Goal: Information Seeking & Learning: Learn about a topic

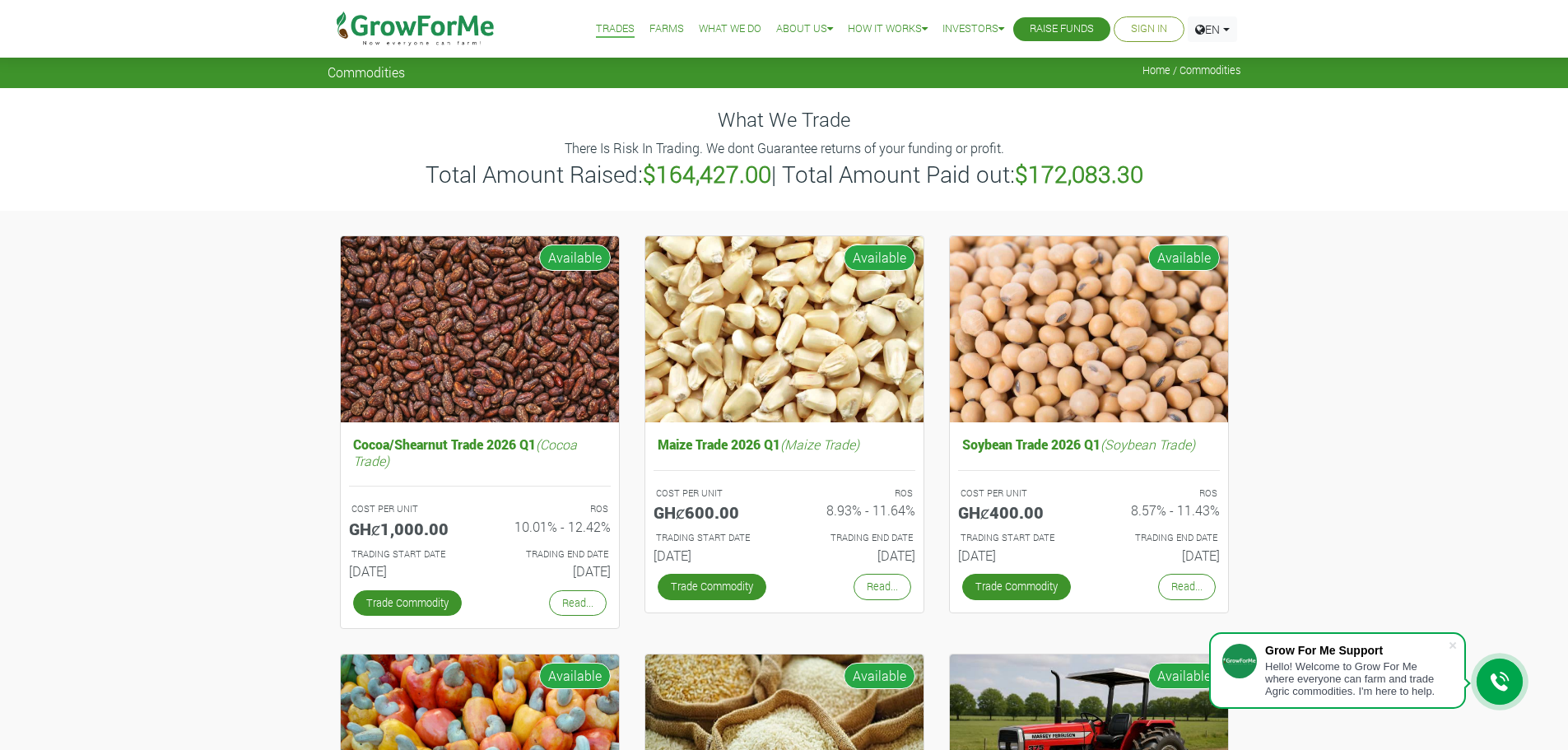
click at [1155, 30] on link "Sign In" at bounding box center [1149, 29] width 36 height 17
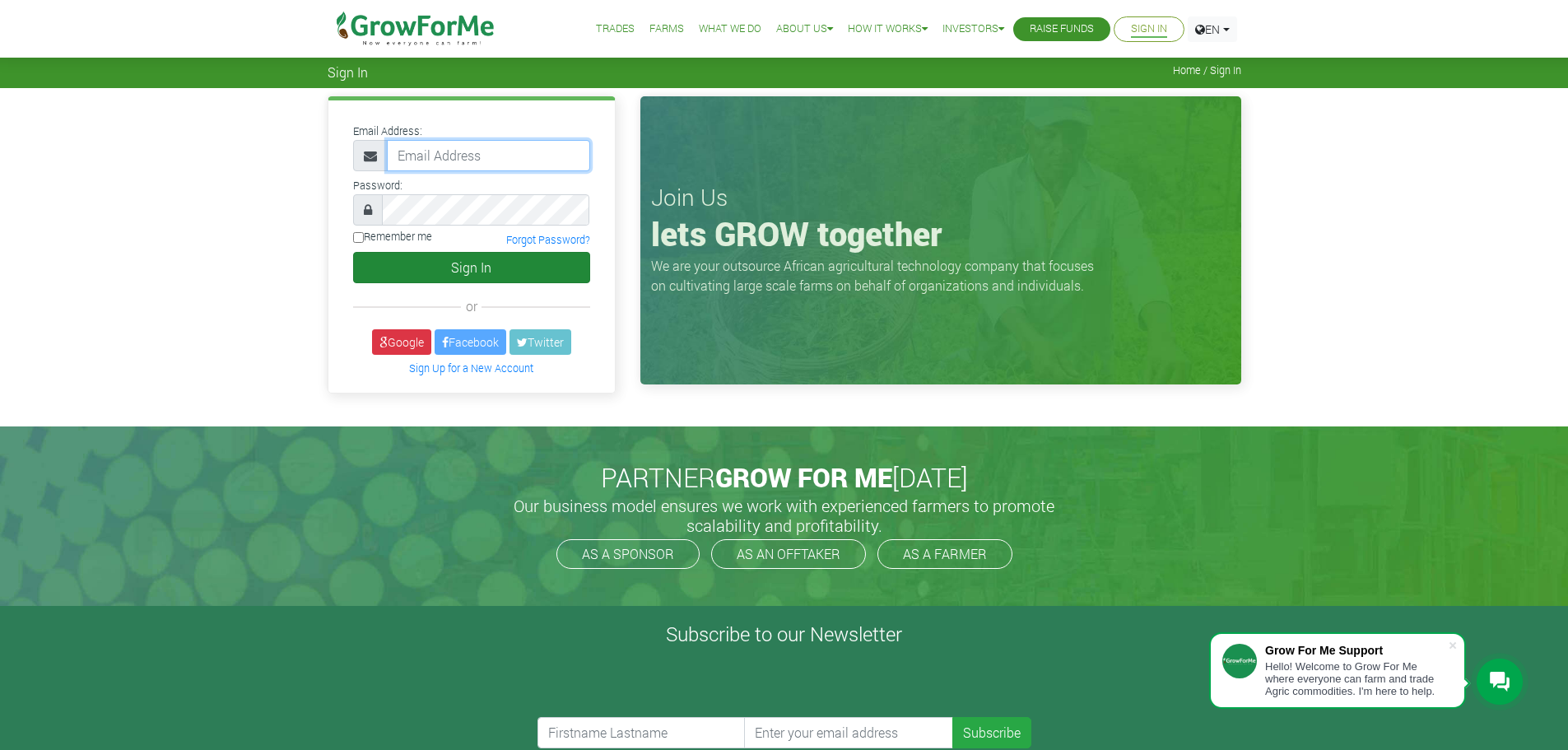
type input "fixthatcreditscore@gmail.com"
click at [474, 281] on button "Sign In" at bounding box center [471, 267] width 237 height 31
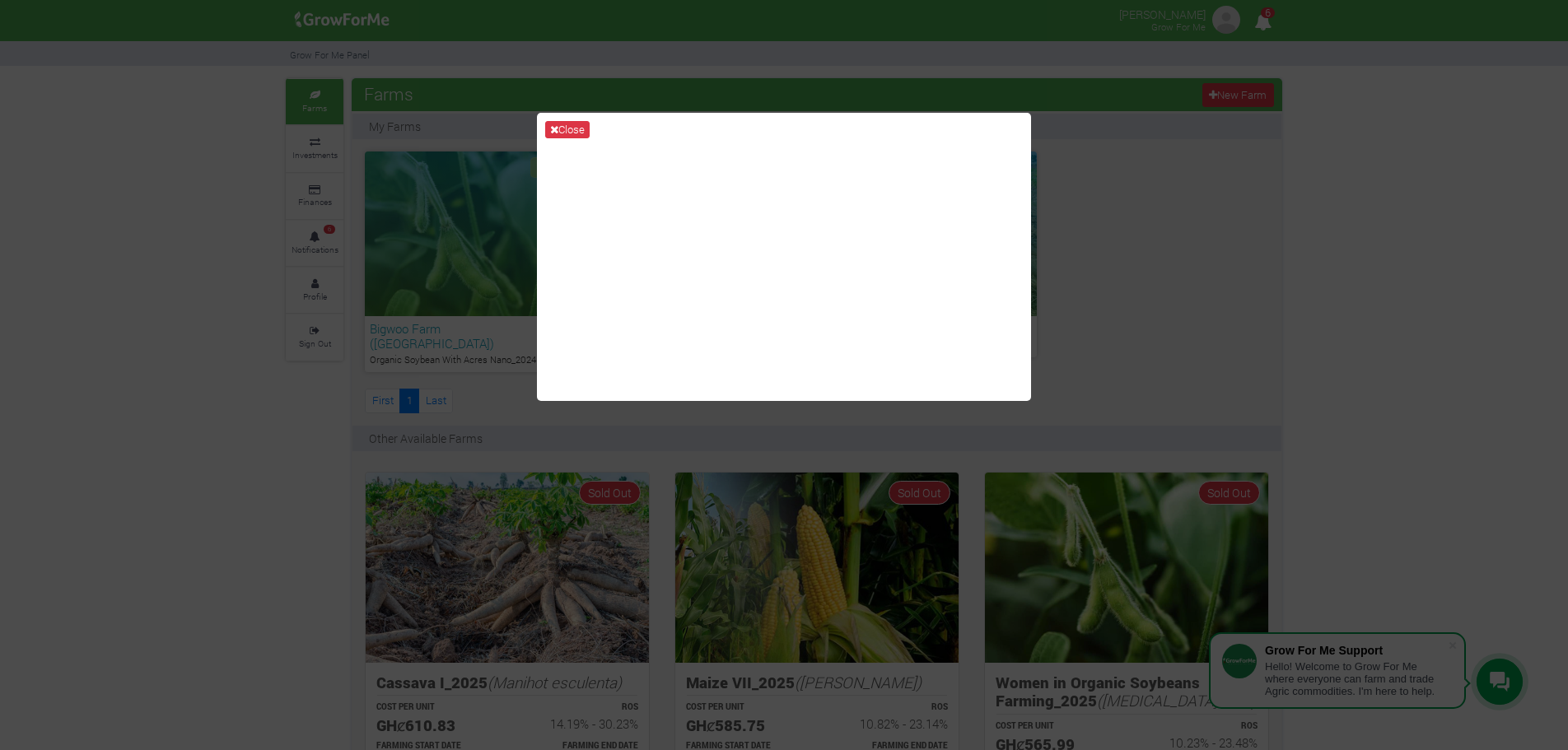
click at [1396, 163] on div "Close" at bounding box center [784, 375] width 1568 height 750
click at [551, 133] on icon at bounding box center [554, 129] width 8 height 11
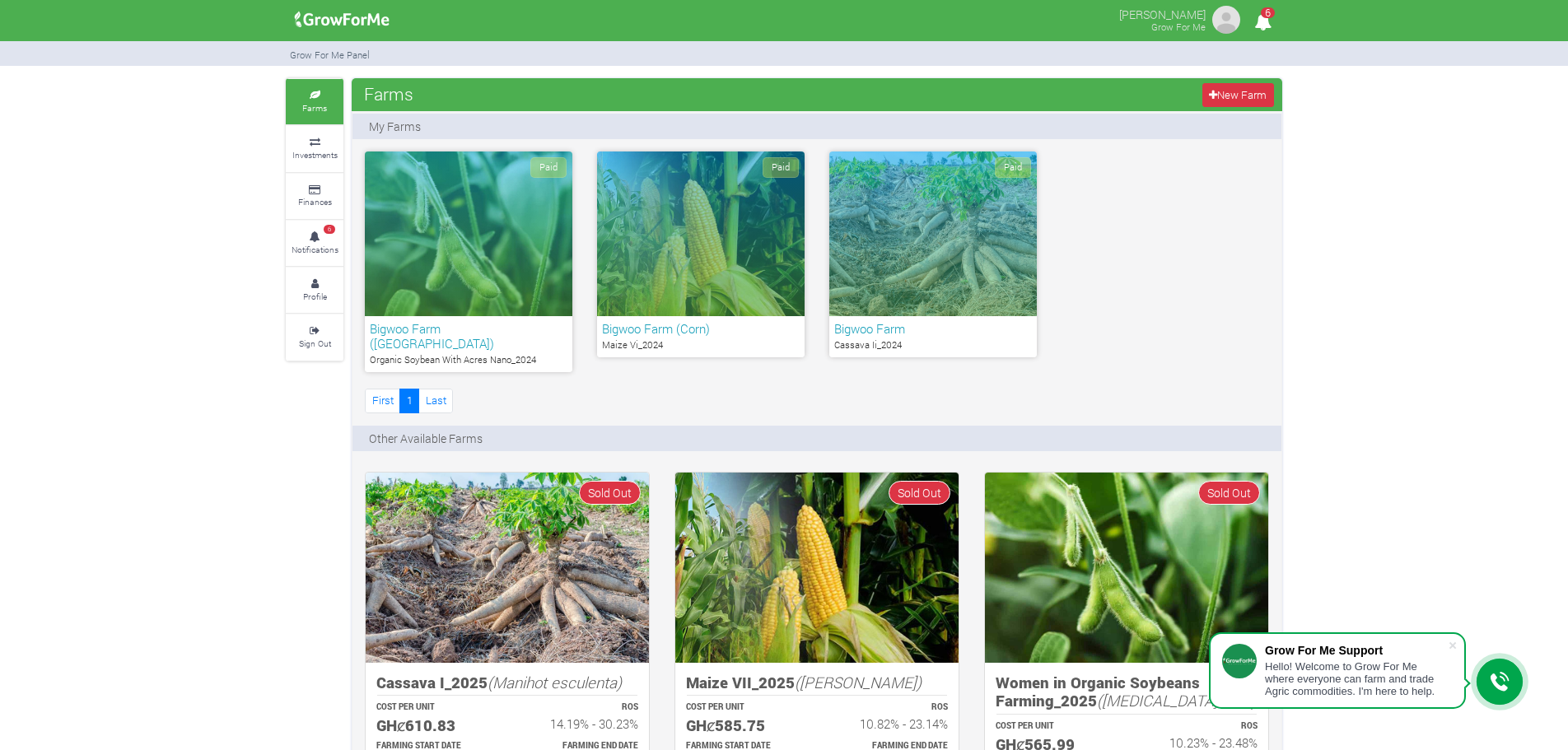
click at [511, 281] on div "Paid" at bounding box center [469, 234] width 208 height 165
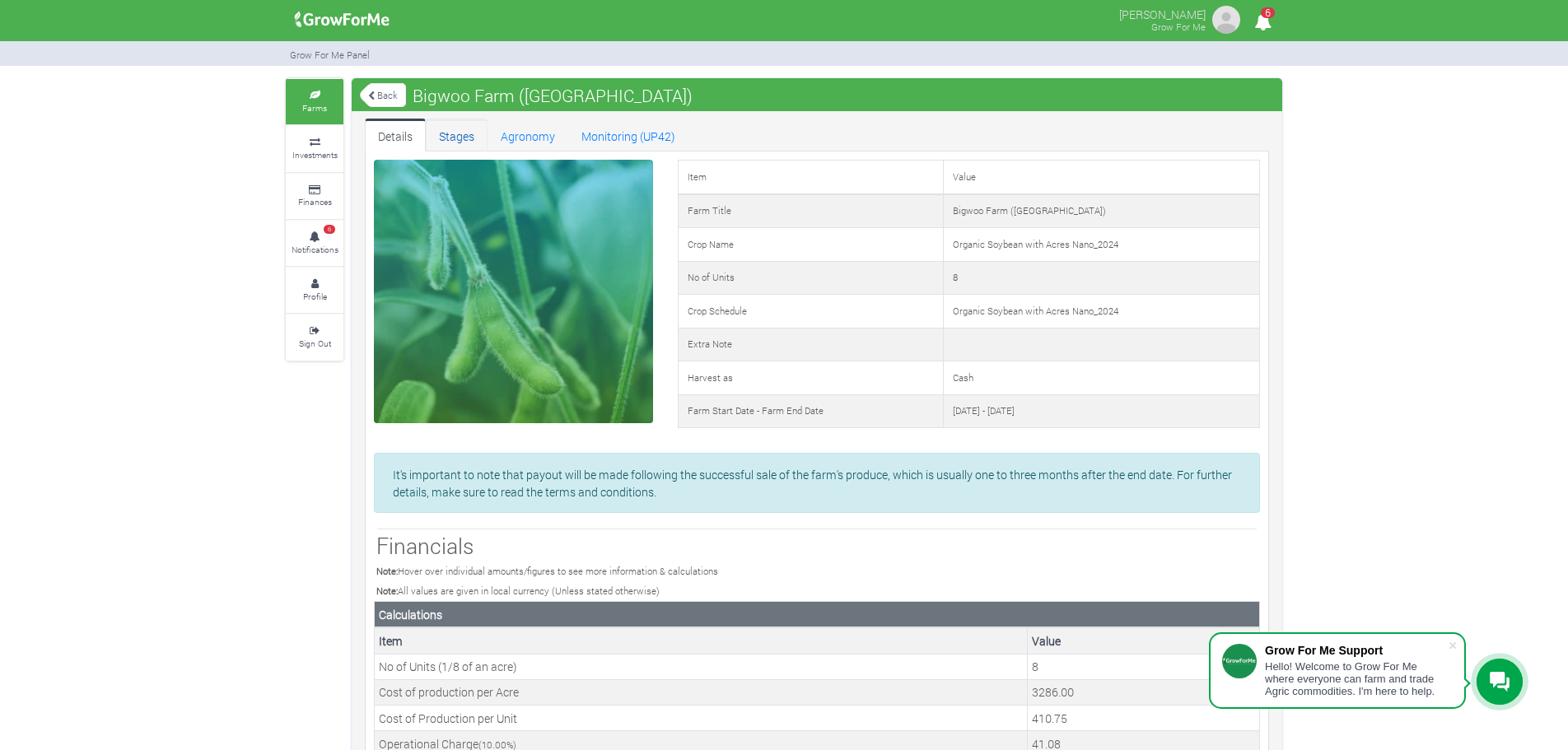
click at [460, 133] on link "Stages" at bounding box center [457, 135] width 62 height 33
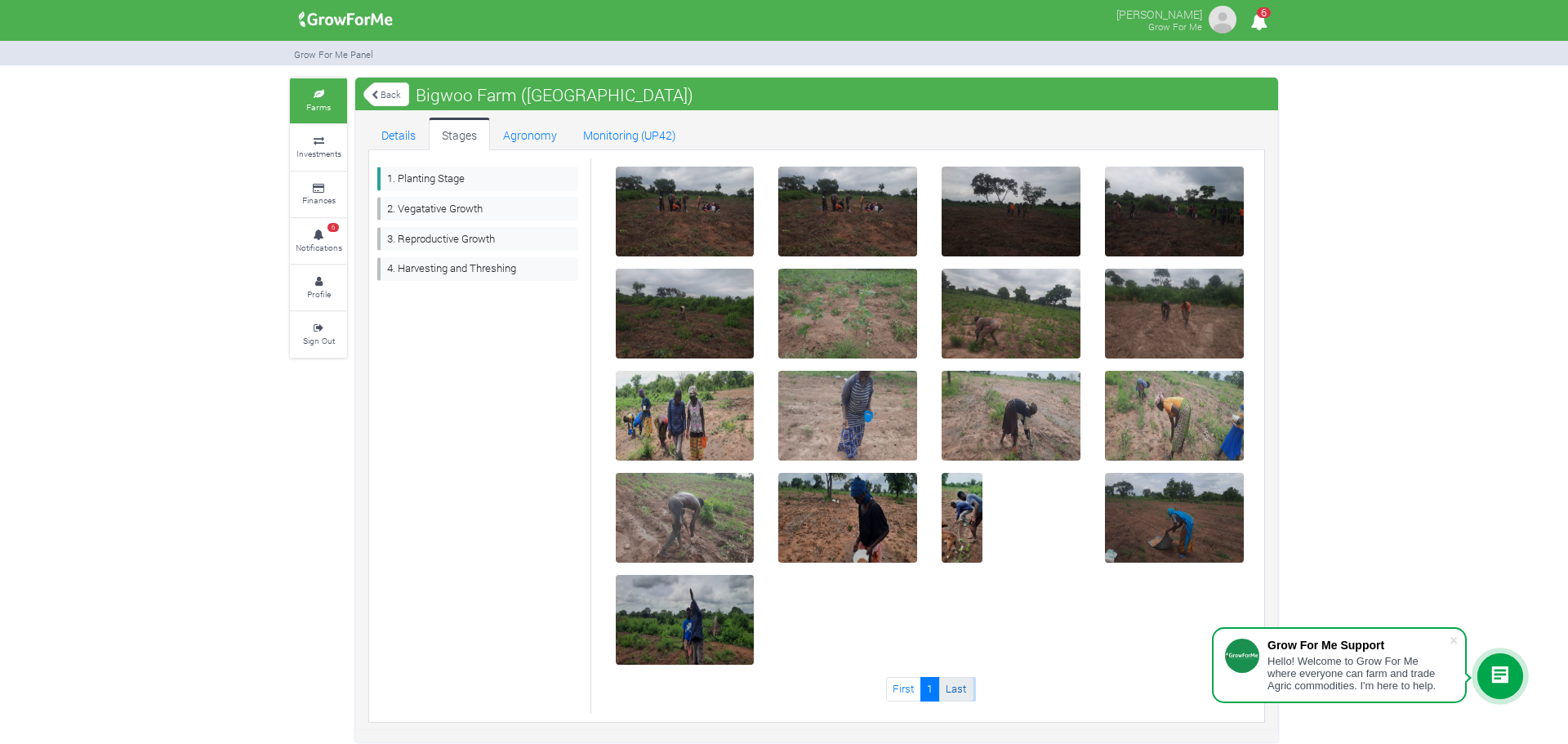
click at [952, 691] on link "Last" at bounding box center [956, 689] width 35 height 24
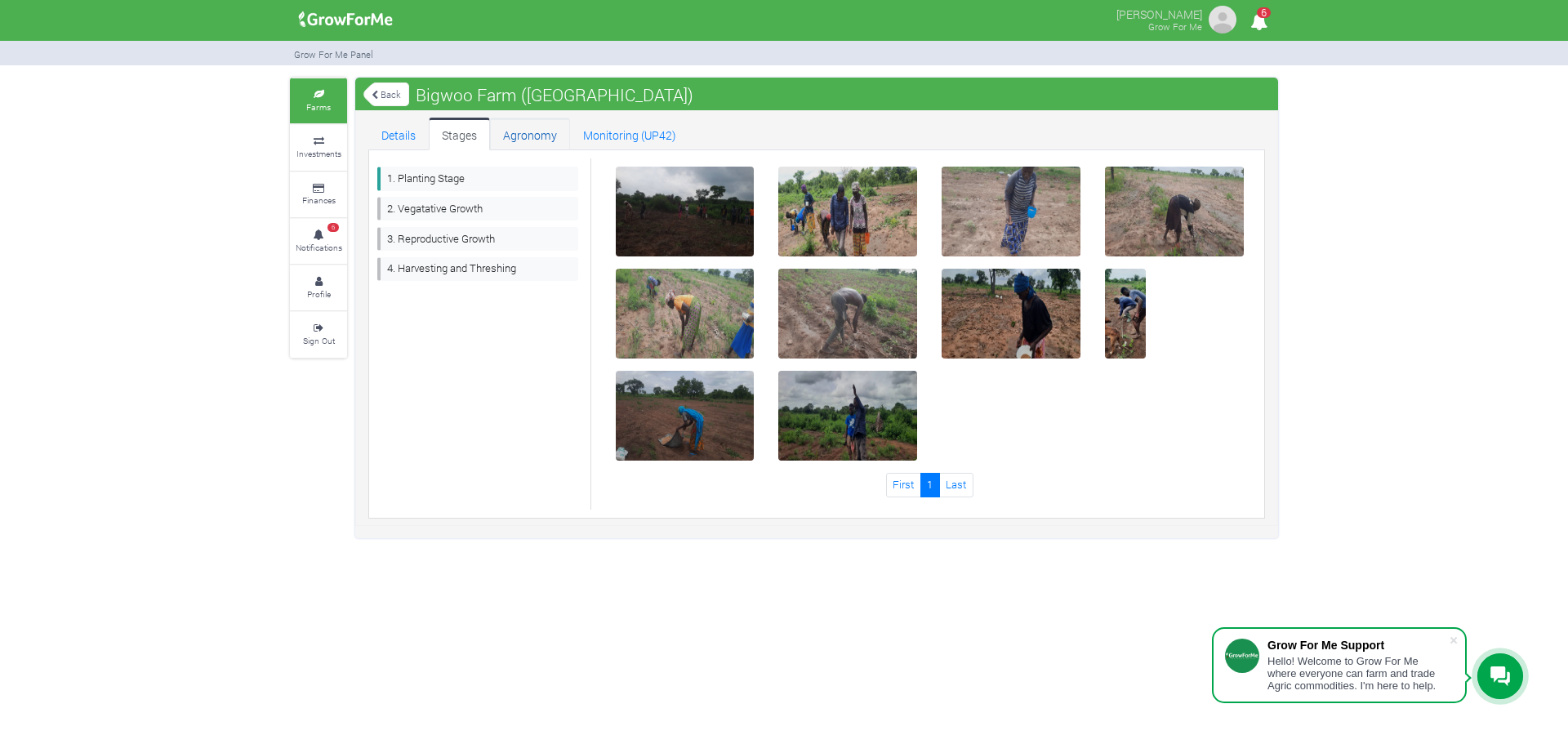
click at [540, 136] on link "Agronomy" at bounding box center [530, 134] width 80 height 33
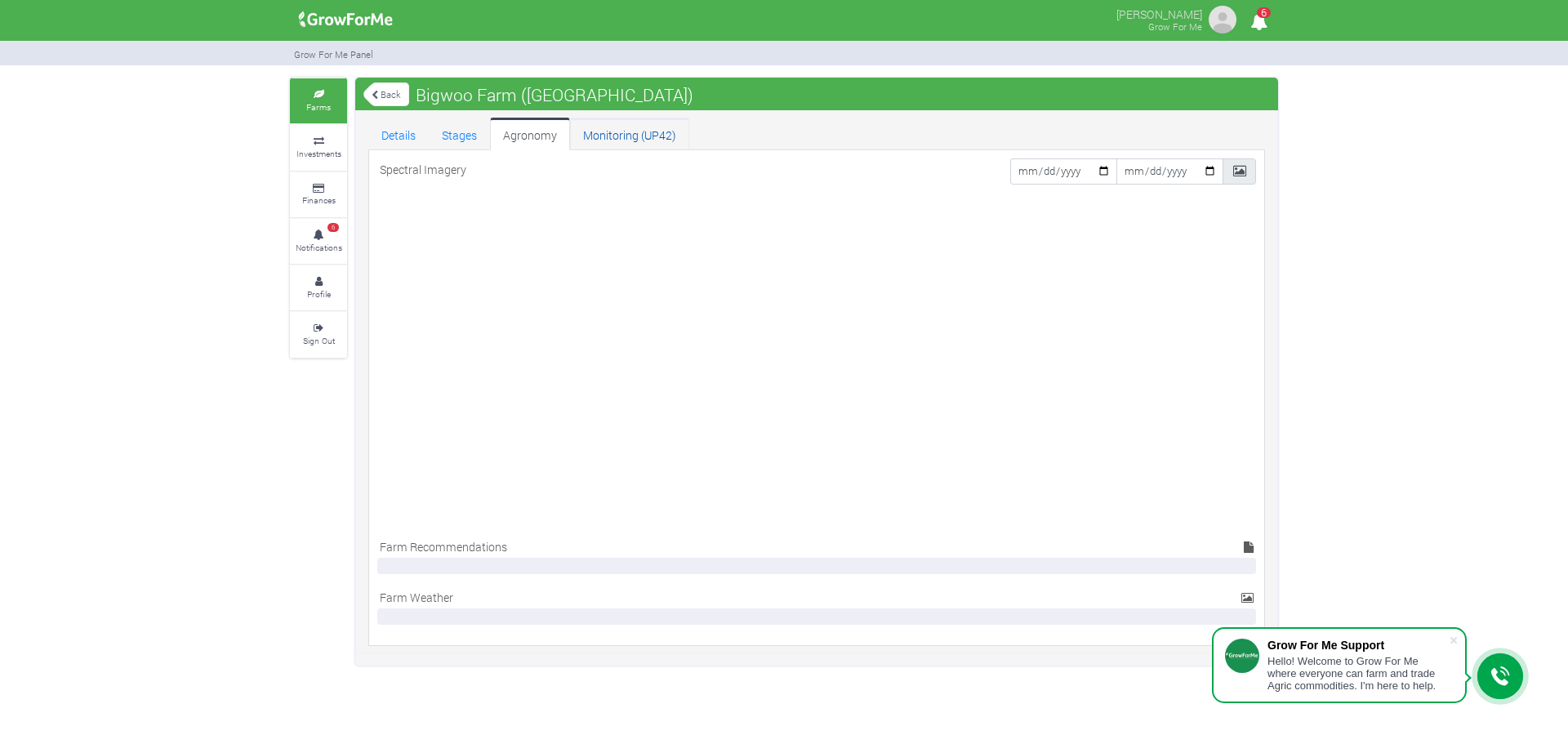
click at [629, 142] on link "Monitoring (UP42)" at bounding box center [630, 134] width 119 height 33
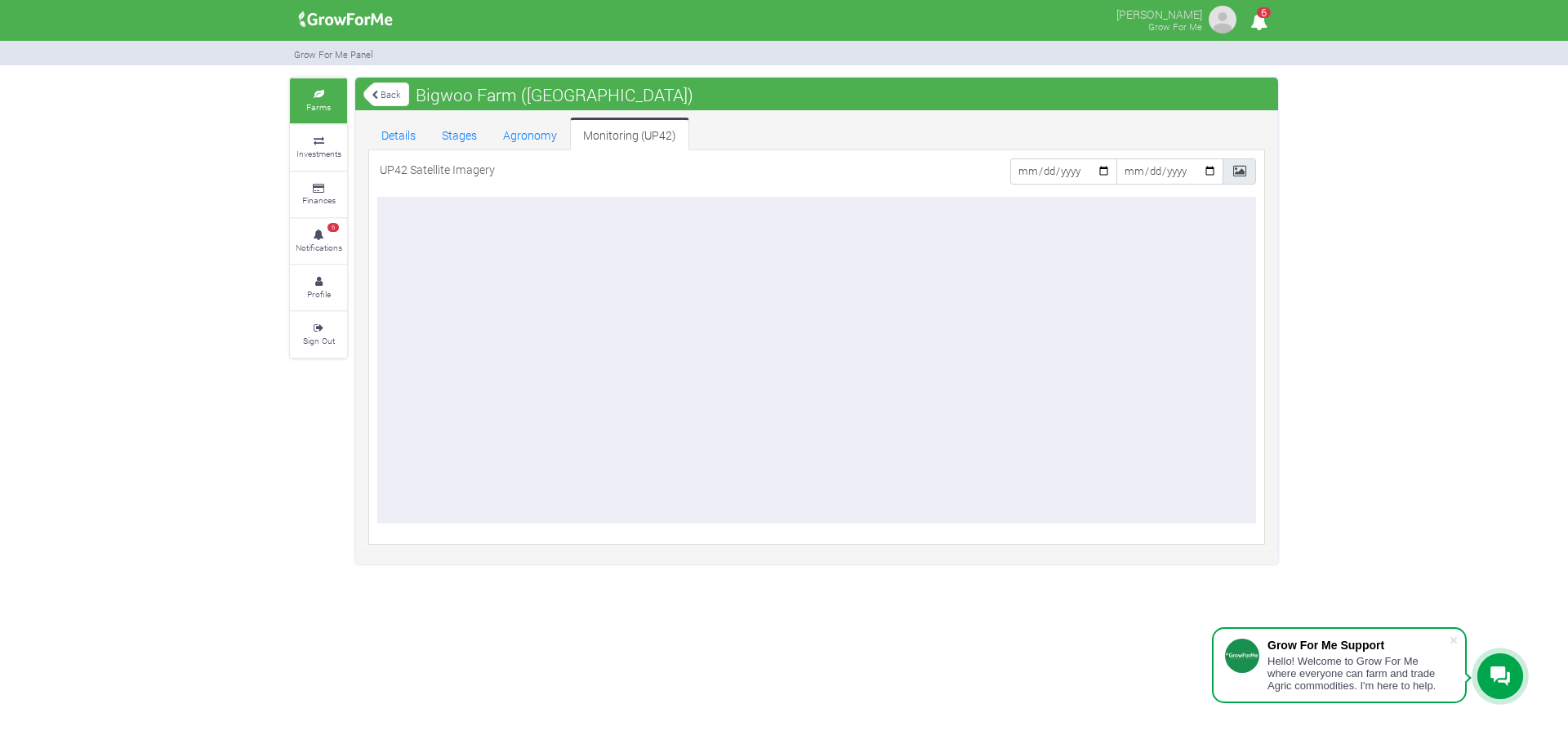
click at [396, 98] on link "Back" at bounding box center [387, 94] width 46 height 27
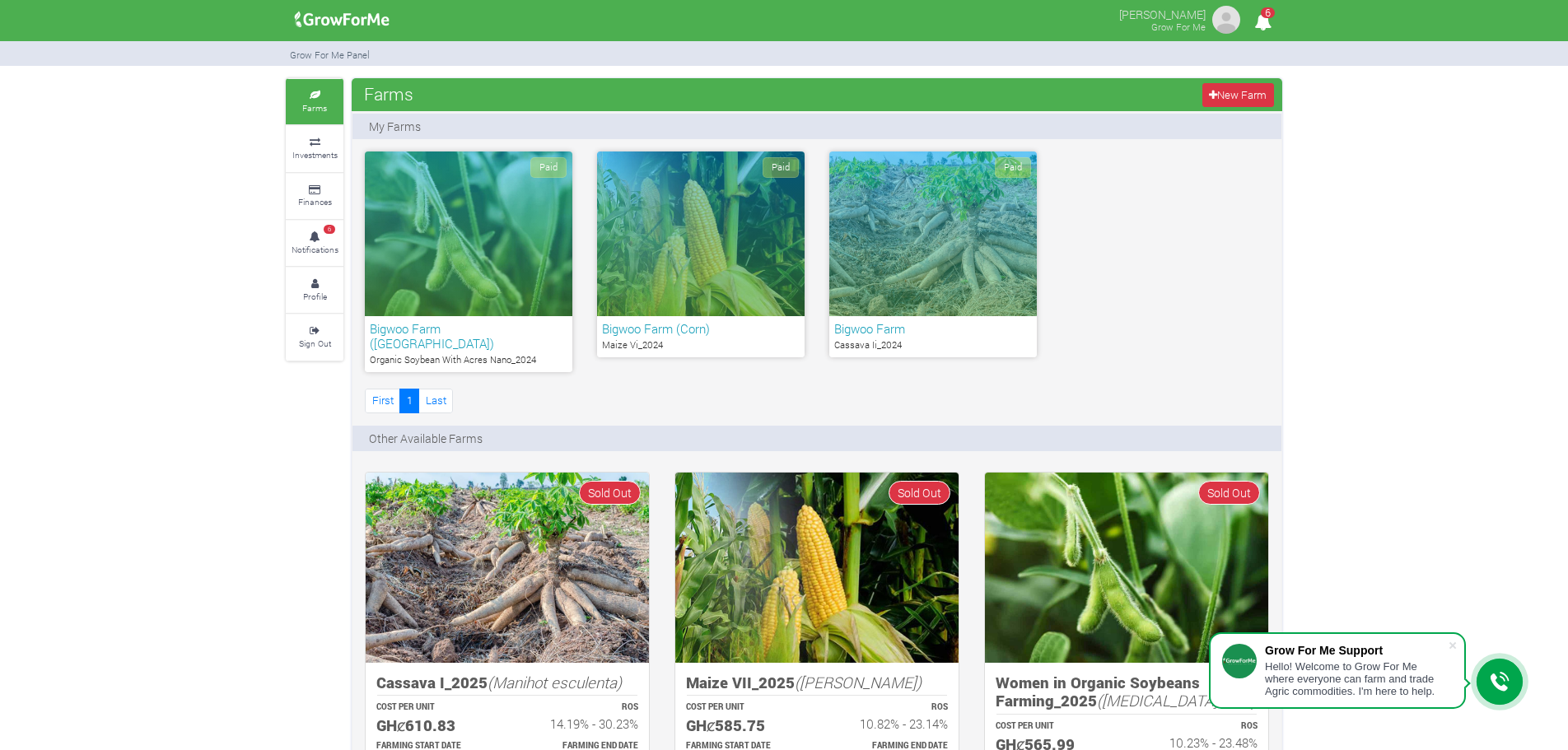
click at [731, 262] on div "Paid" at bounding box center [701, 234] width 208 height 165
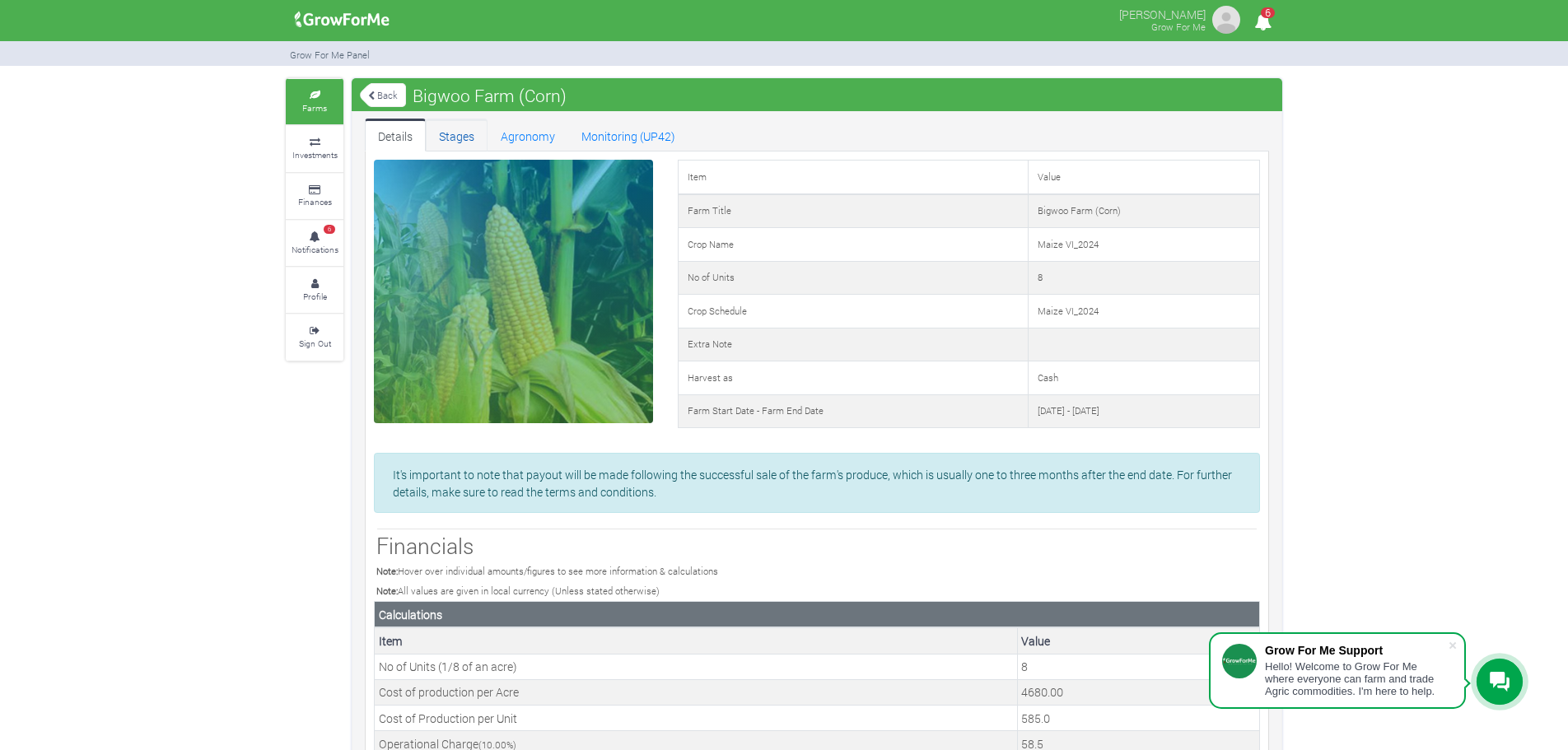
click at [465, 146] on link "Stages" at bounding box center [457, 135] width 62 height 33
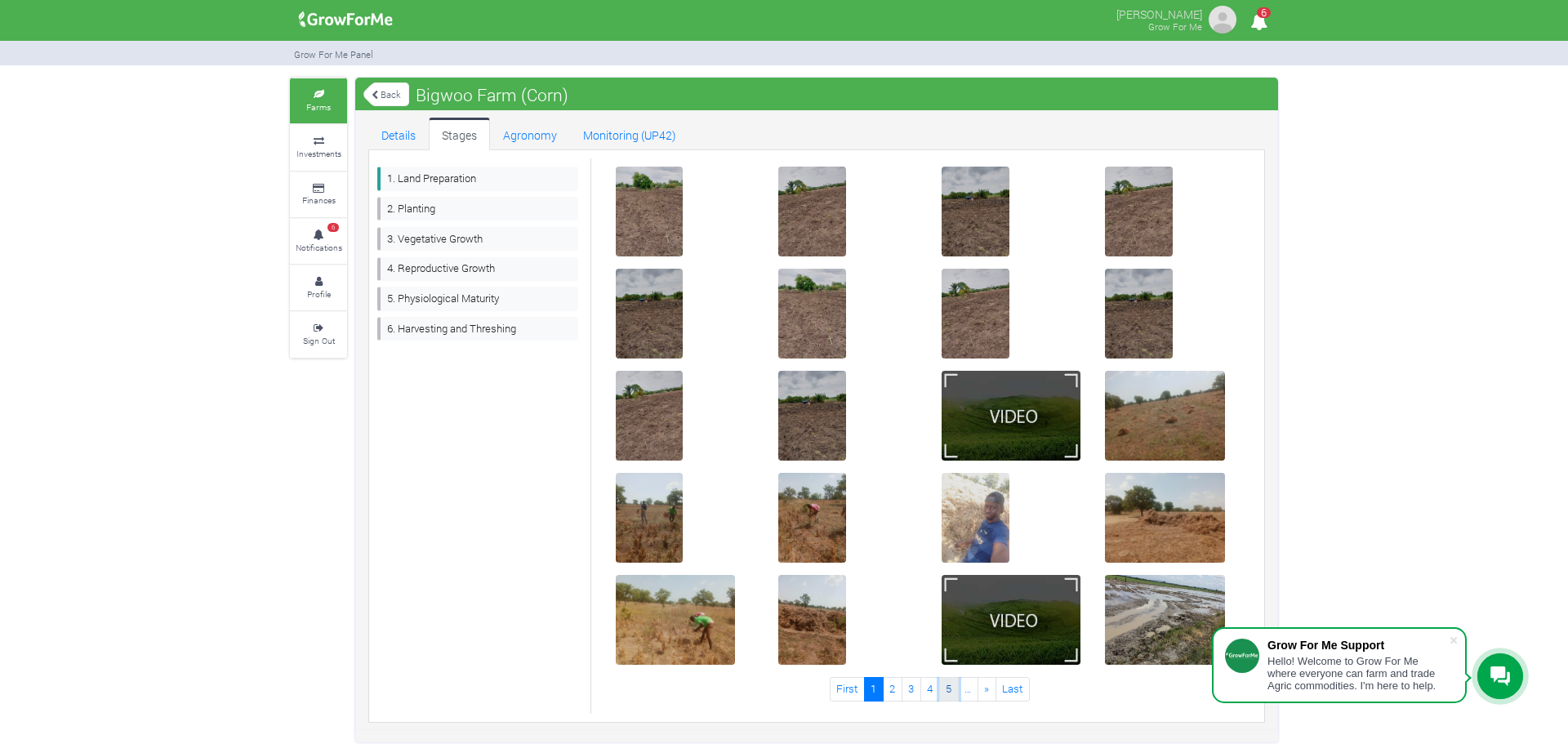
click at [947, 697] on link "5" at bounding box center [949, 689] width 20 height 24
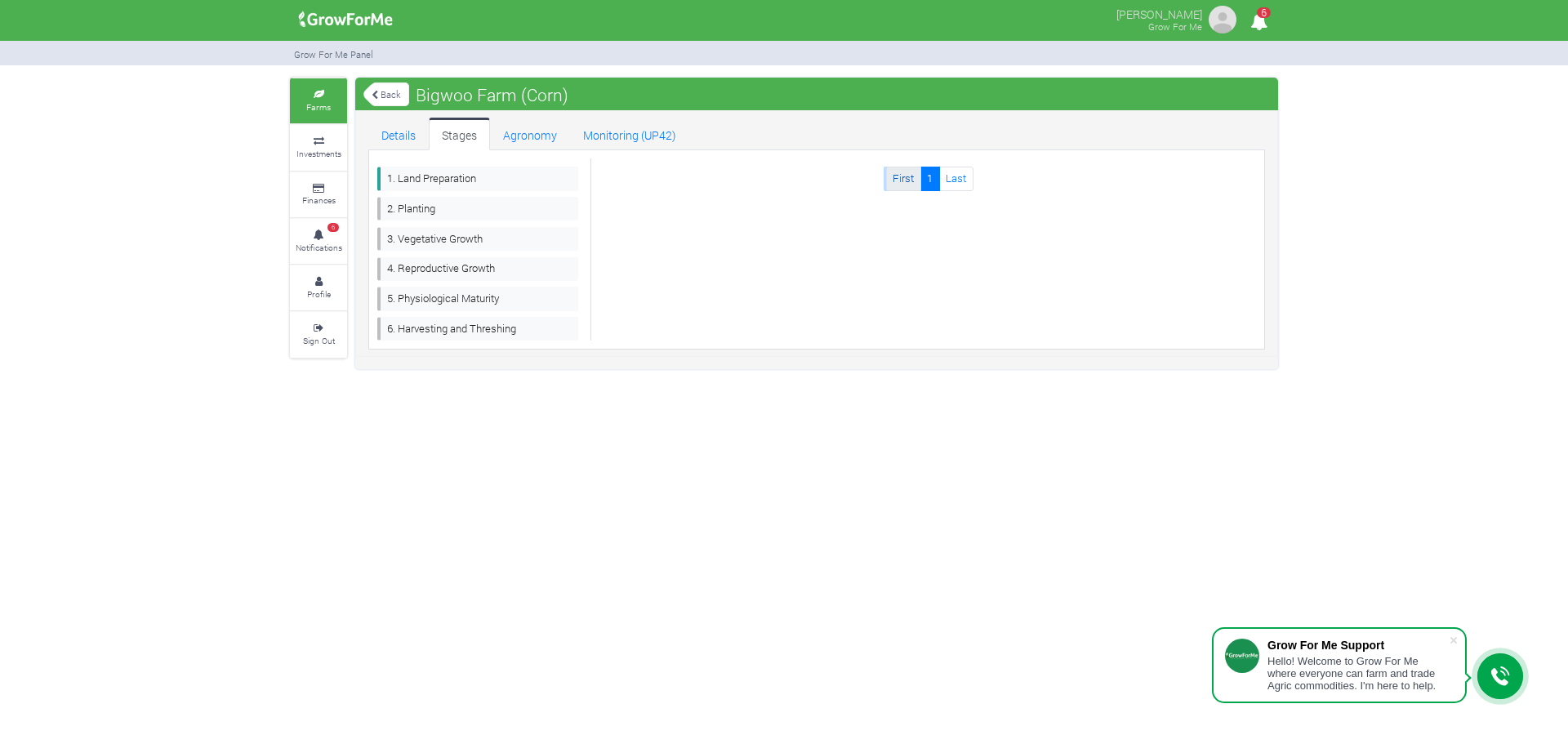
click at [901, 183] on link "First" at bounding box center [904, 179] width 35 height 24
click at [956, 173] on link "Last" at bounding box center [956, 179] width 35 height 24
click at [479, 143] on link "Stages" at bounding box center [459, 134] width 61 height 33
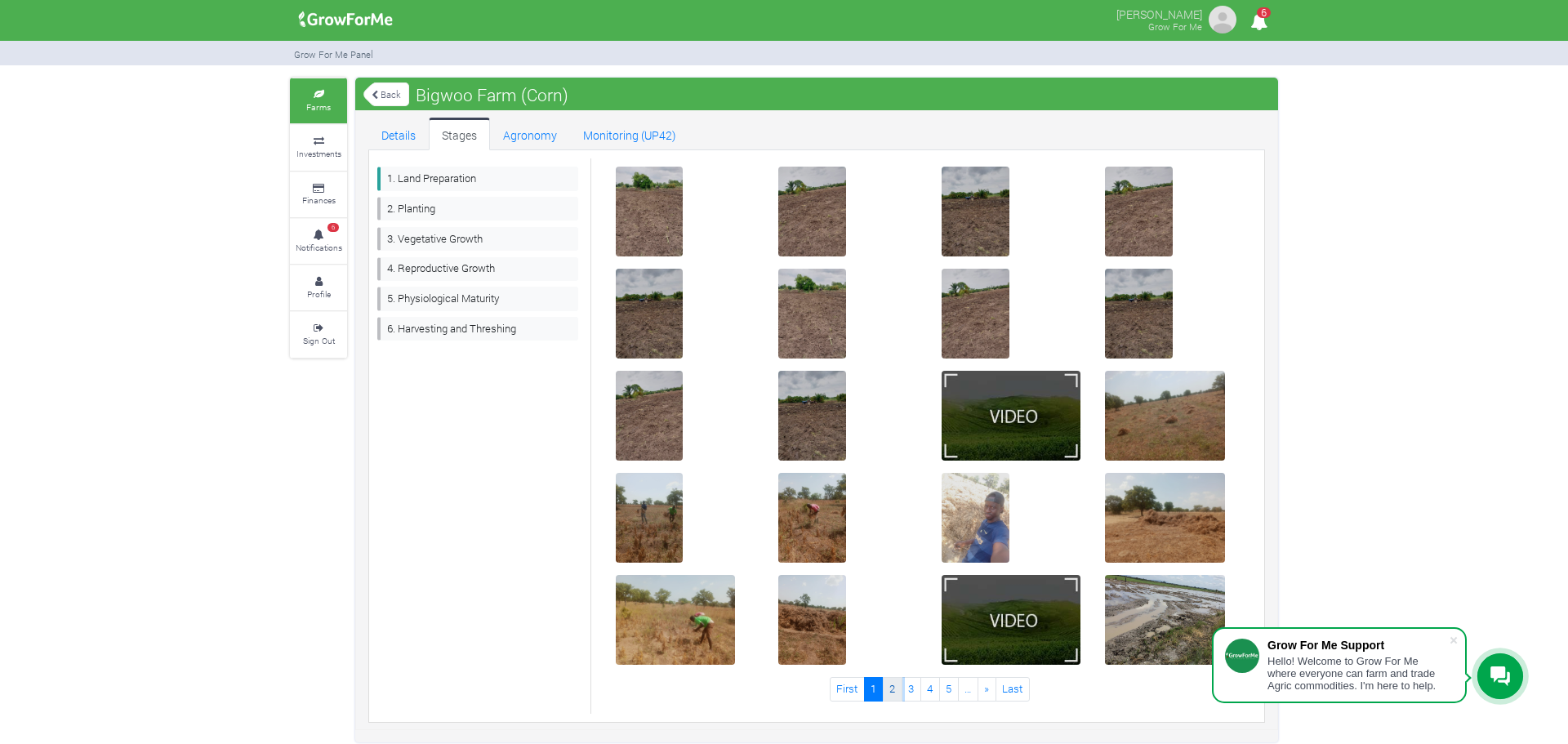
click at [897, 700] on link "2" at bounding box center [893, 689] width 20 height 24
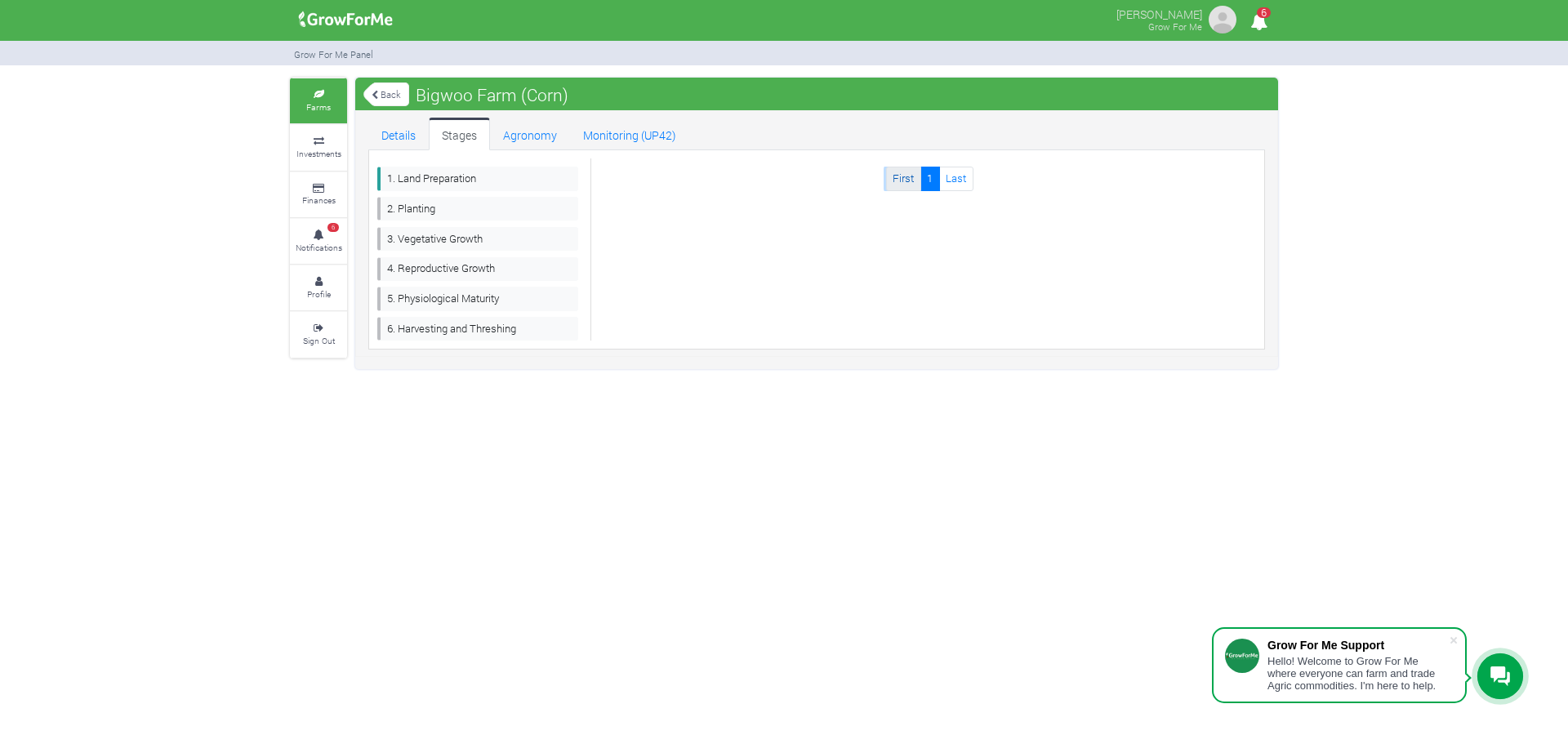
click at [910, 179] on link "First" at bounding box center [904, 179] width 35 height 24
click at [923, 179] on link "1" at bounding box center [930, 179] width 20 height 24
click at [471, 183] on link "1. Land Preparation" at bounding box center [478, 179] width 201 height 24
click at [417, 139] on link "Details" at bounding box center [398, 134] width 60 height 33
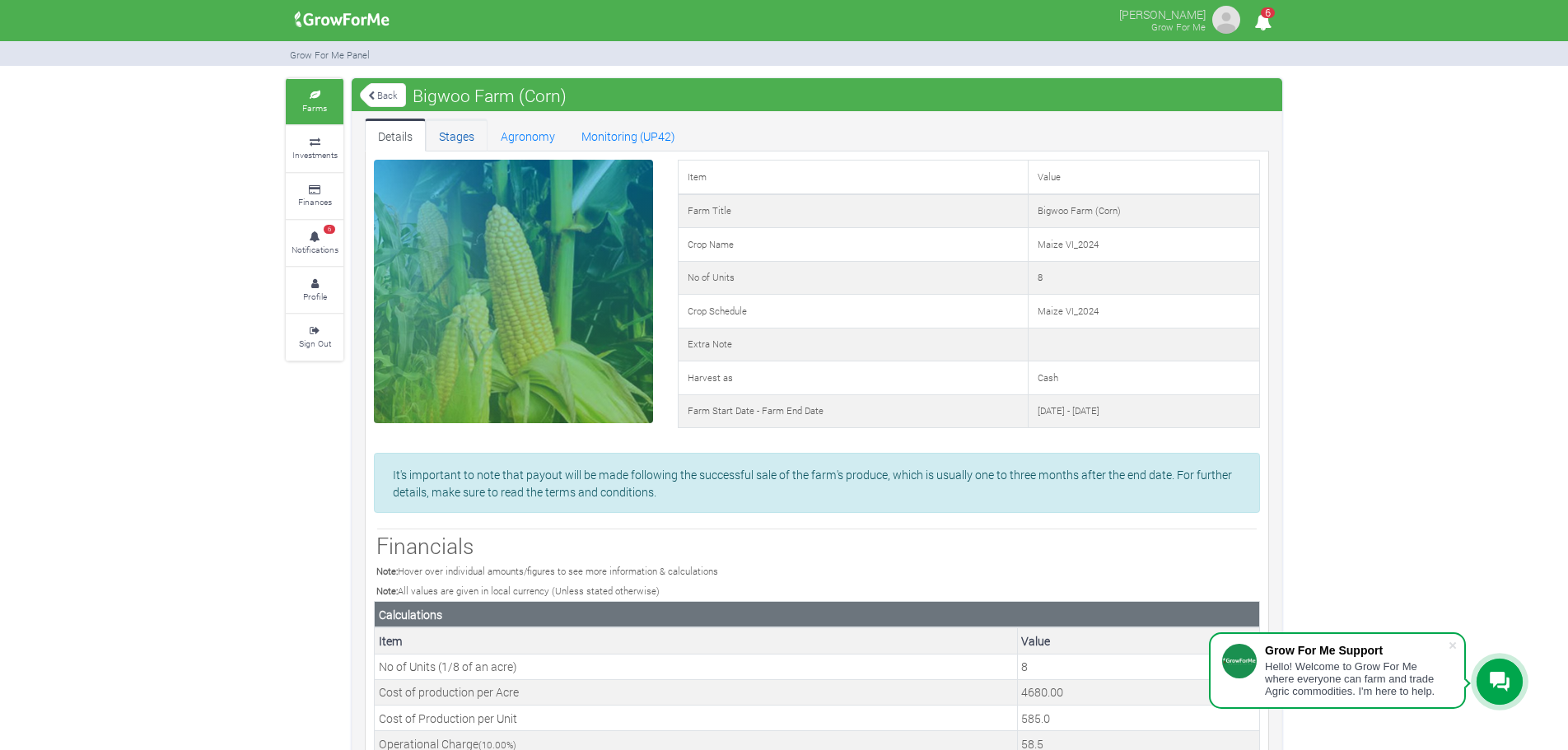
click at [456, 137] on link "Stages" at bounding box center [457, 135] width 62 height 33
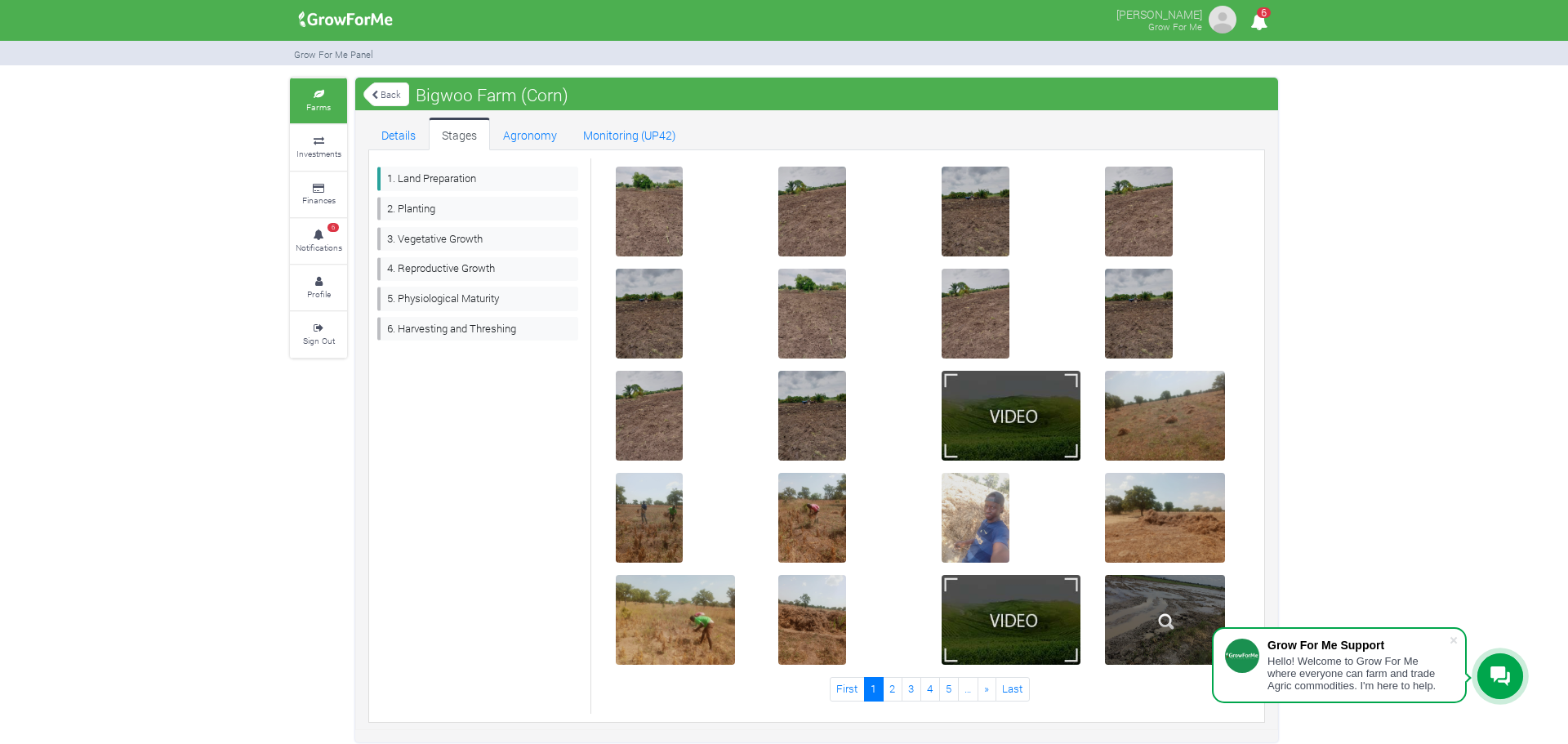
click at [1173, 640] on img at bounding box center [1166, 621] width 53 height 53
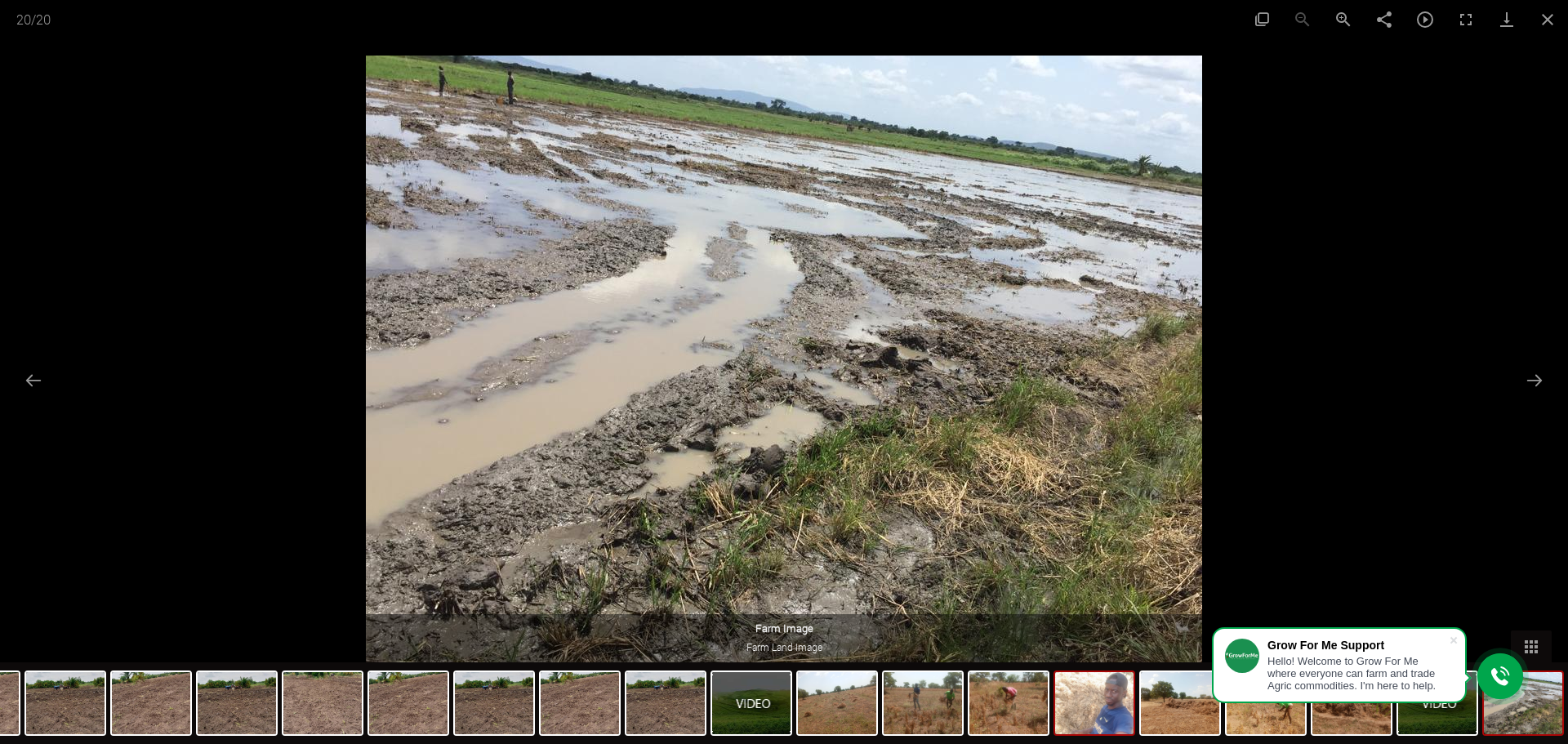
click at [1120, 712] on img at bounding box center [1094, 703] width 78 height 62
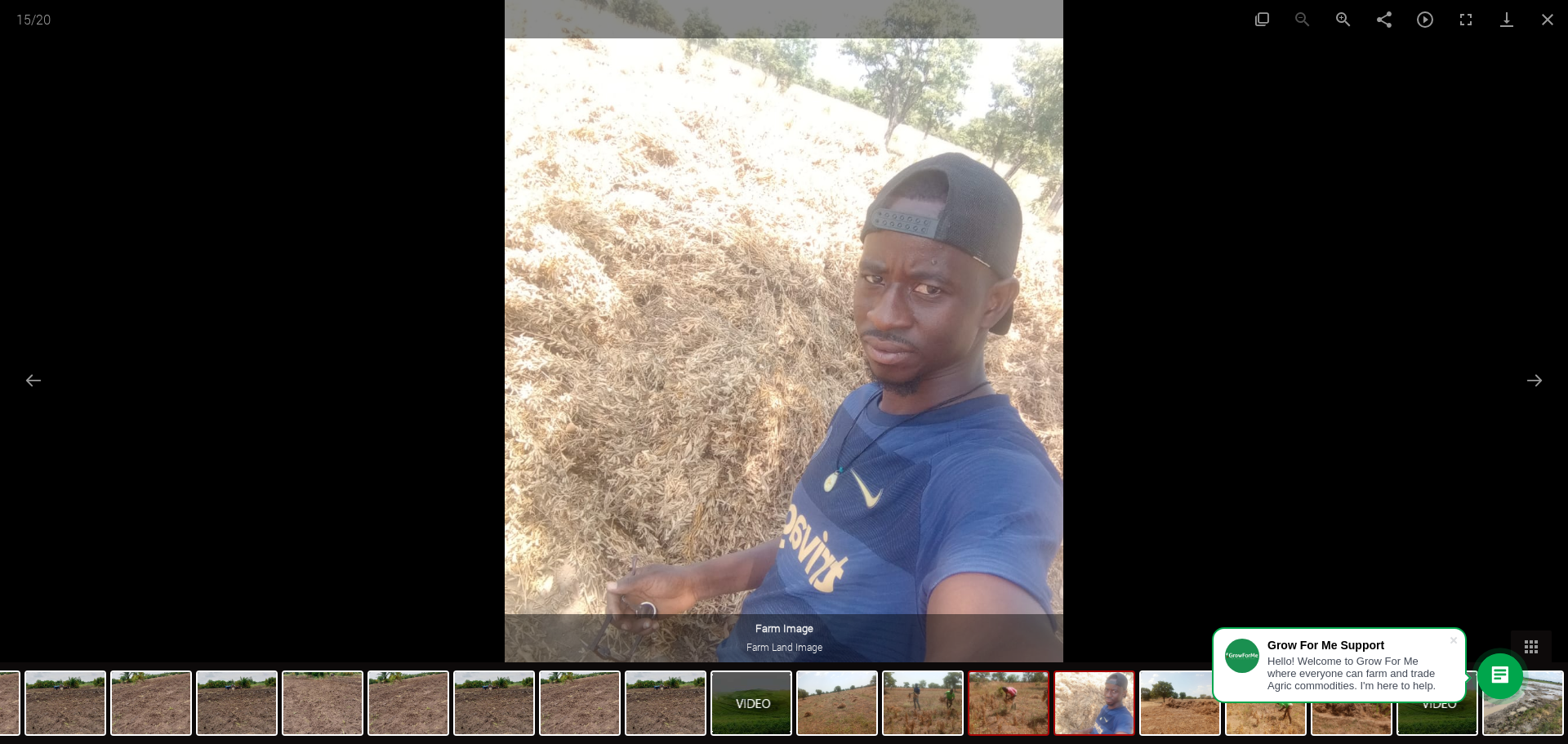
click at [1031, 722] on img at bounding box center [1009, 703] width 78 height 62
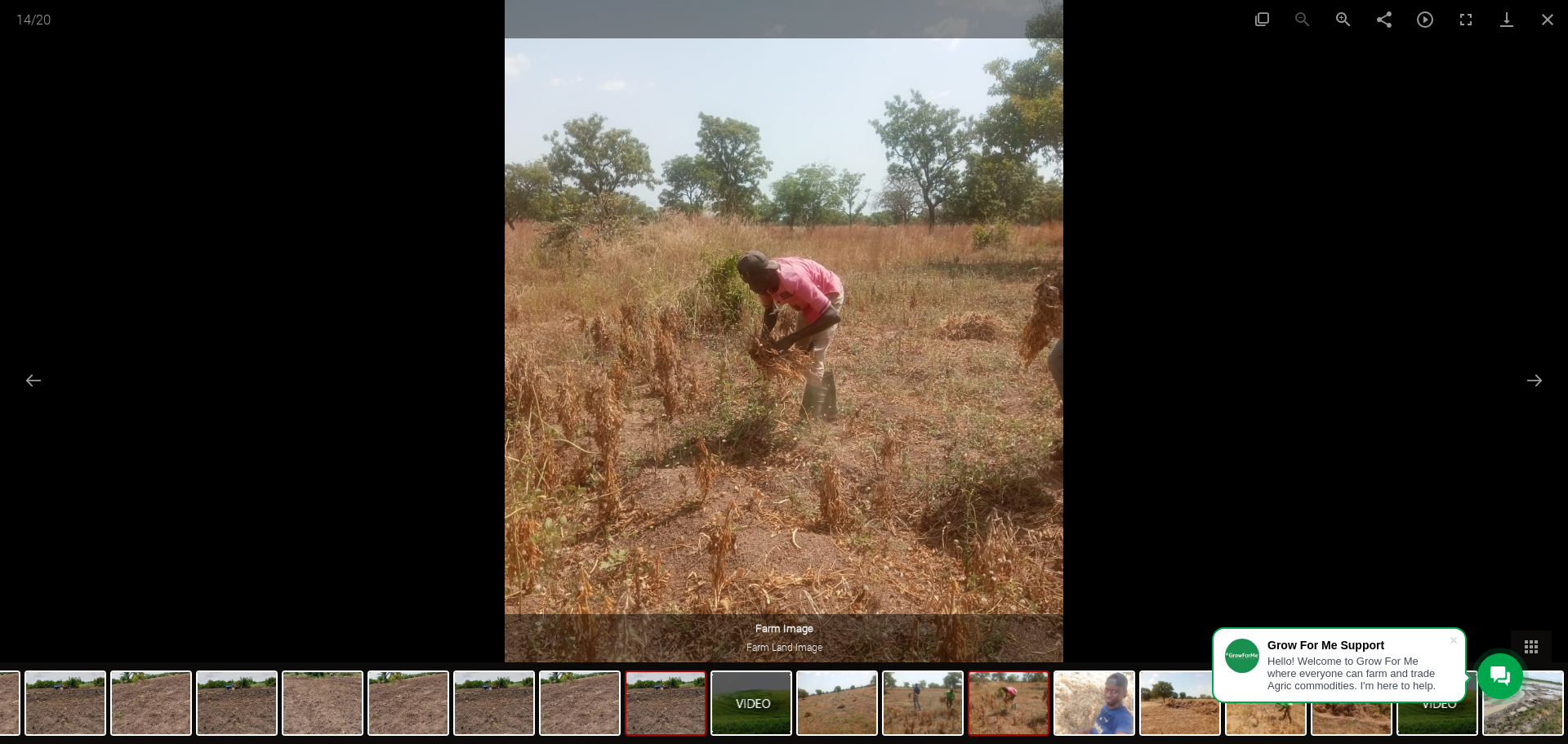
click at [672, 715] on img at bounding box center [665, 703] width 78 height 62
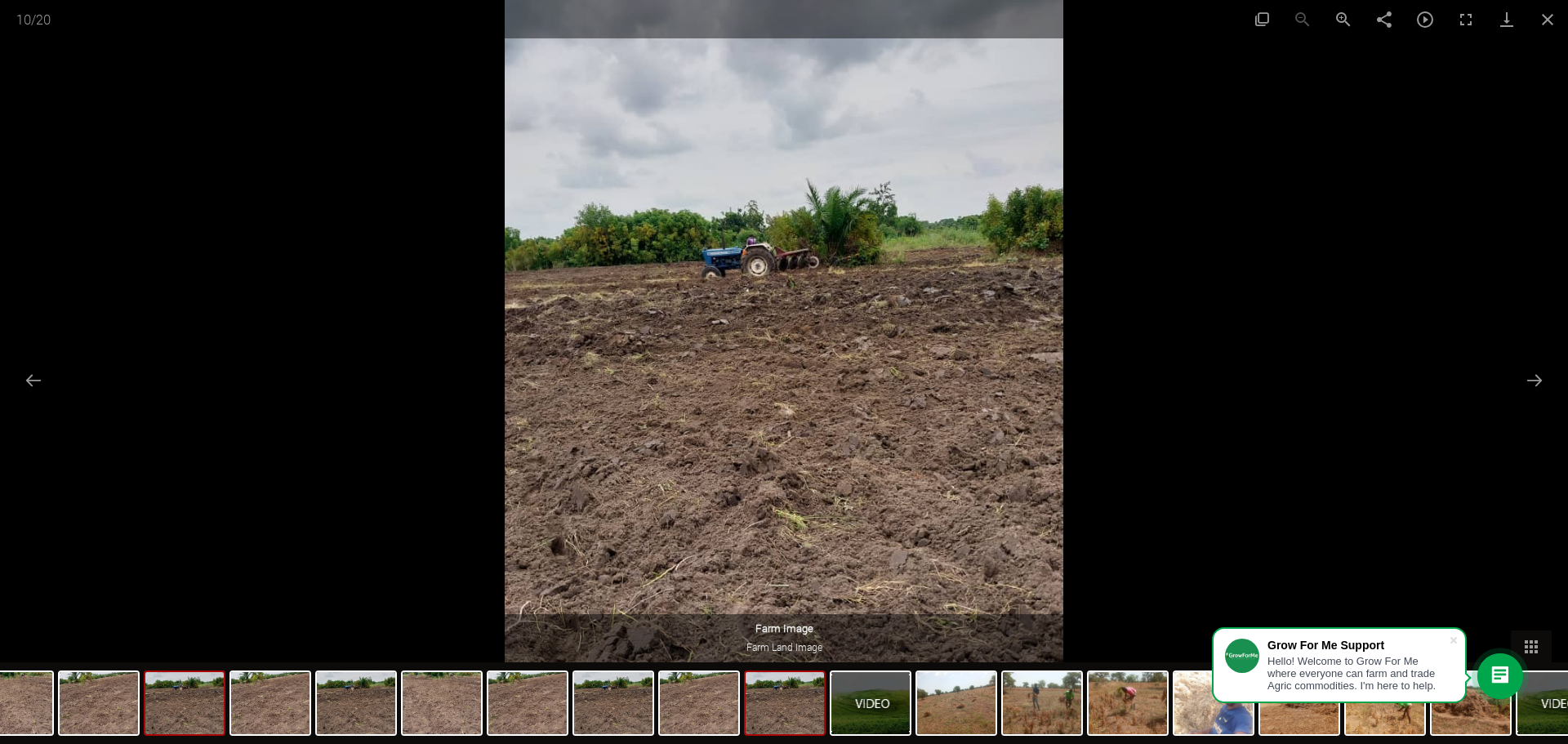
click at [185, 729] on img at bounding box center [184, 703] width 78 height 62
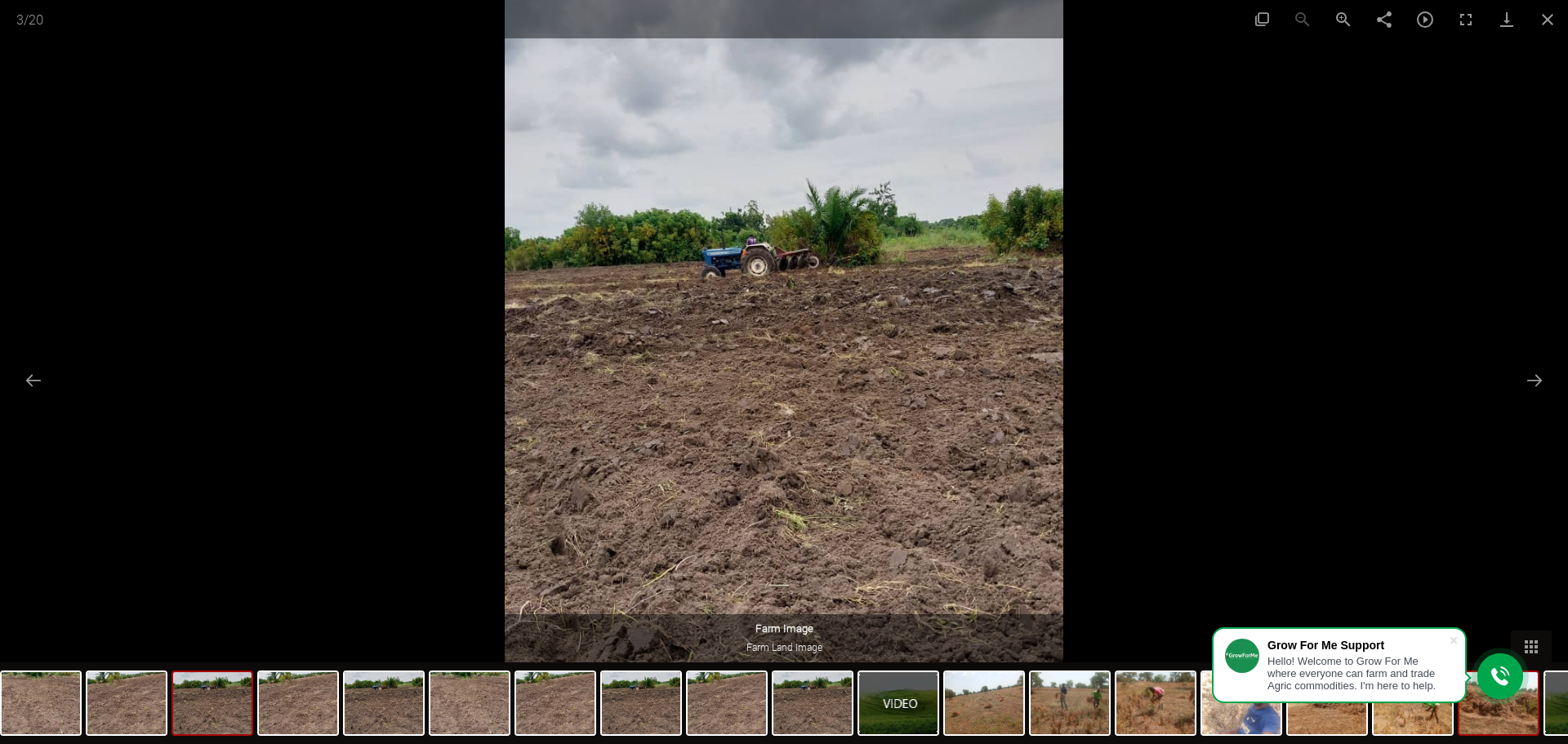
click at [1514, 733] on img at bounding box center [1499, 703] width 78 height 62
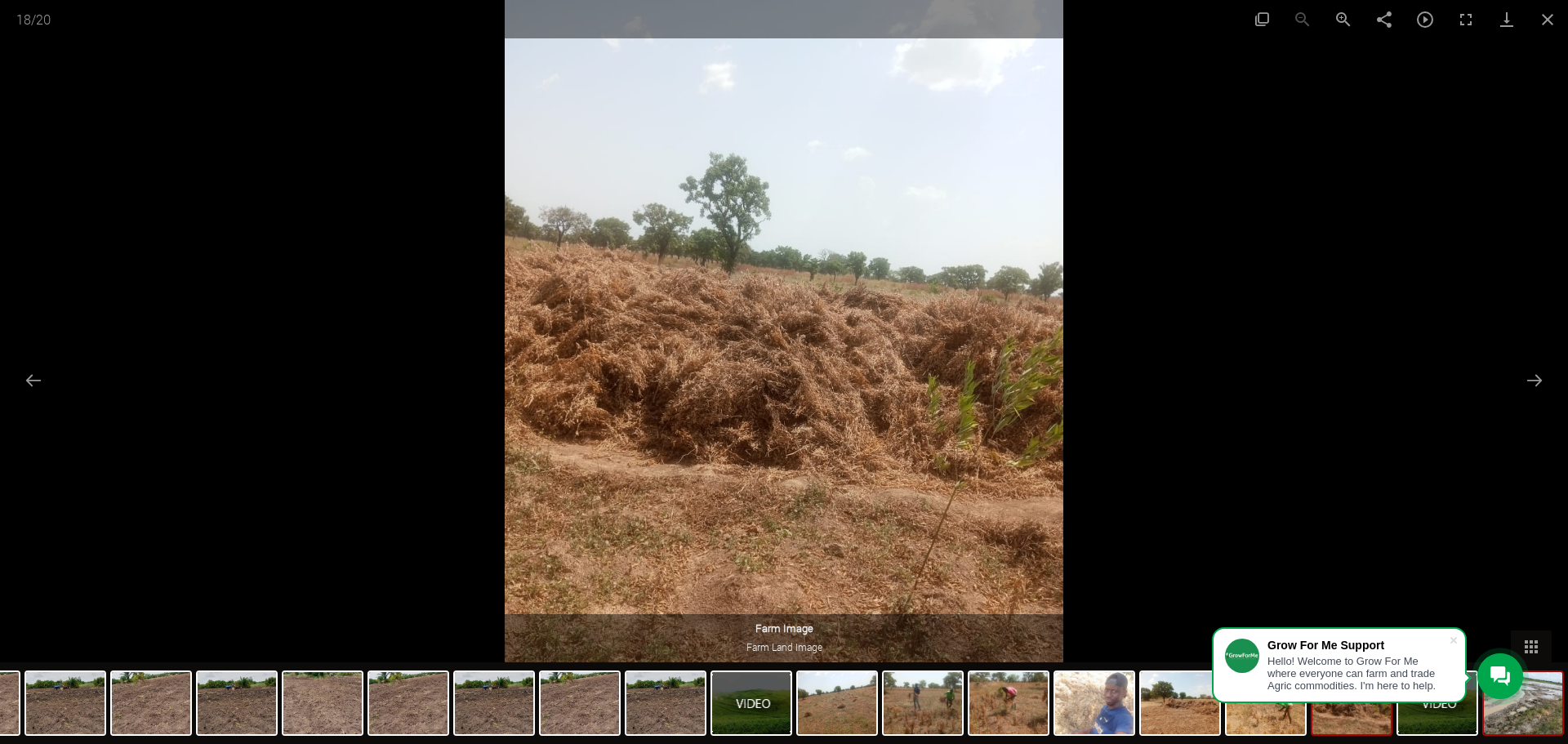
click at [1527, 725] on img at bounding box center [1523, 703] width 78 height 62
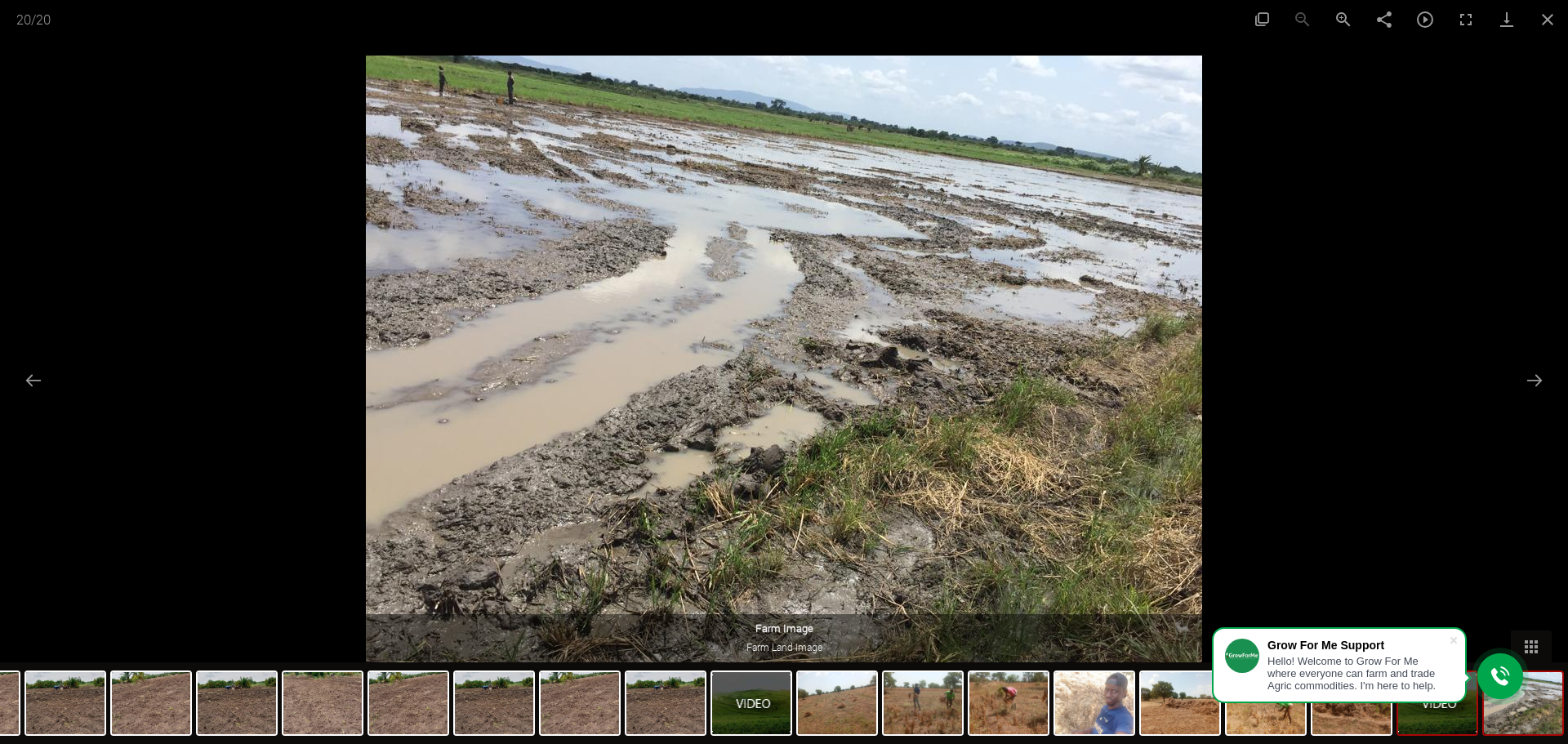
click at [1465, 725] on img at bounding box center [1437, 703] width 78 height 62
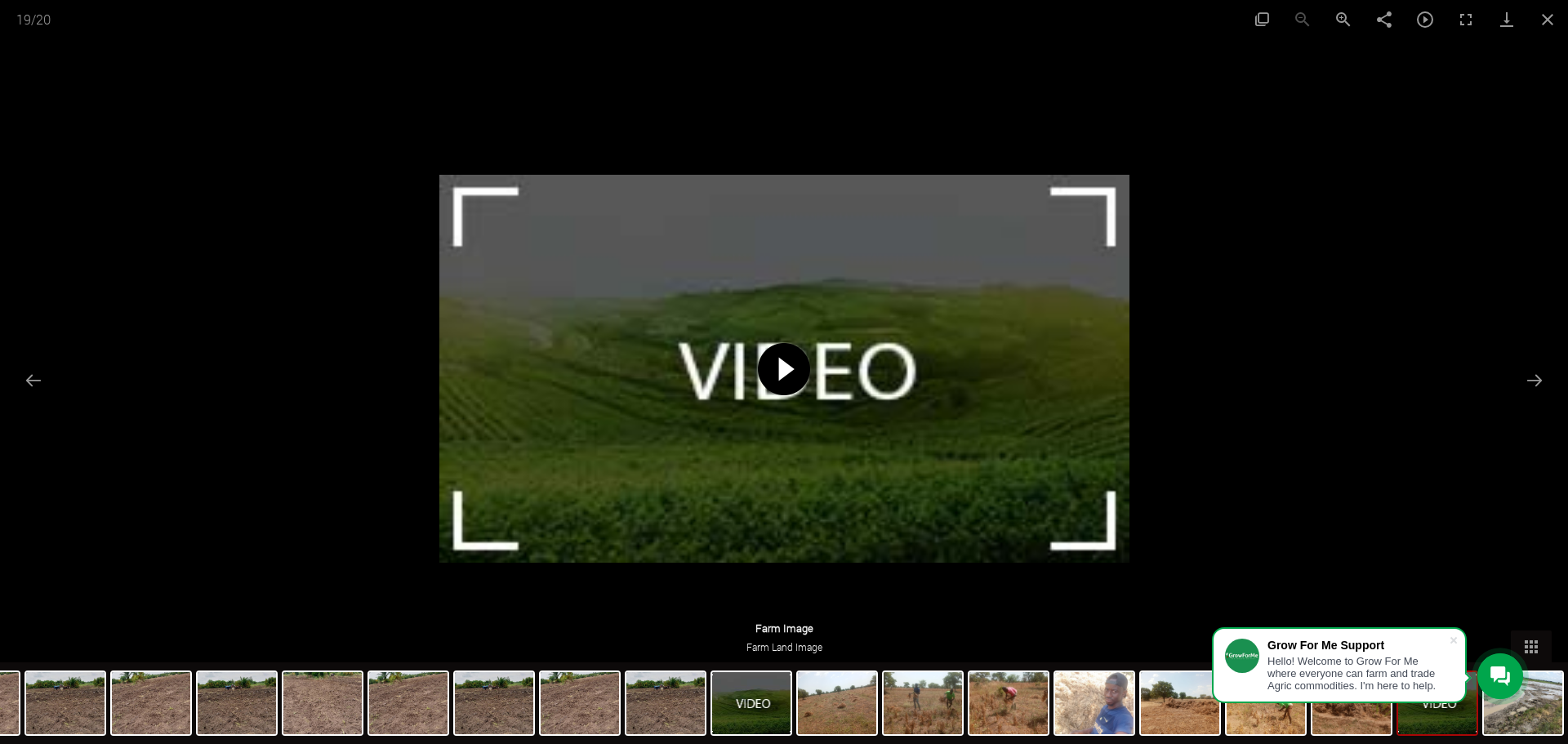
click at [801, 384] on span at bounding box center [784, 369] width 53 height 53
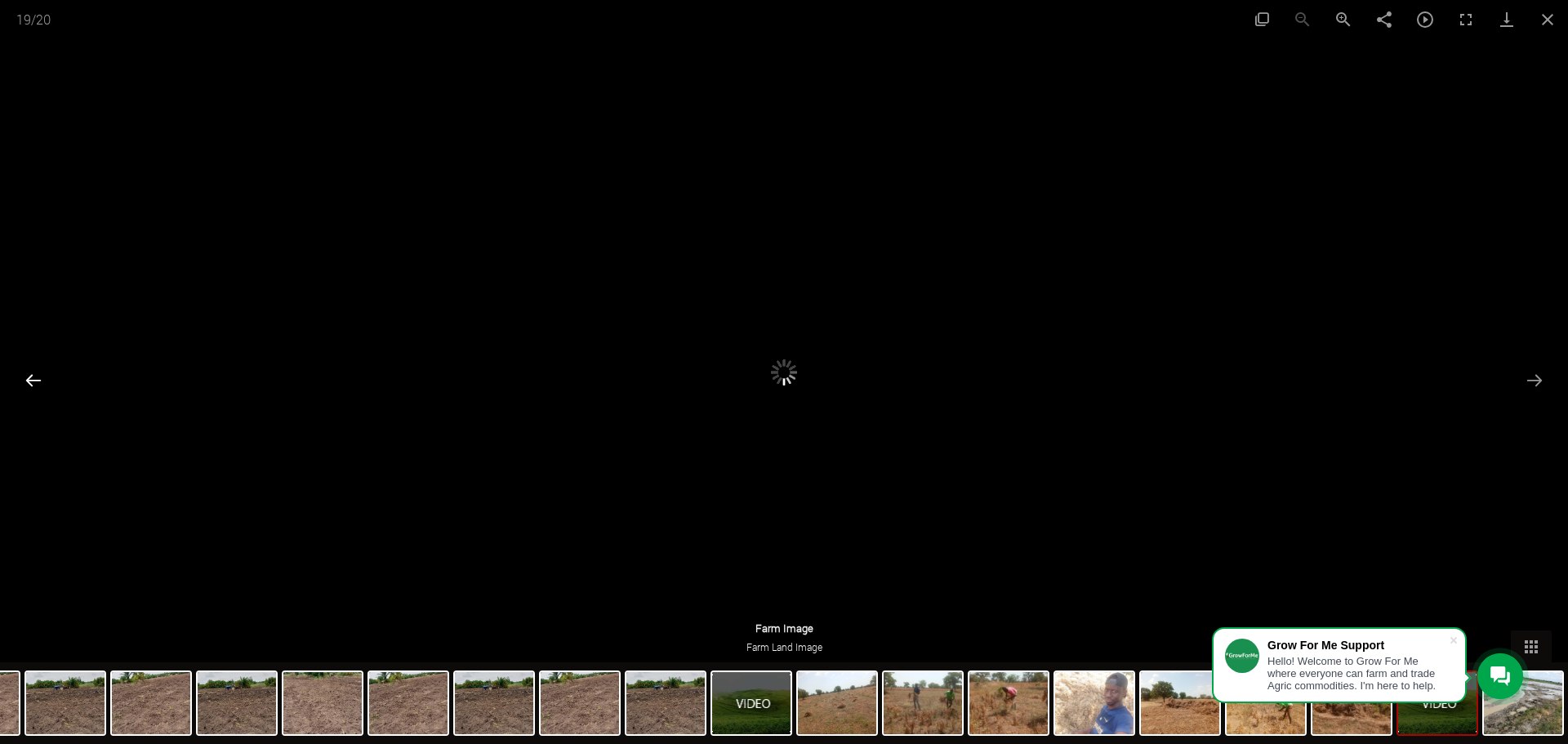
click at [31, 379] on button "Previous slide" at bounding box center [33, 380] width 35 height 32
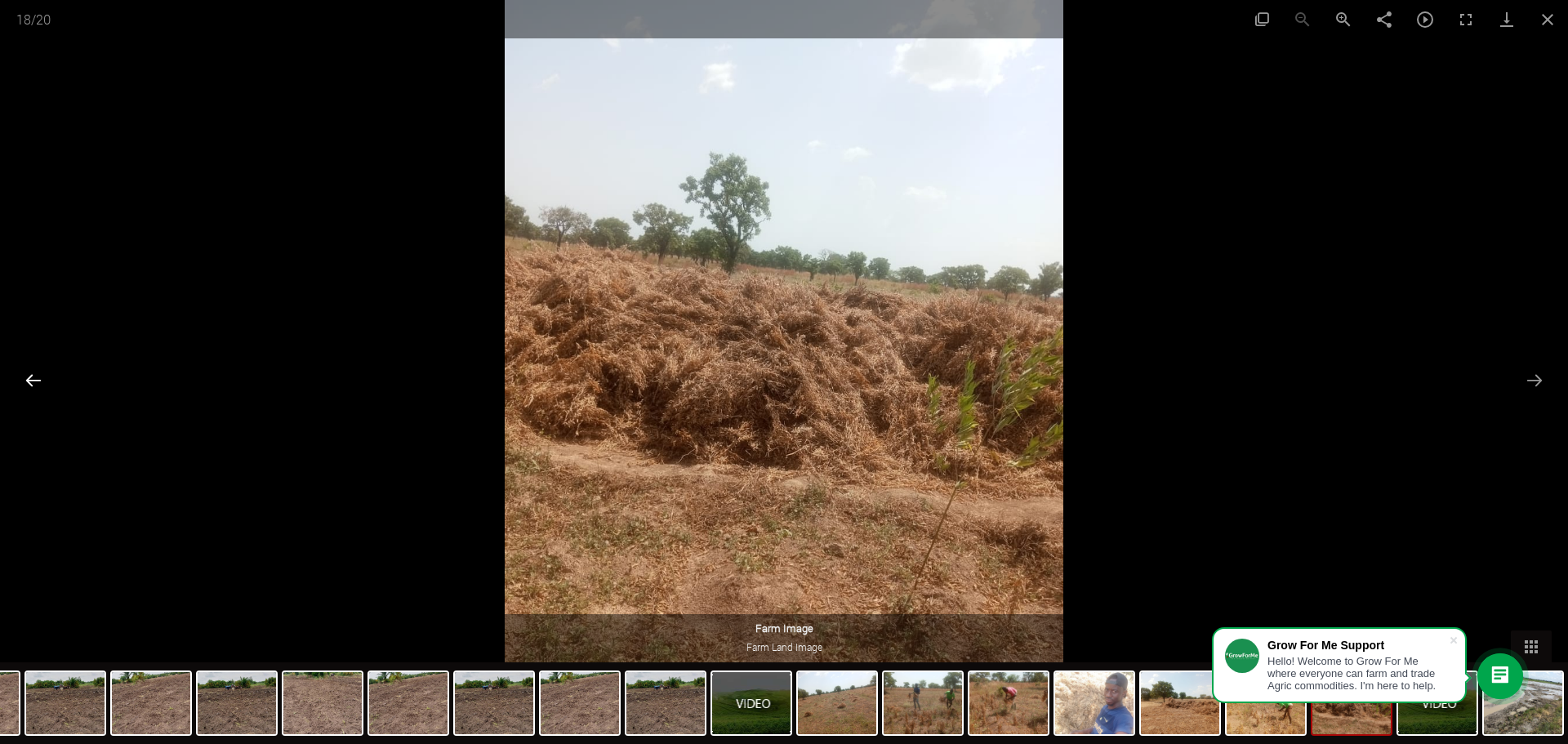
click at [34, 376] on button "Previous slide" at bounding box center [33, 380] width 35 height 32
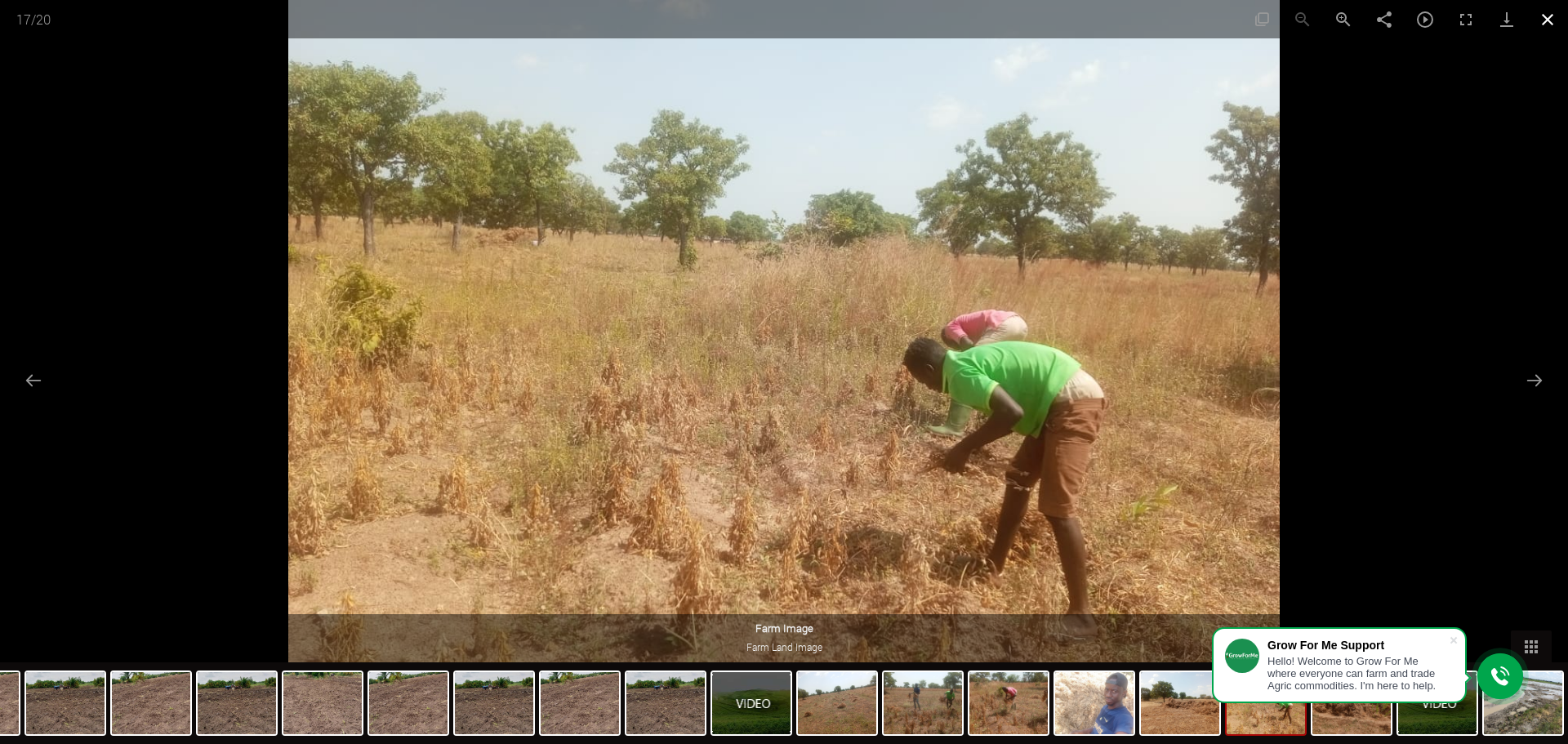
click at [1545, 30] on button "Close gallery" at bounding box center [1547, 19] width 41 height 39
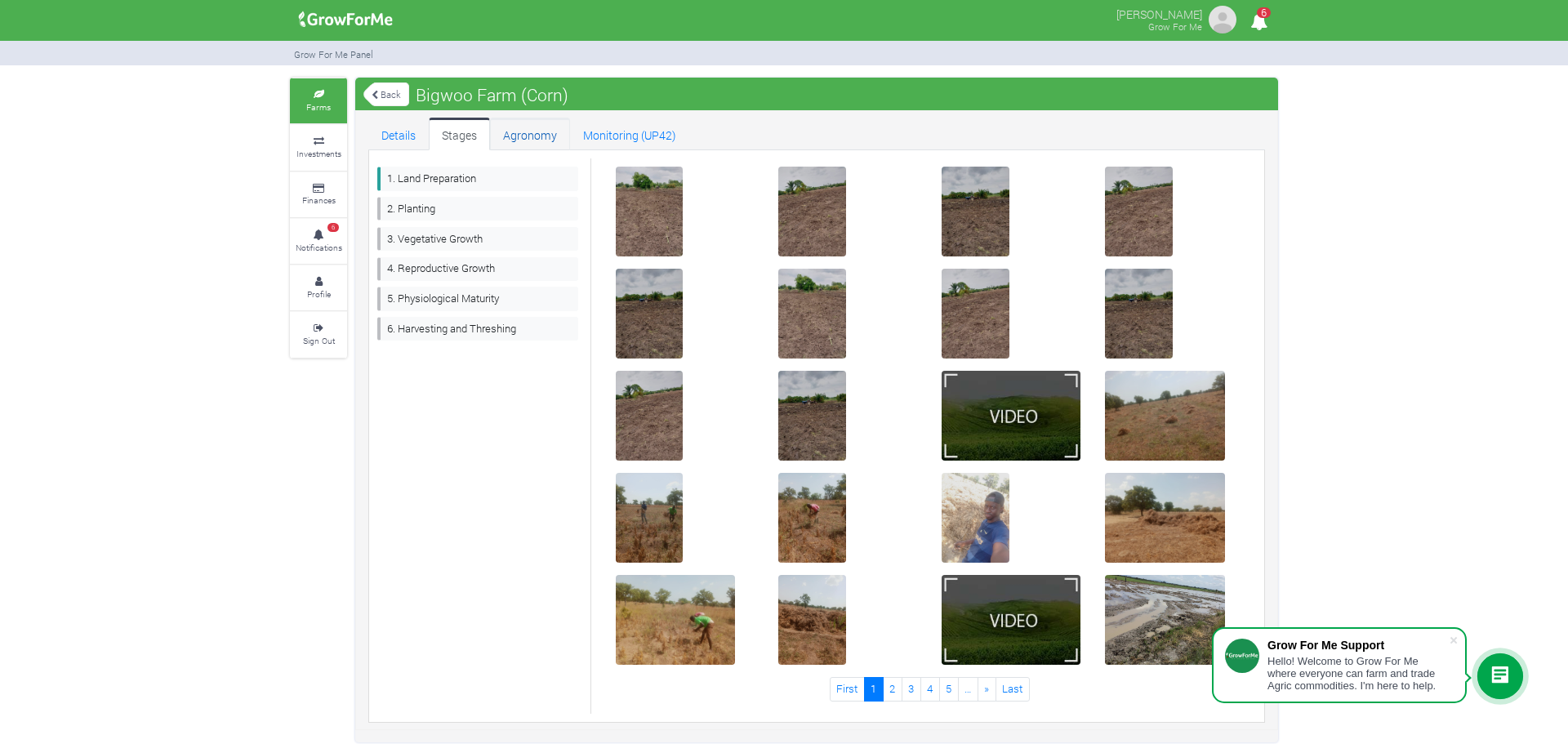
click at [545, 148] on link "Agronomy" at bounding box center [530, 134] width 80 height 33
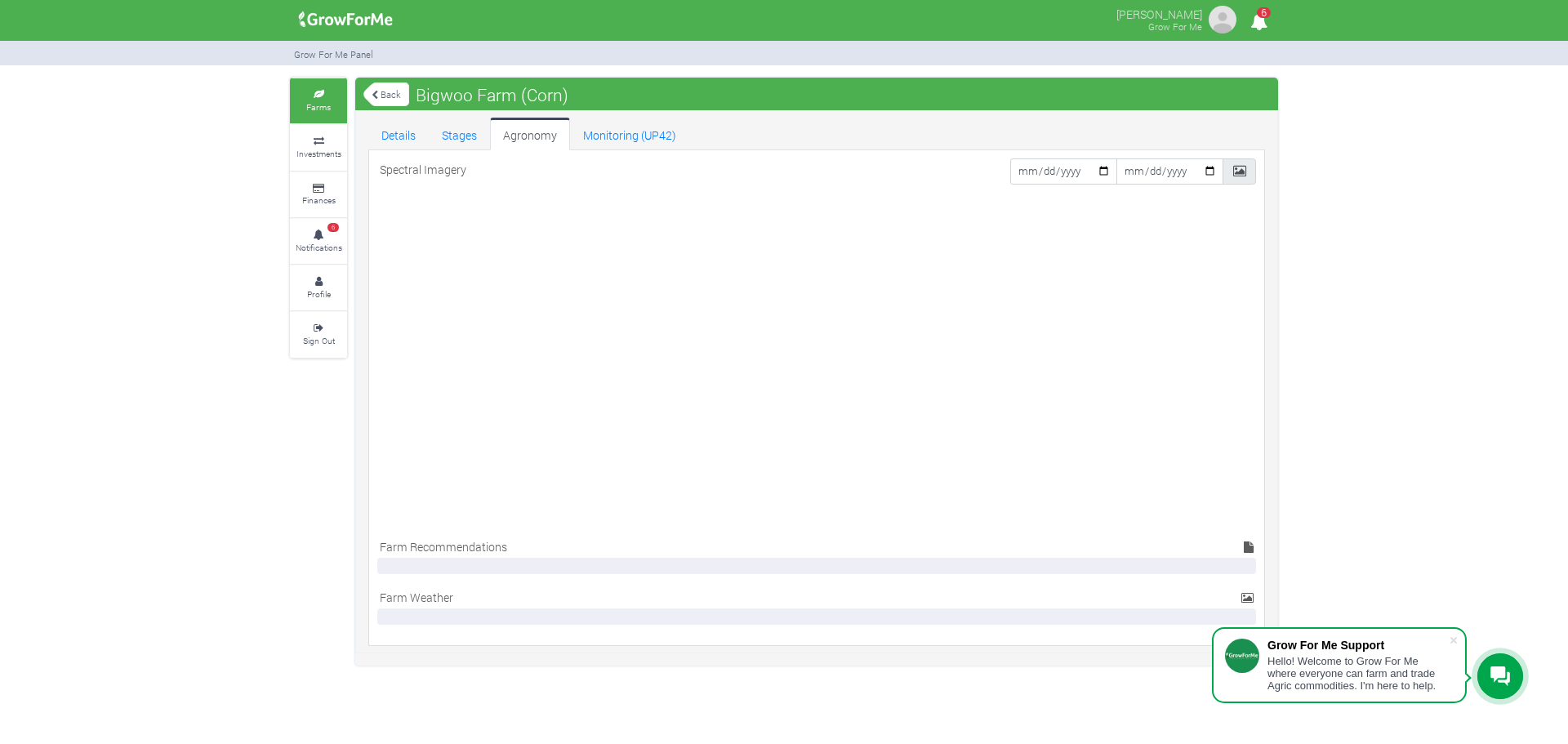
click at [398, 93] on link "Back" at bounding box center [387, 94] width 46 height 27
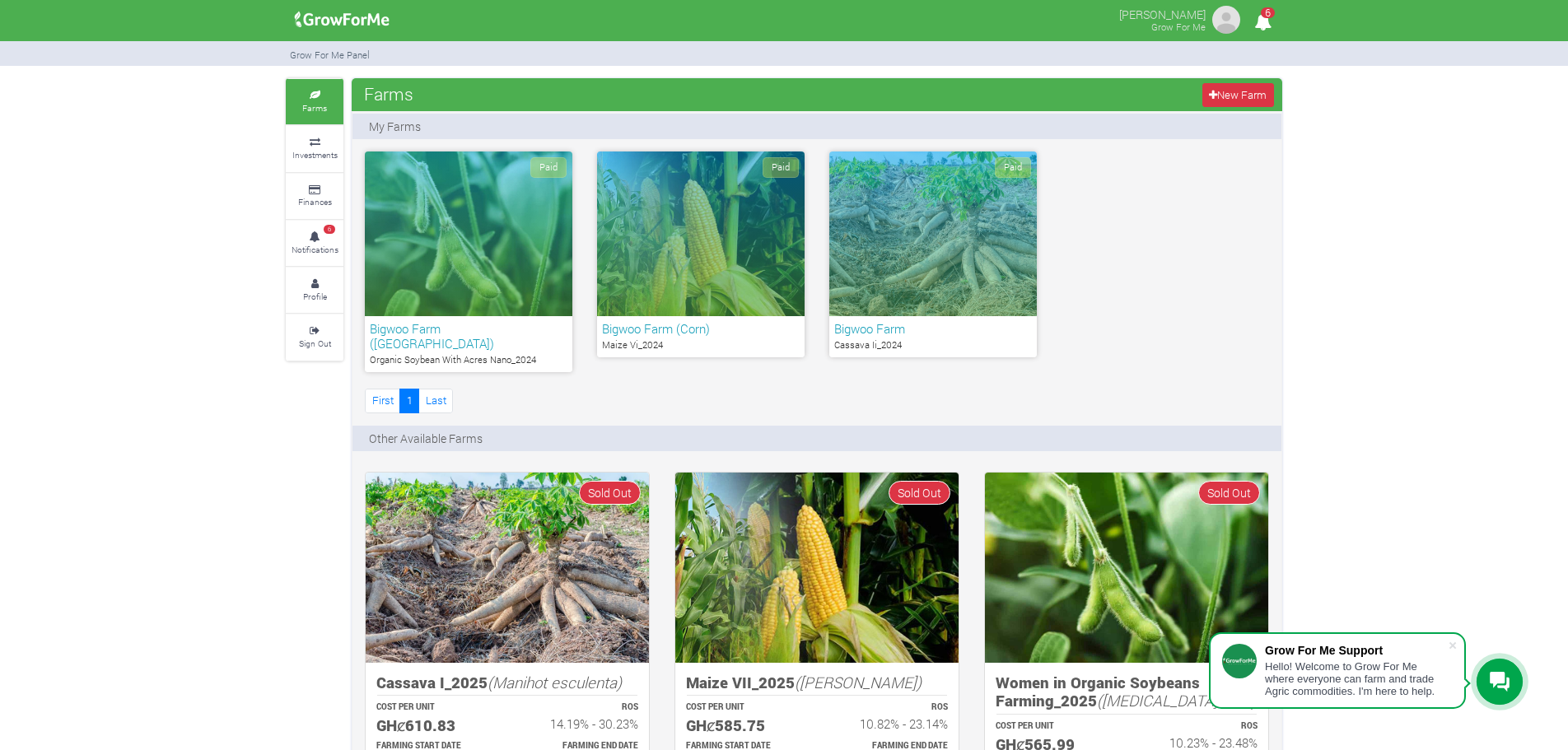
click at [950, 262] on div "Paid" at bounding box center [933, 234] width 208 height 165
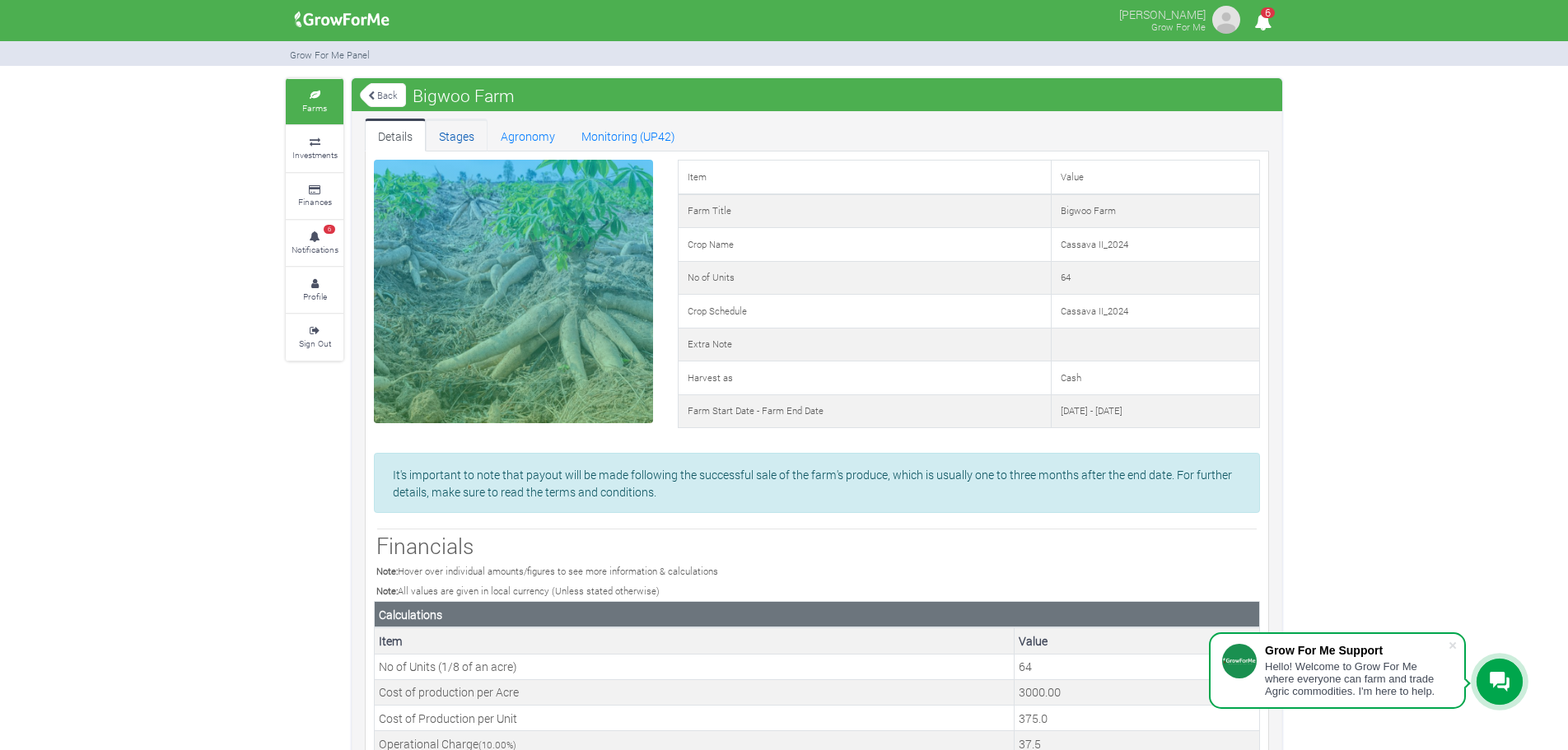
click at [470, 140] on link "Stages" at bounding box center [457, 135] width 62 height 33
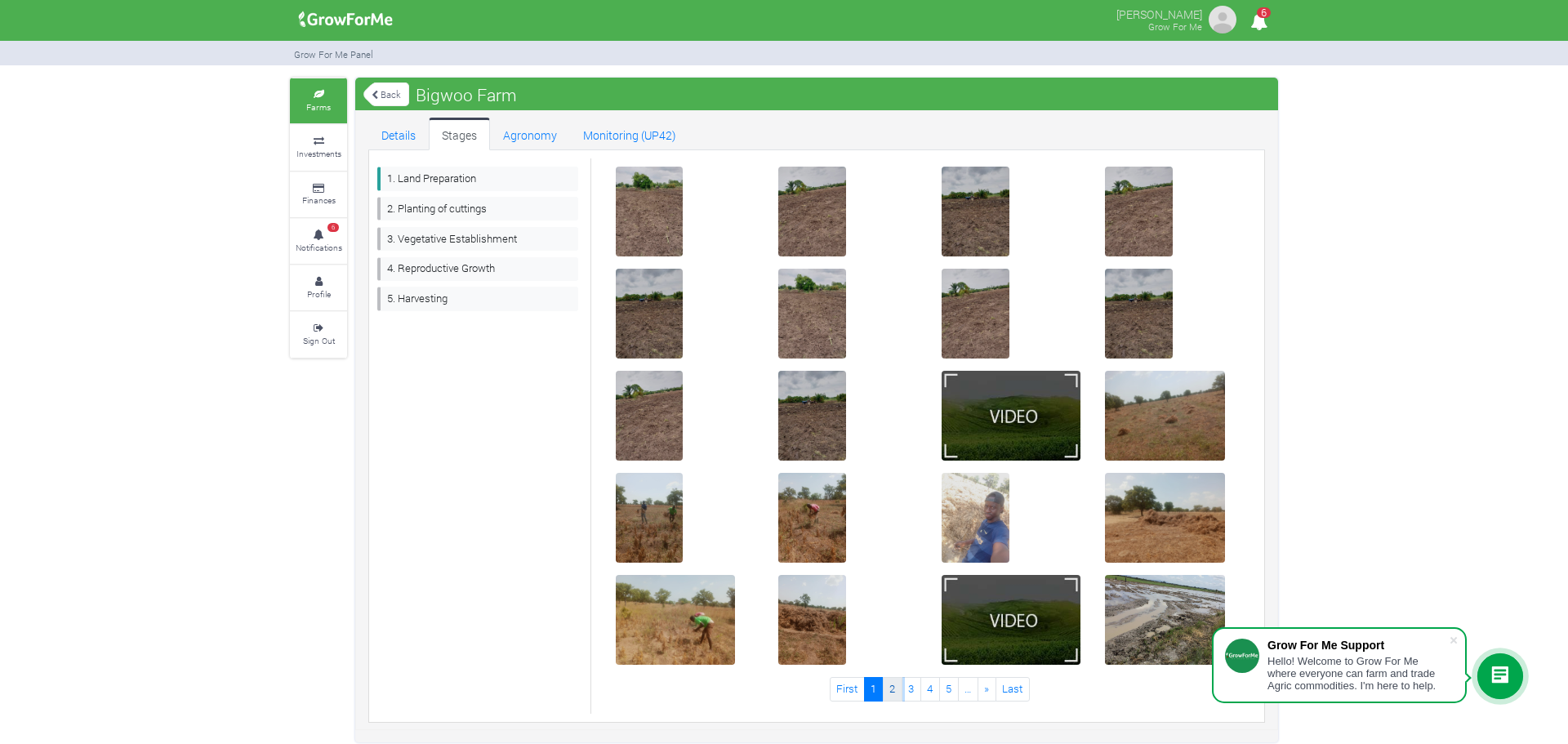
click at [894, 697] on link "2" at bounding box center [893, 689] width 20 height 24
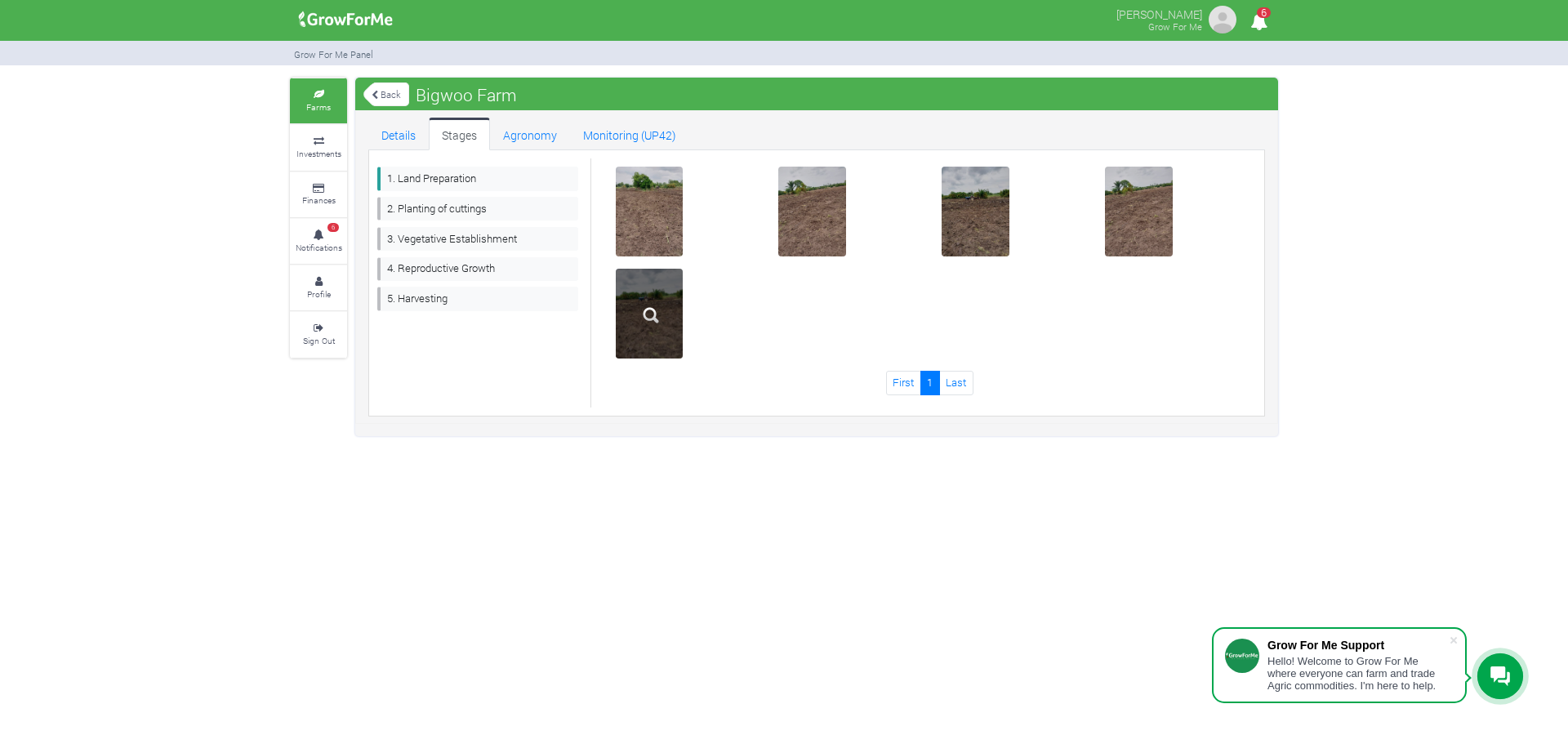
click at [646, 320] on img at bounding box center [651, 315] width 53 height 53
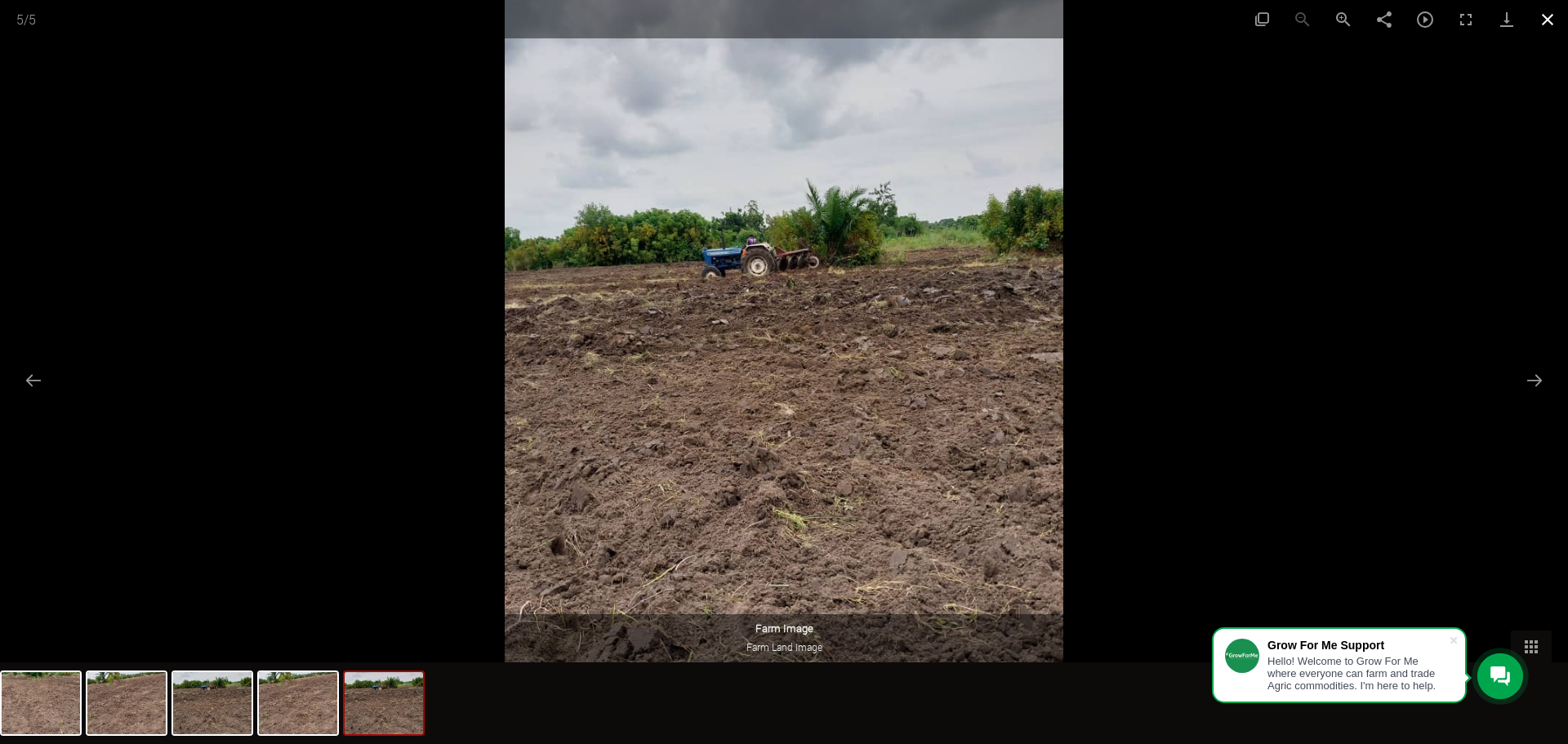
click at [1555, 27] on button "Close gallery" at bounding box center [1547, 19] width 41 height 39
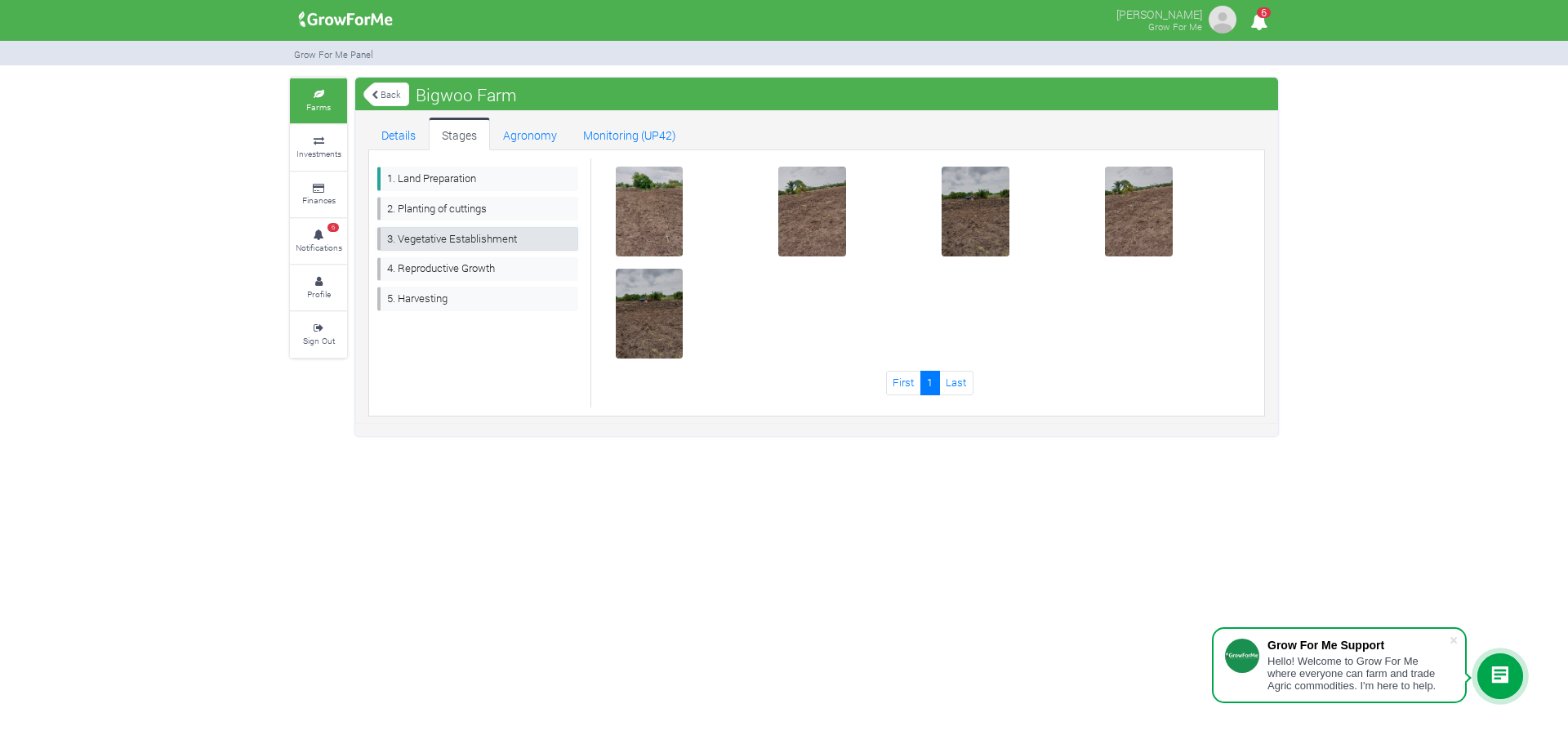
click at [483, 239] on link "3. Vegetative Establishment" at bounding box center [478, 239] width 201 height 24
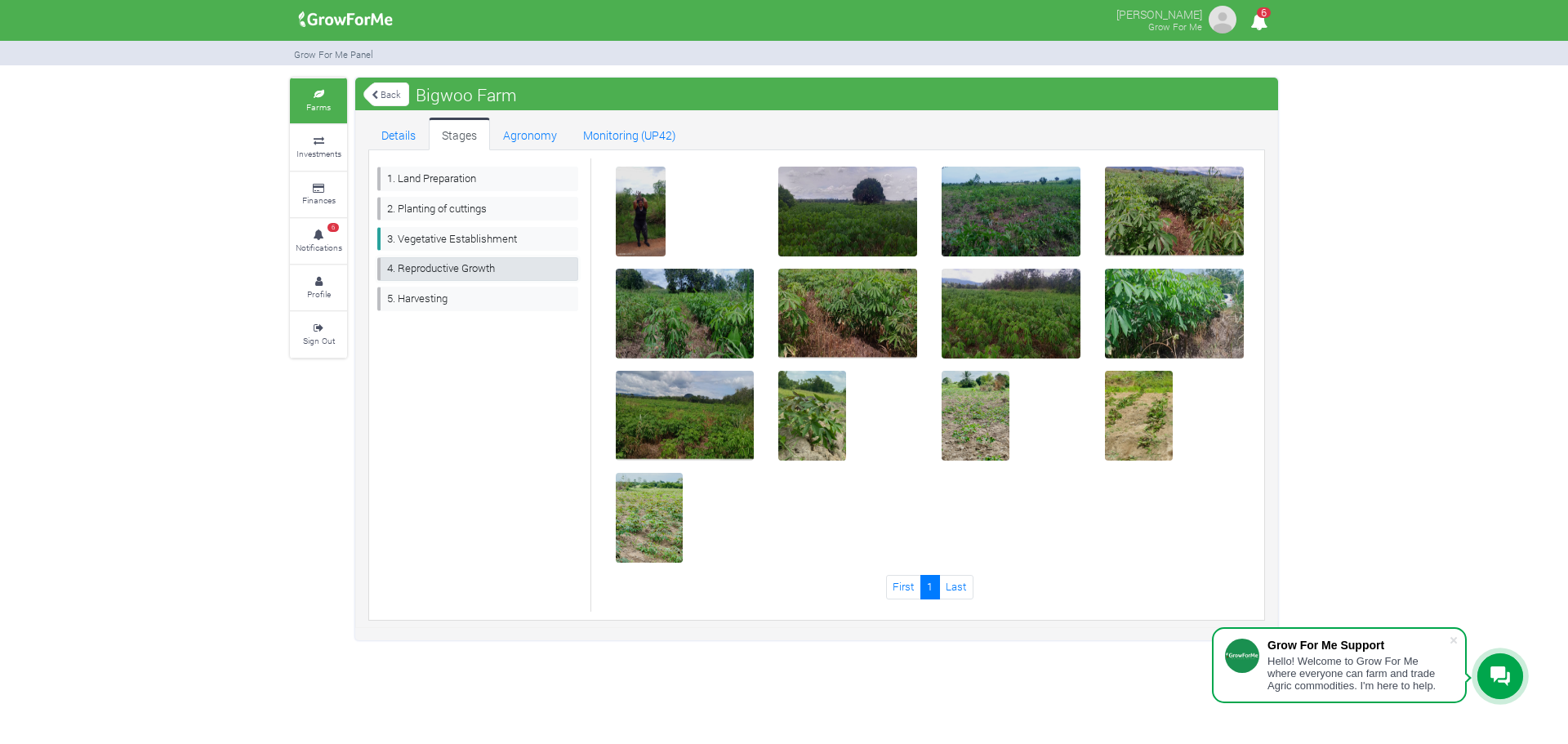
click at [489, 273] on link "4. Reproductive Growth" at bounding box center [478, 269] width 201 height 24
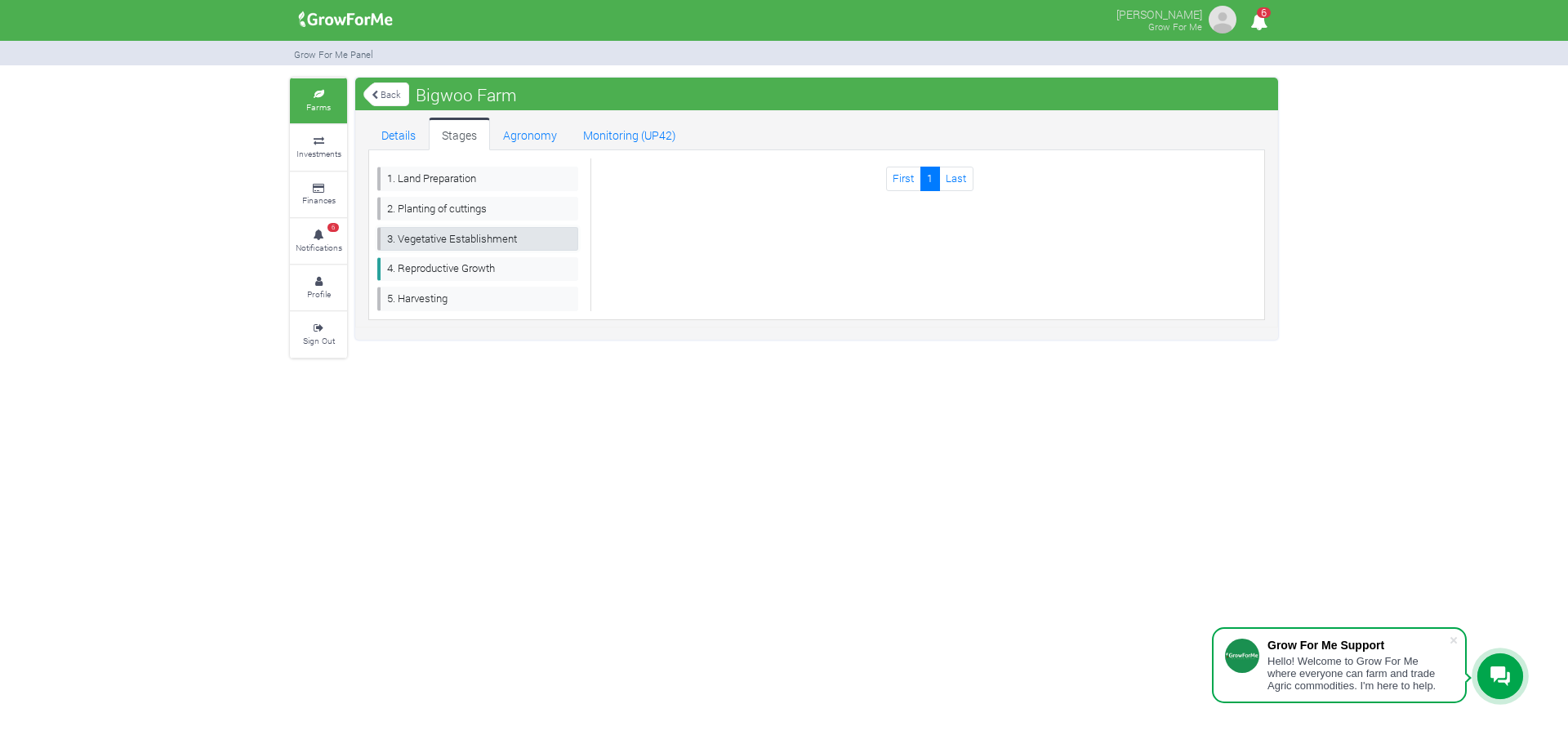
click at [483, 240] on link "3. Vegetative Establishment" at bounding box center [478, 239] width 201 height 24
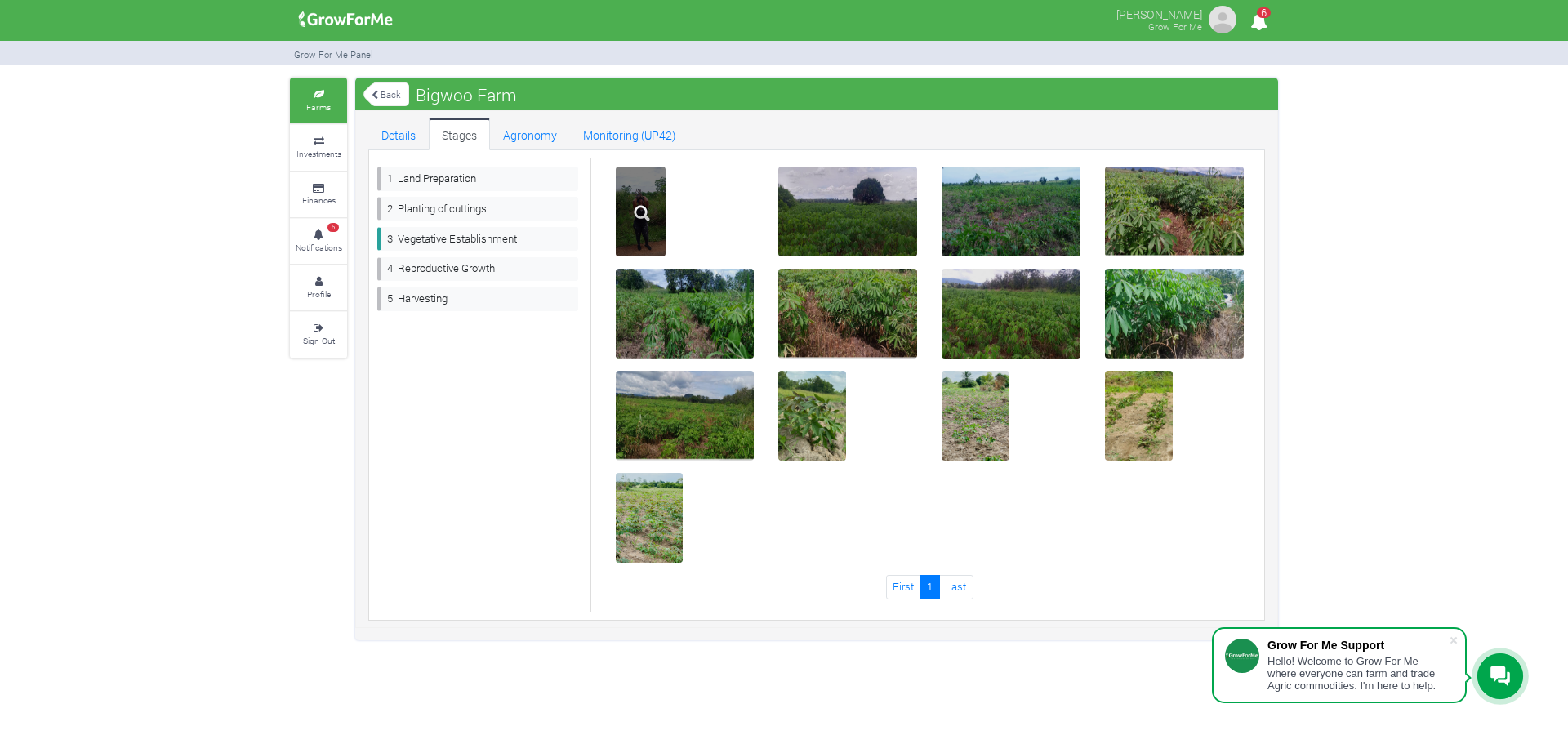
click at [652, 226] on img at bounding box center [642, 213] width 53 height 53
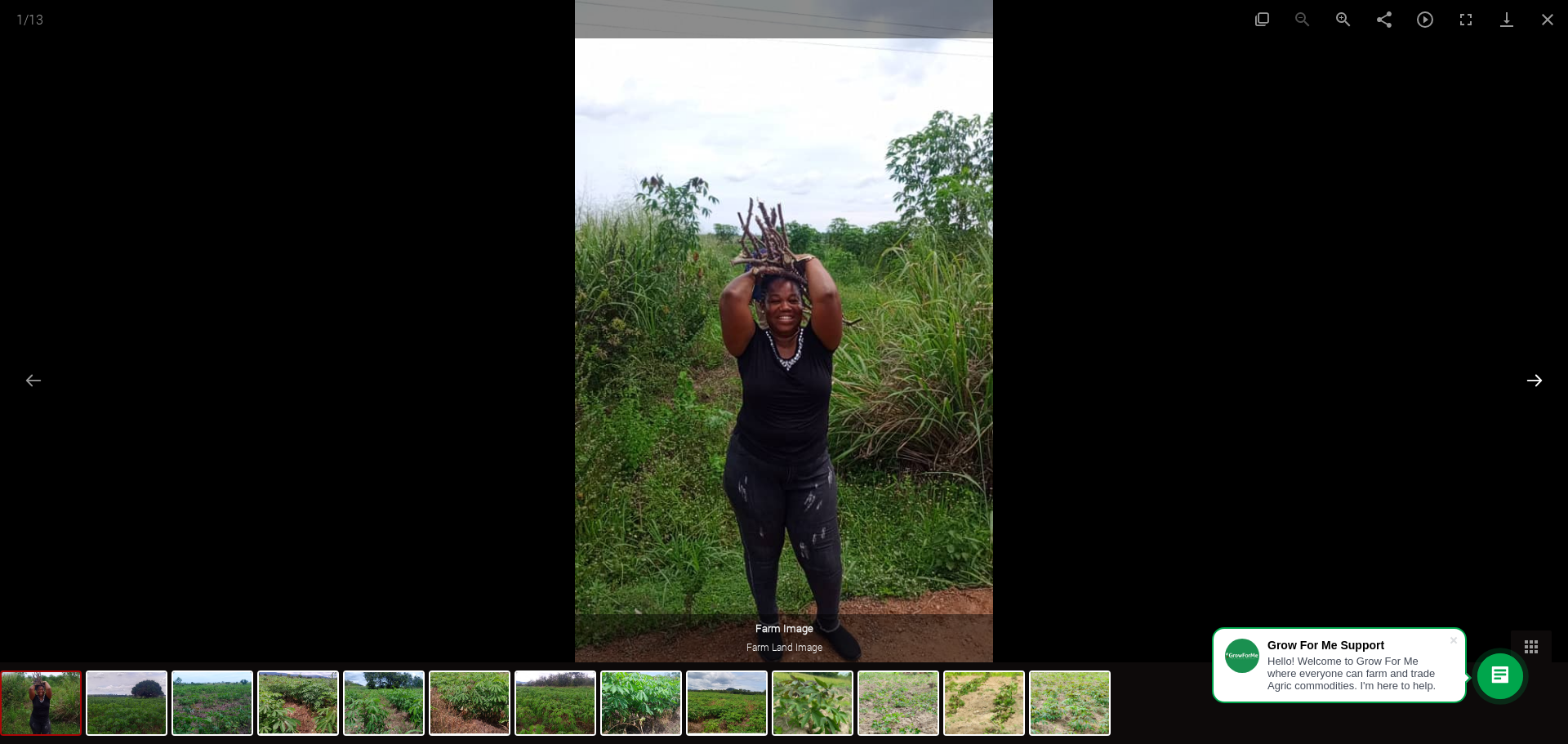
click at [1538, 383] on button "Next slide" at bounding box center [1534, 380] width 35 height 32
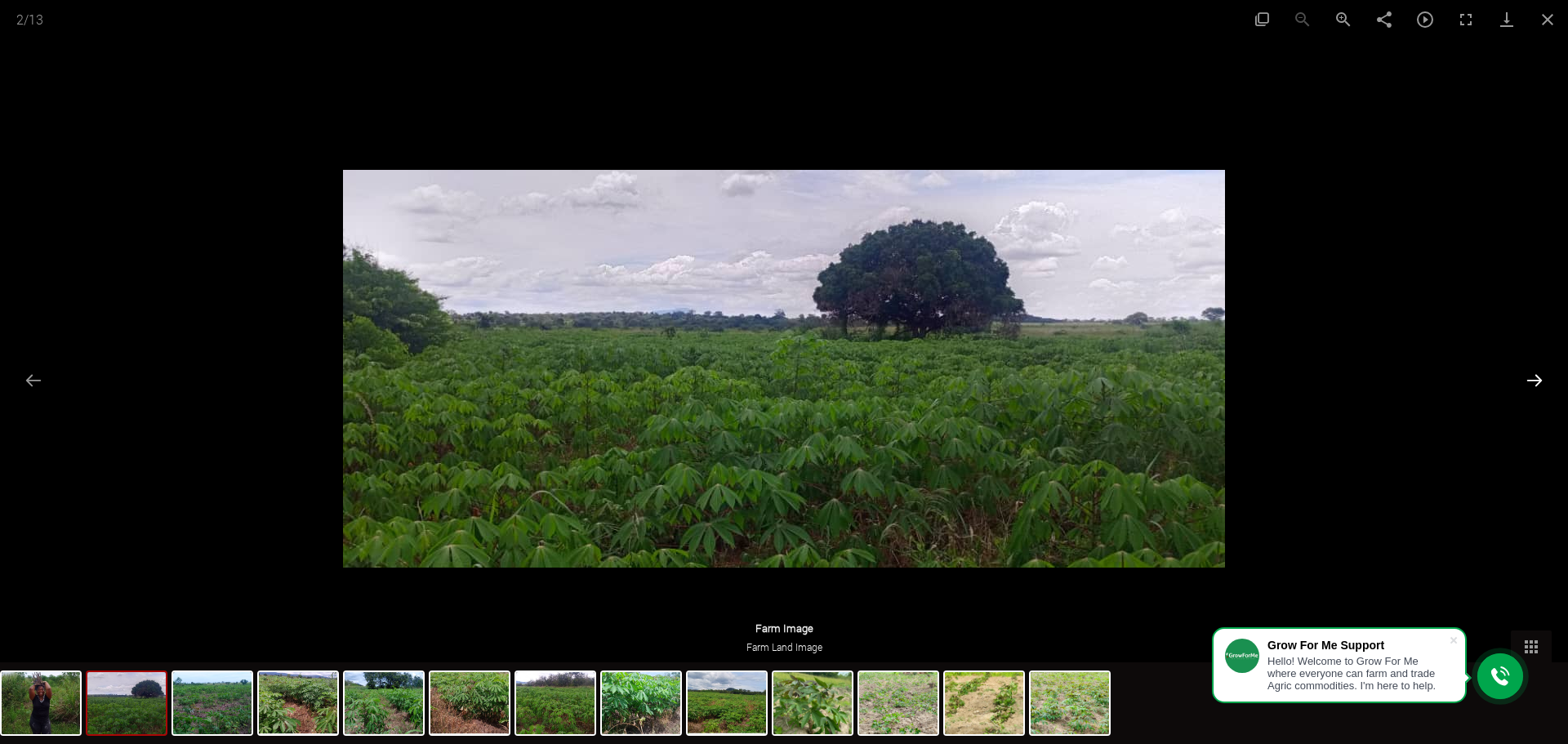
click at [1538, 383] on button "Next slide" at bounding box center [1534, 380] width 35 height 32
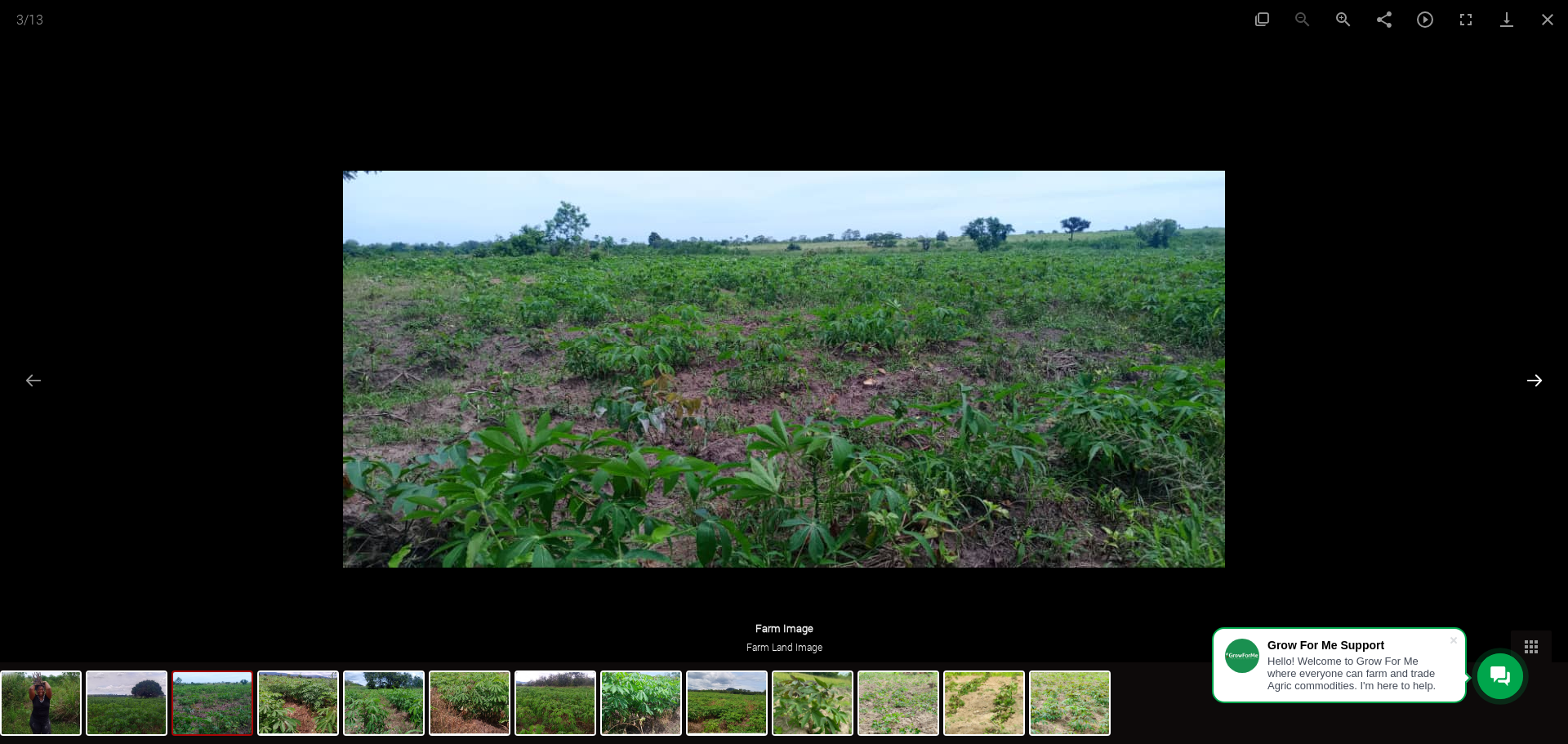
click at [1538, 383] on button "Next slide" at bounding box center [1534, 380] width 35 height 32
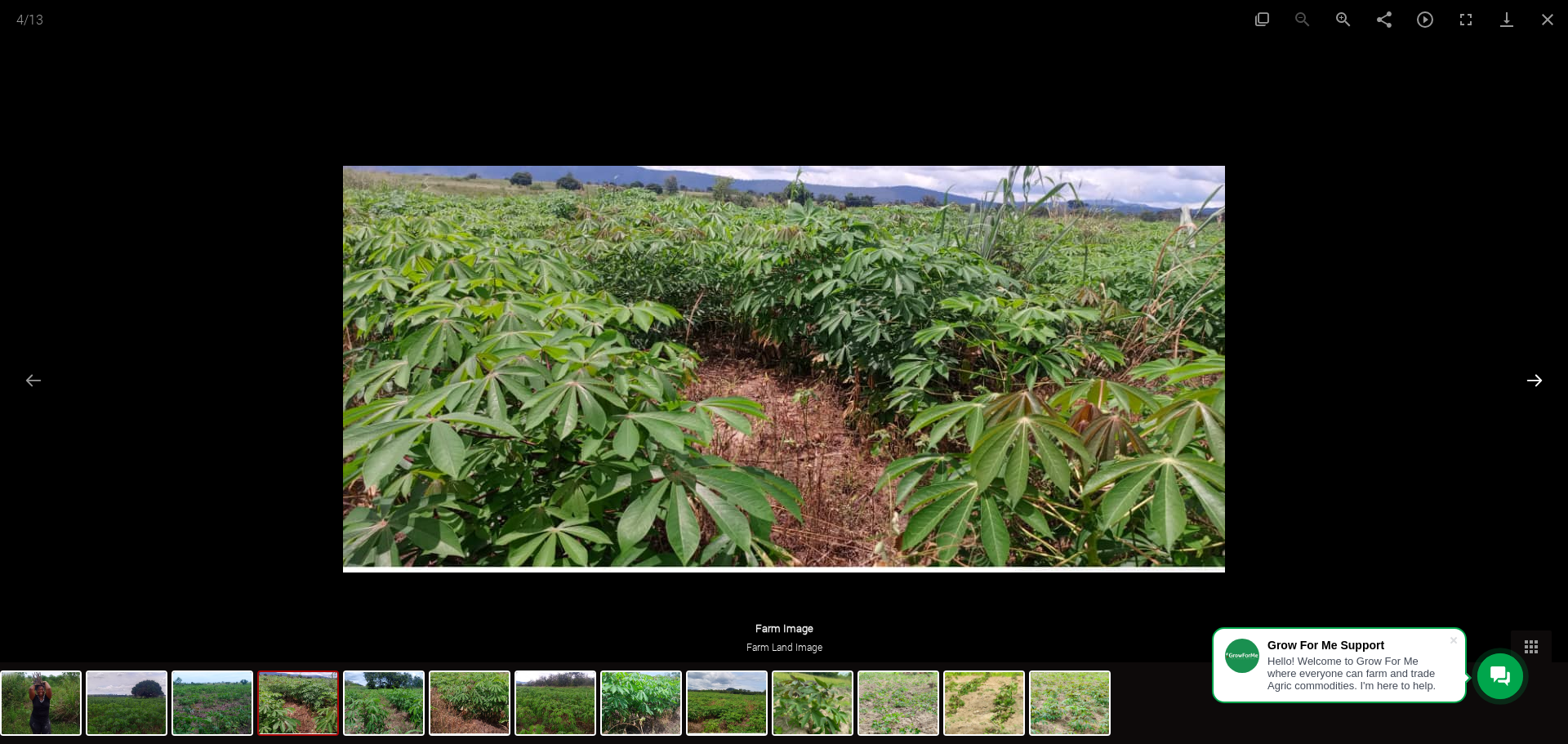
click at [1537, 384] on button "Next slide" at bounding box center [1534, 380] width 35 height 32
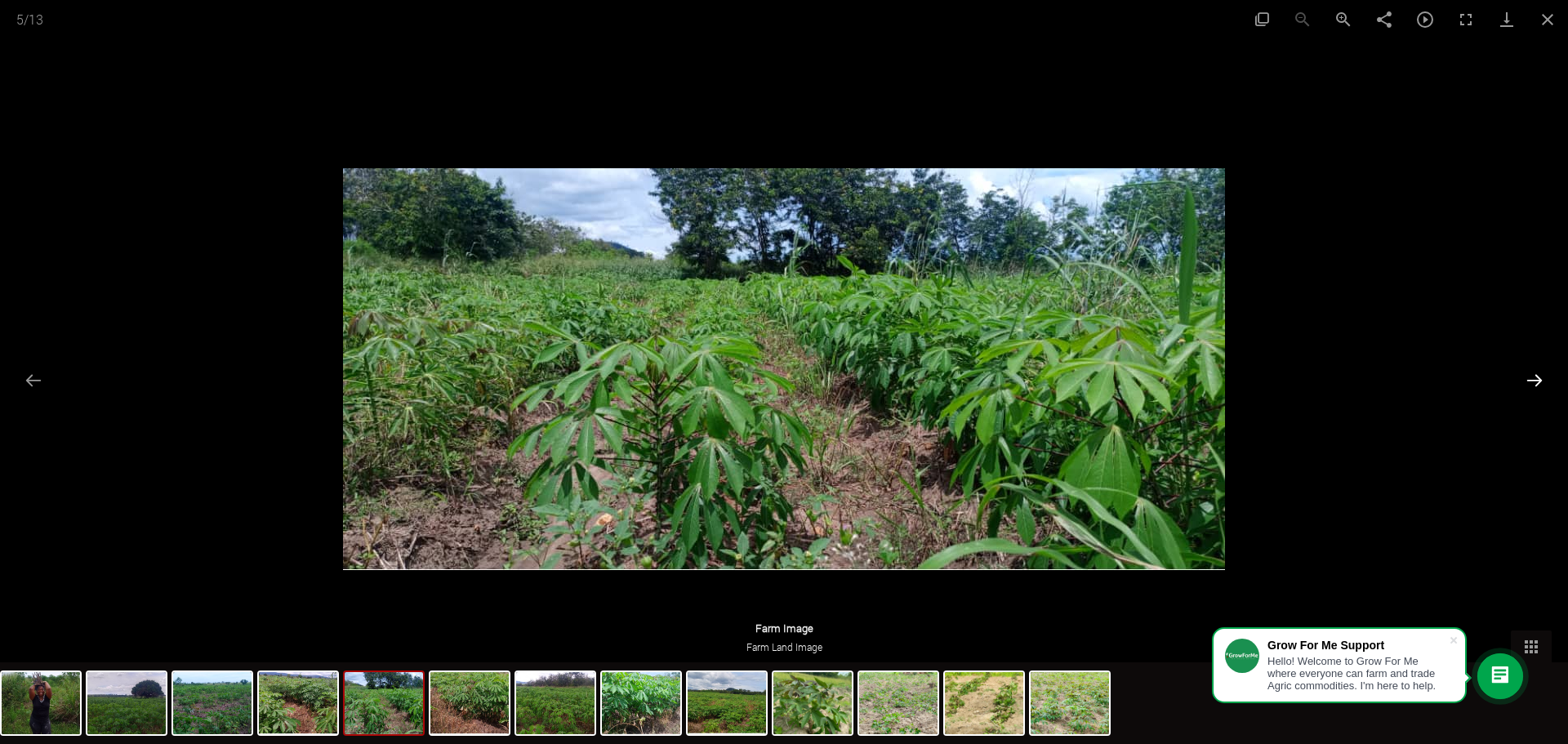
click at [1537, 384] on button "Next slide" at bounding box center [1534, 380] width 35 height 32
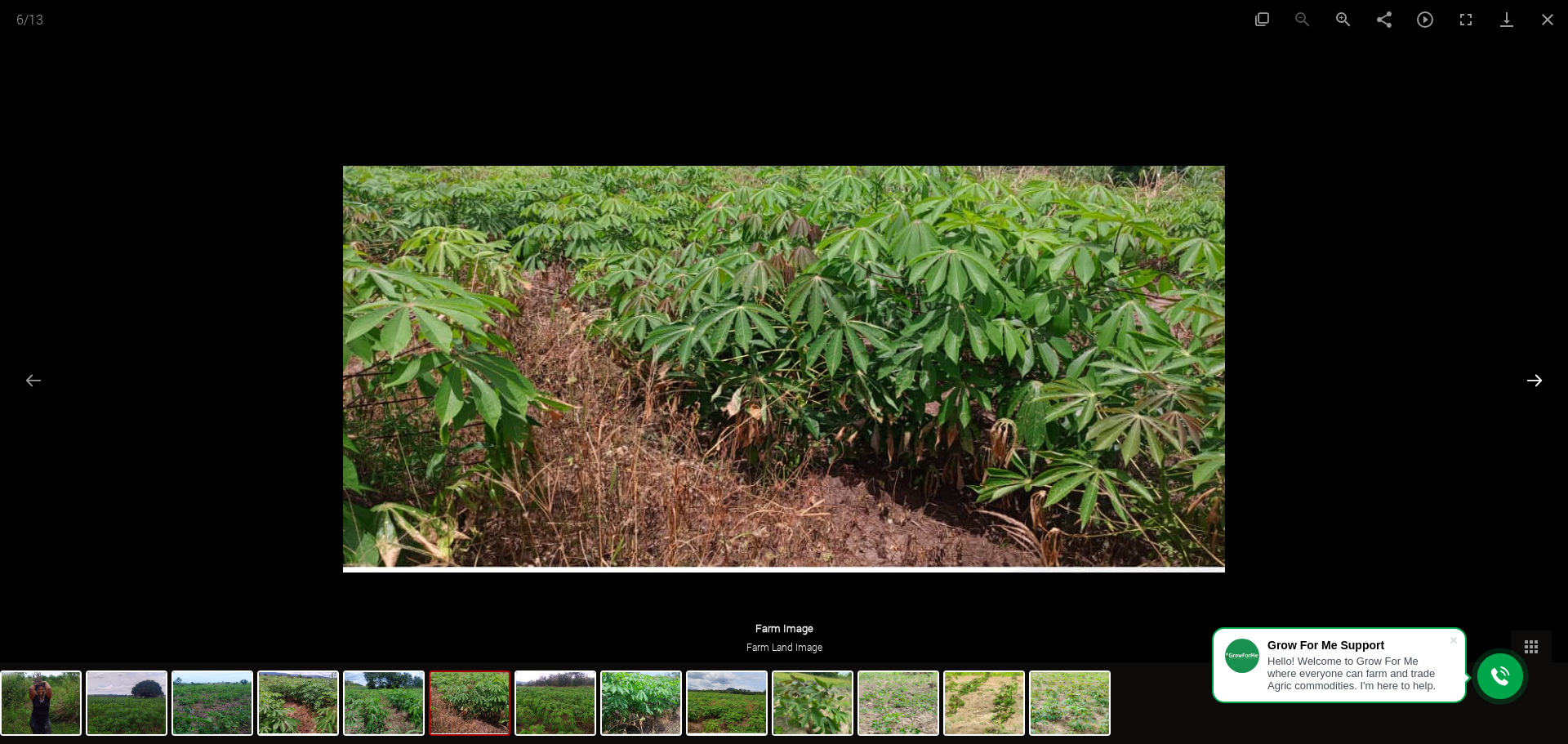
click at [1537, 384] on button "Next slide" at bounding box center [1534, 380] width 35 height 32
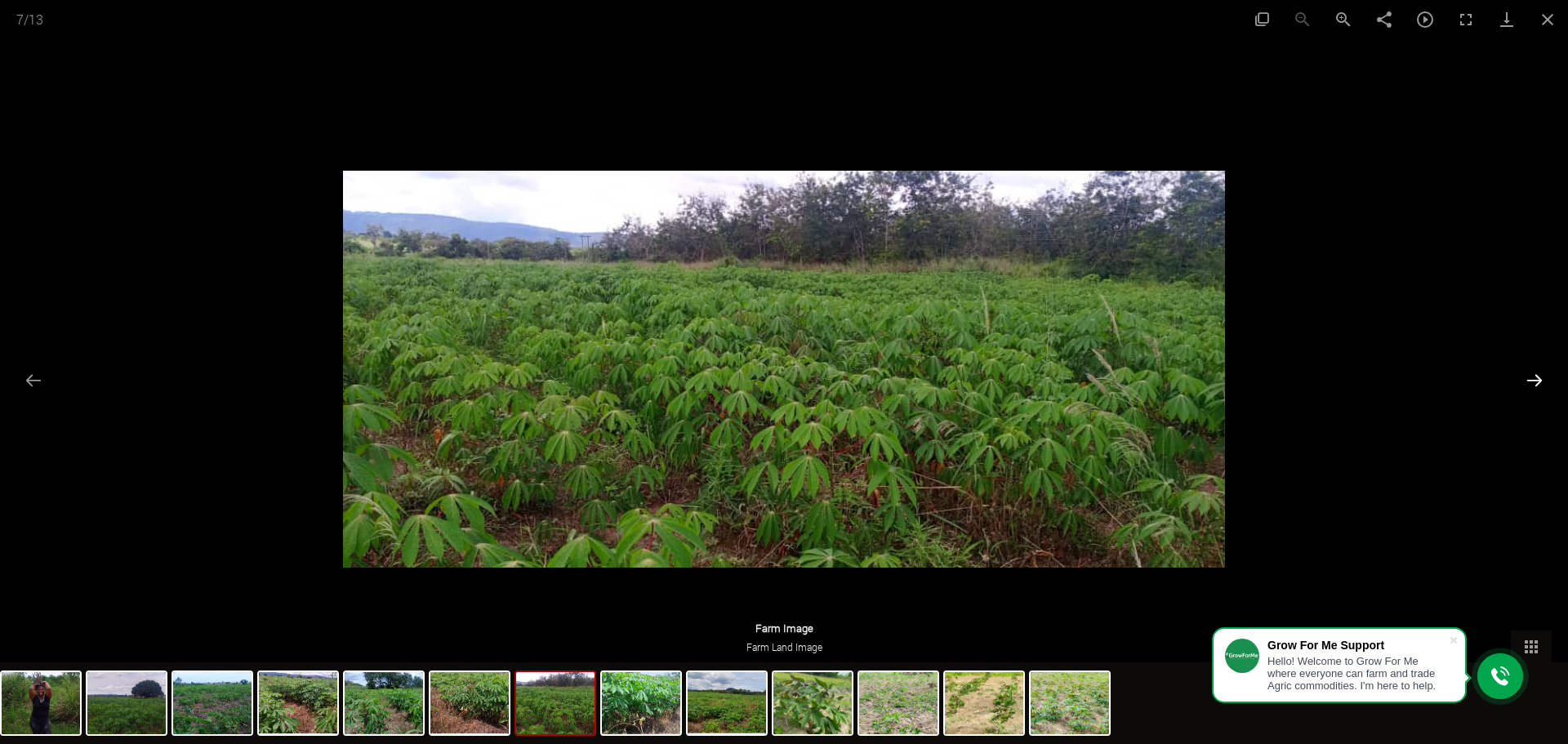
click at [1537, 384] on button "Next slide" at bounding box center [1534, 380] width 35 height 32
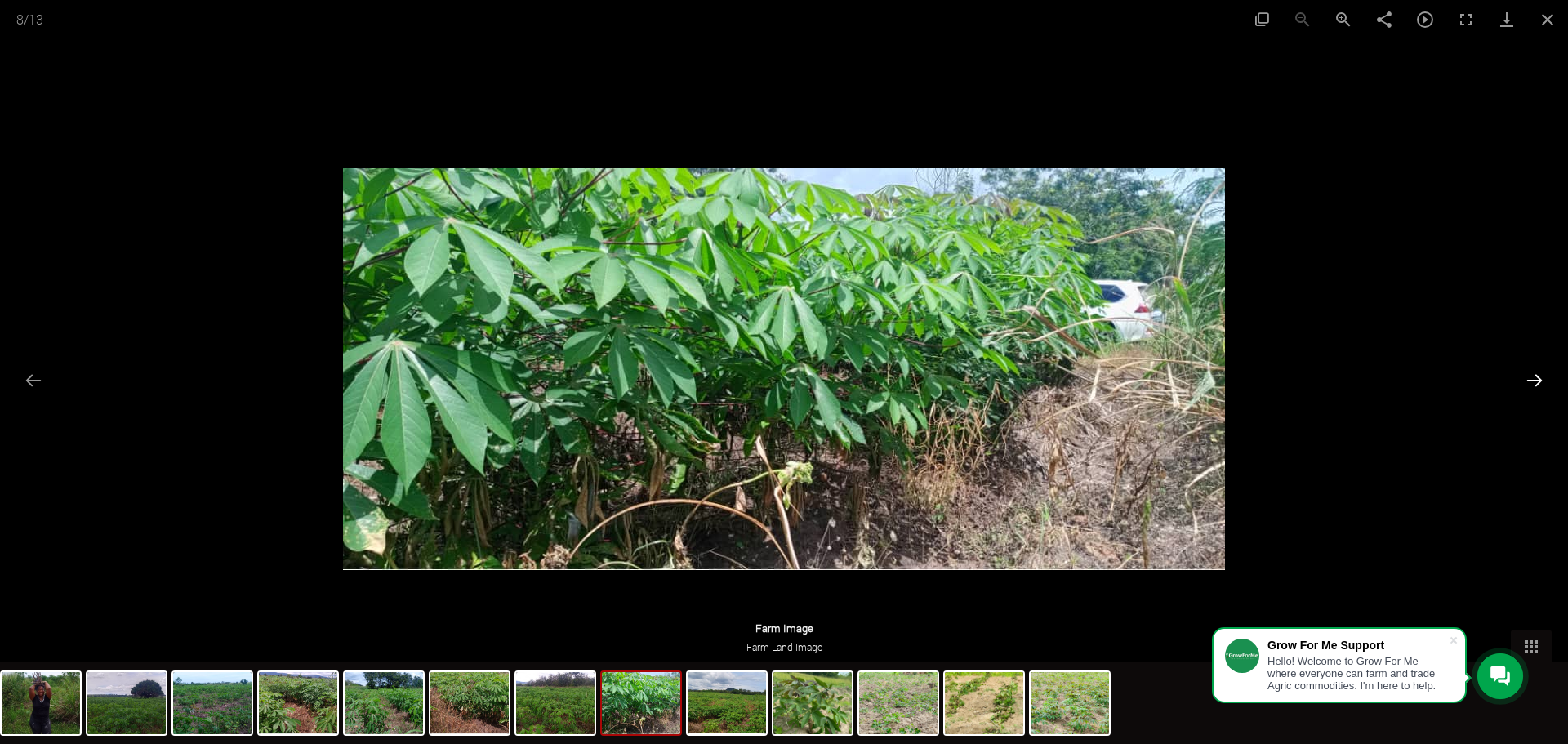
click at [1537, 384] on button "Next slide" at bounding box center [1534, 380] width 35 height 32
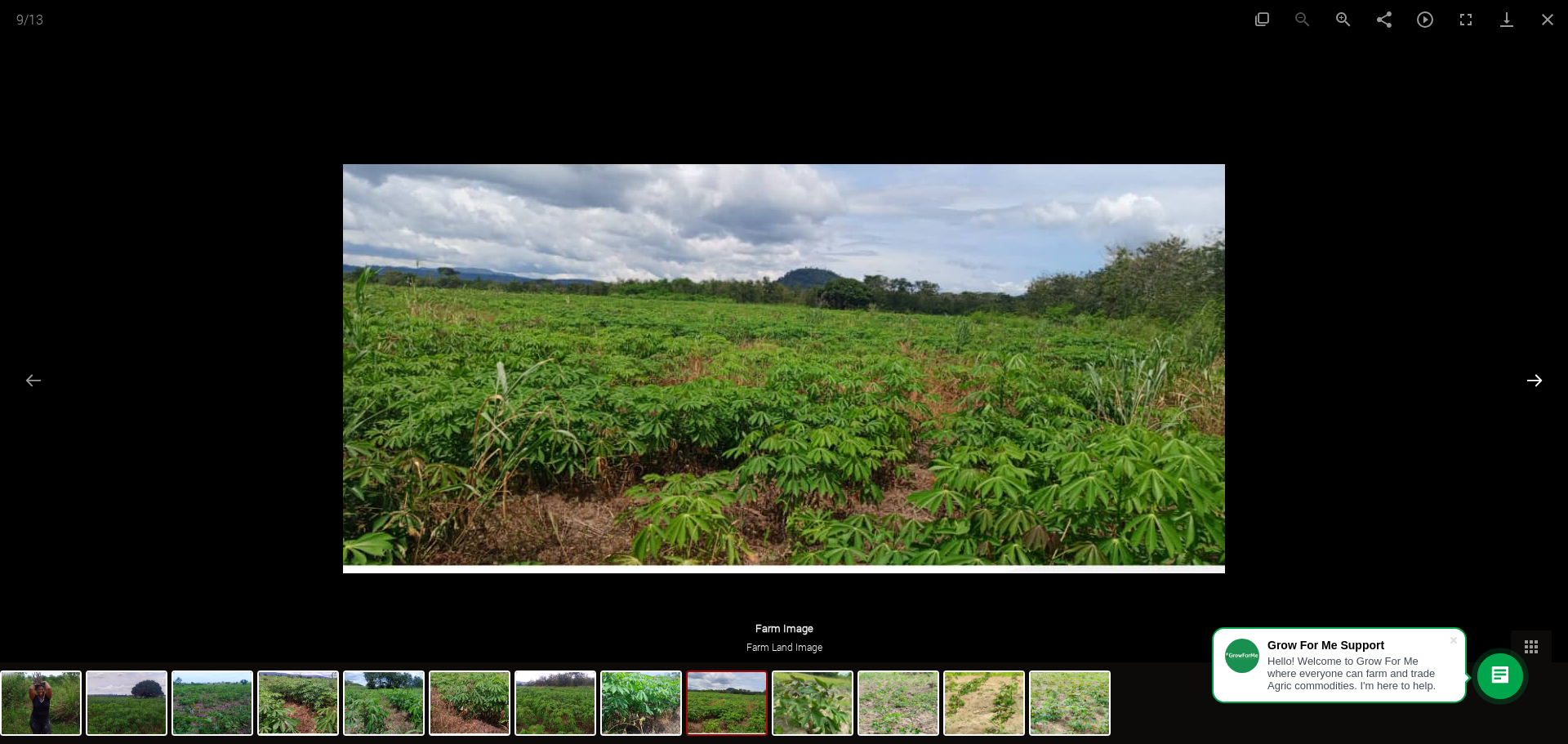
click at [1537, 384] on button "Next slide" at bounding box center [1534, 380] width 35 height 32
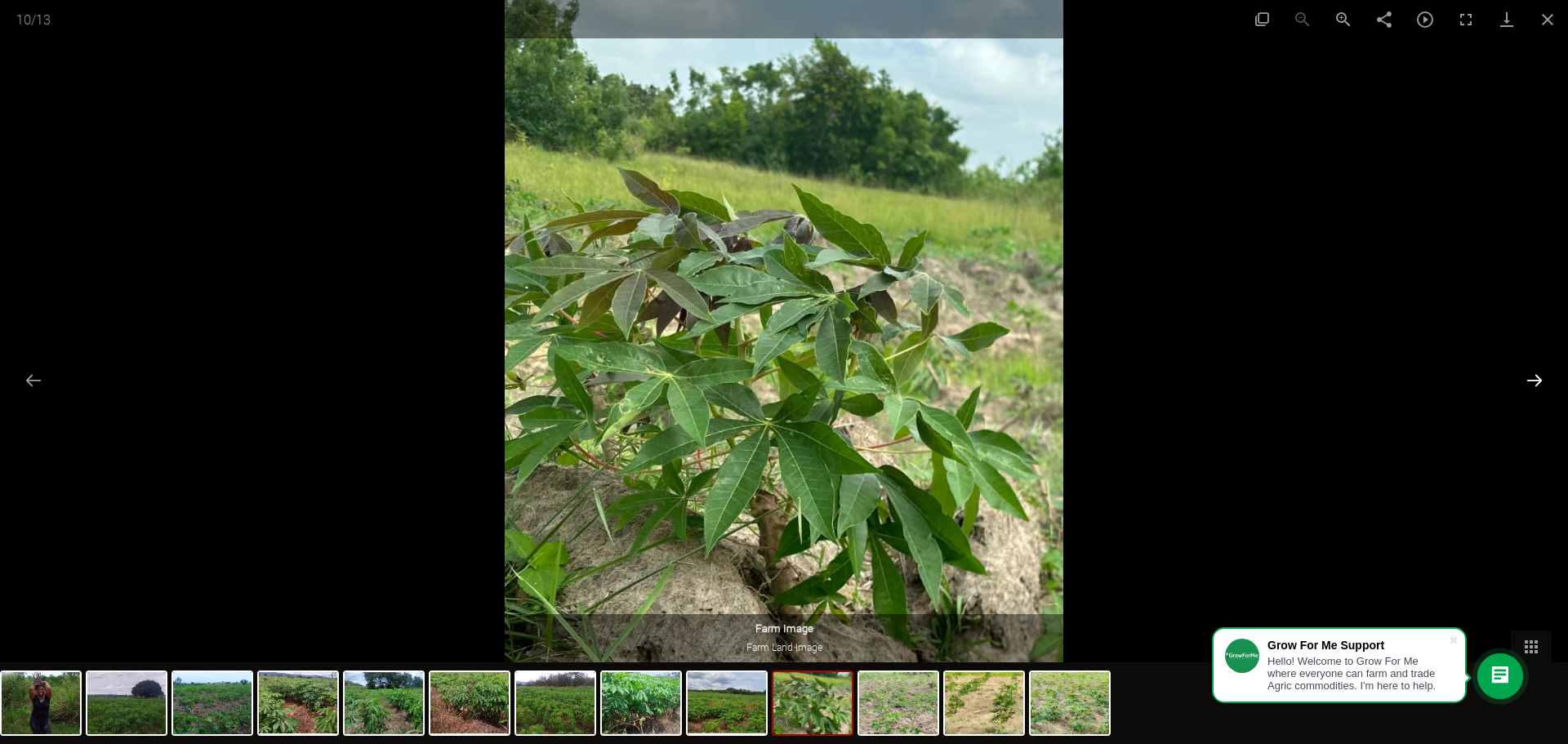
click at [1537, 384] on button "Next slide" at bounding box center [1534, 380] width 35 height 32
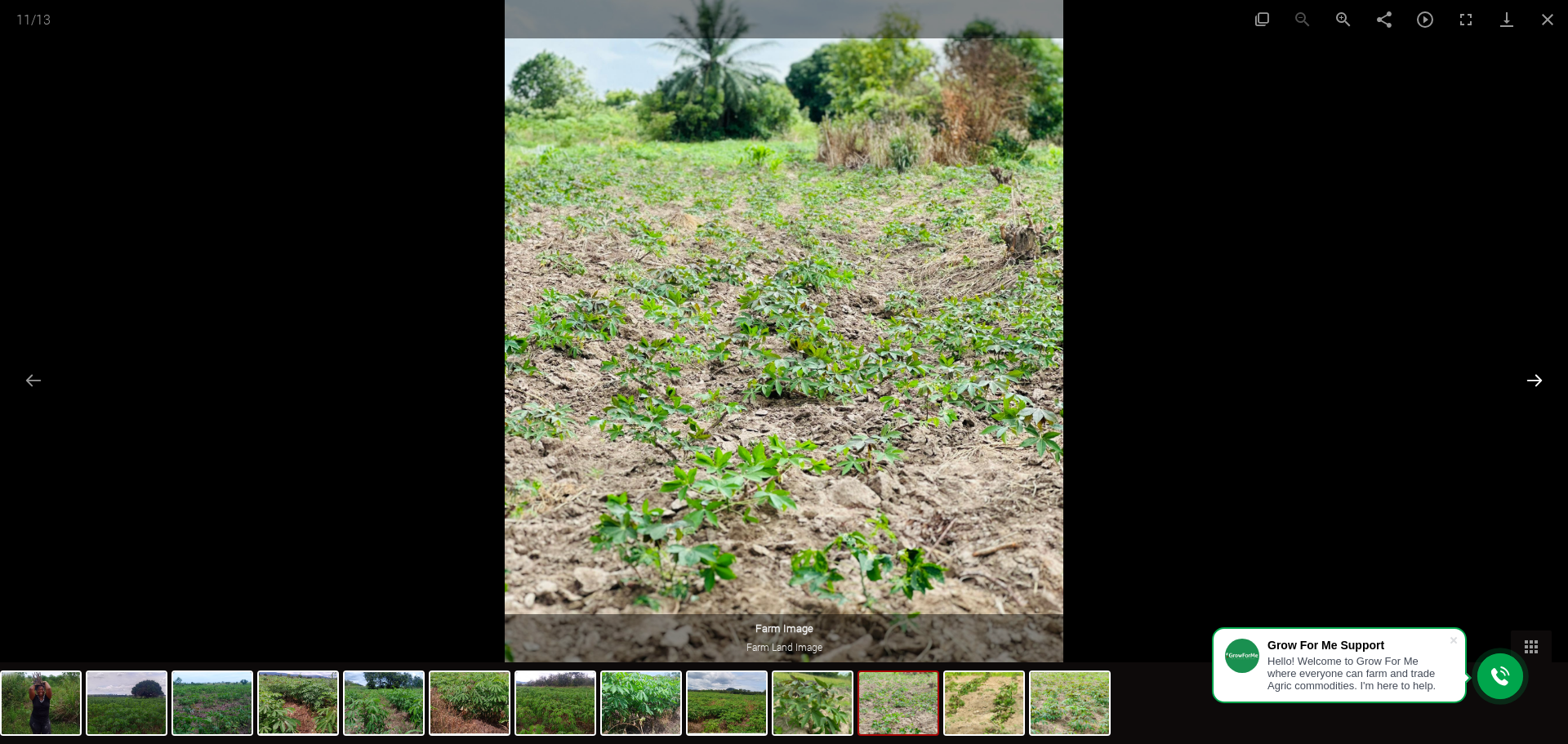
click at [1537, 384] on button "Next slide" at bounding box center [1534, 380] width 35 height 32
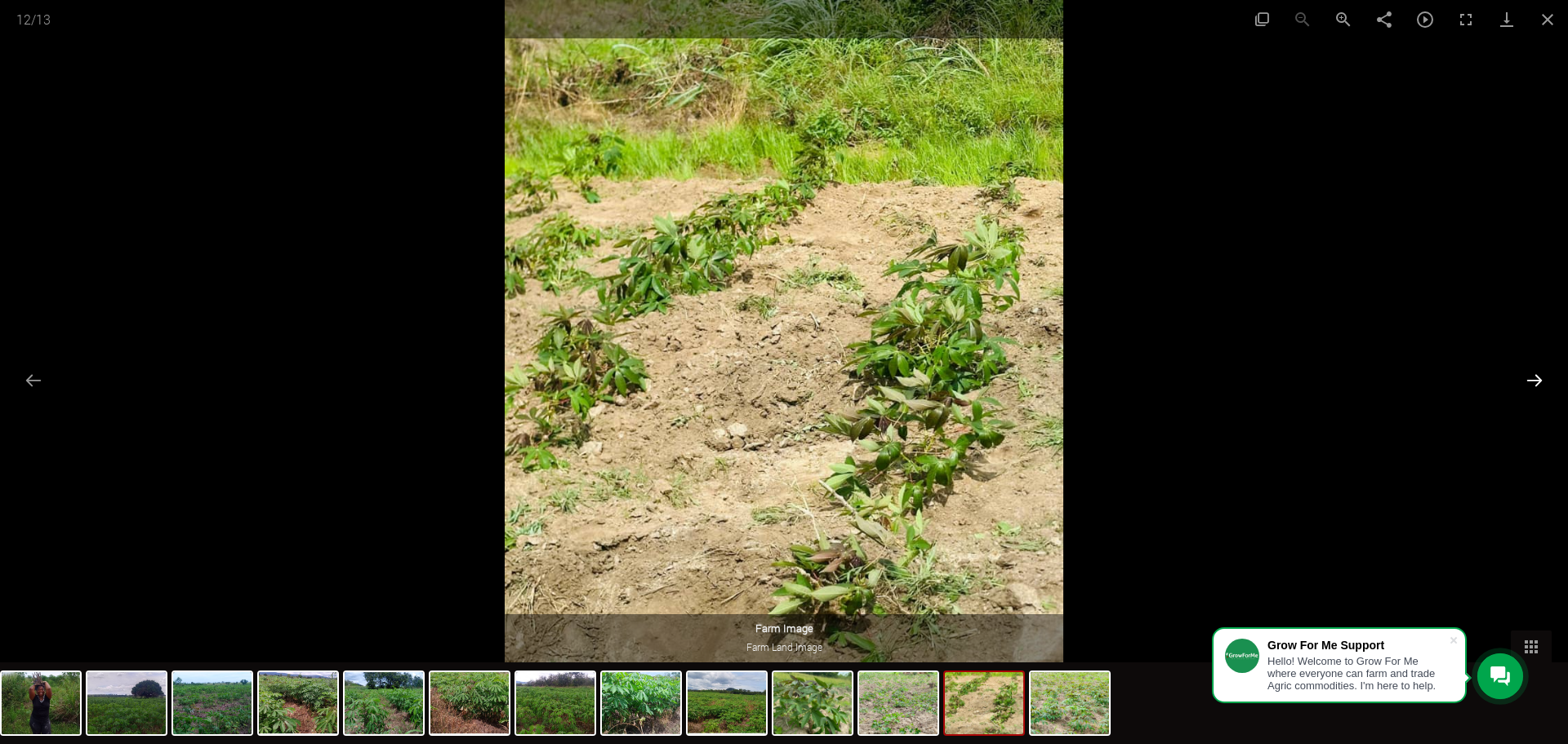
click at [1537, 384] on button "Next slide" at bounding box center [1534, 380] width 35 height 32
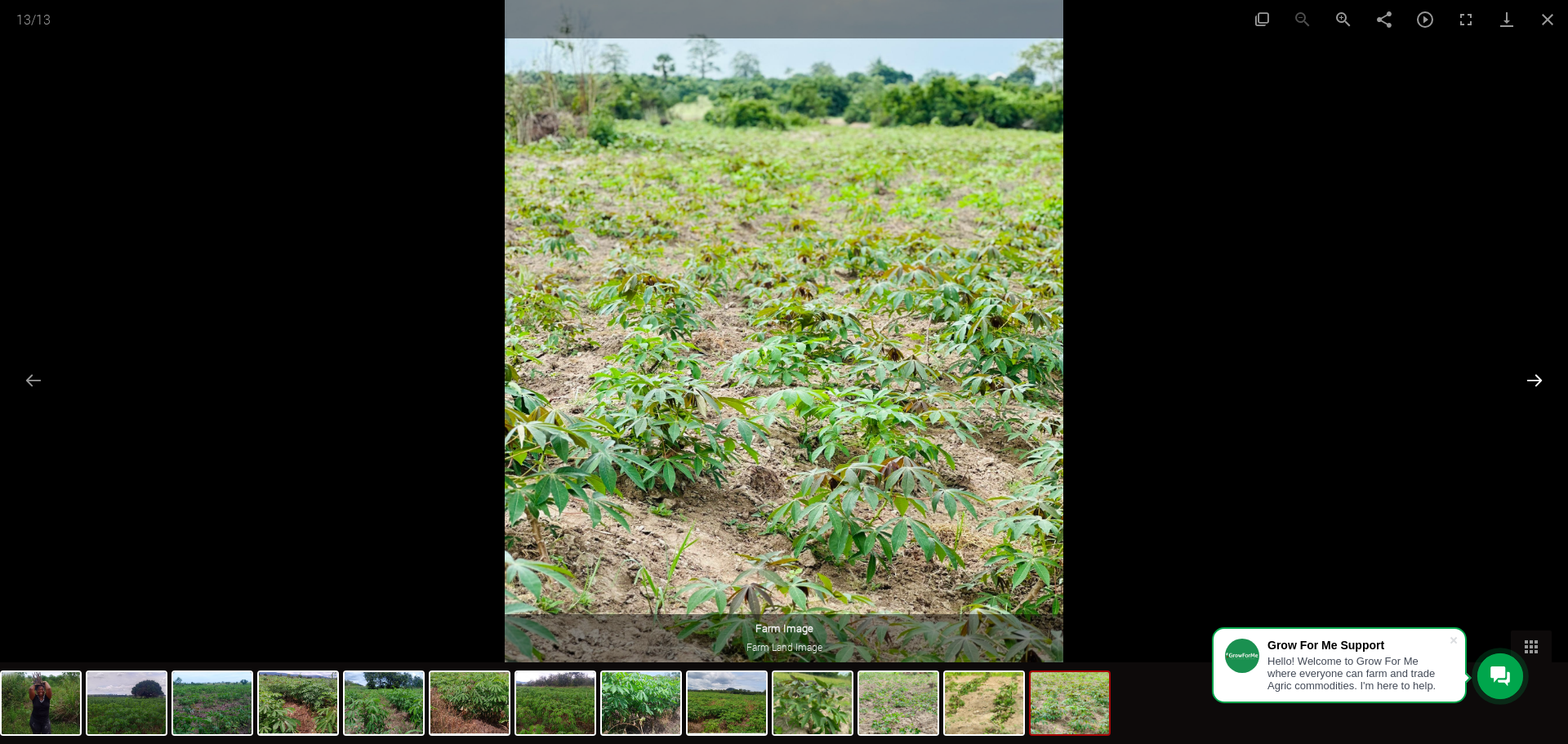
click at [1537, 384] on button "Next slide" at bounding box center [1534, 380] width 35 height 32
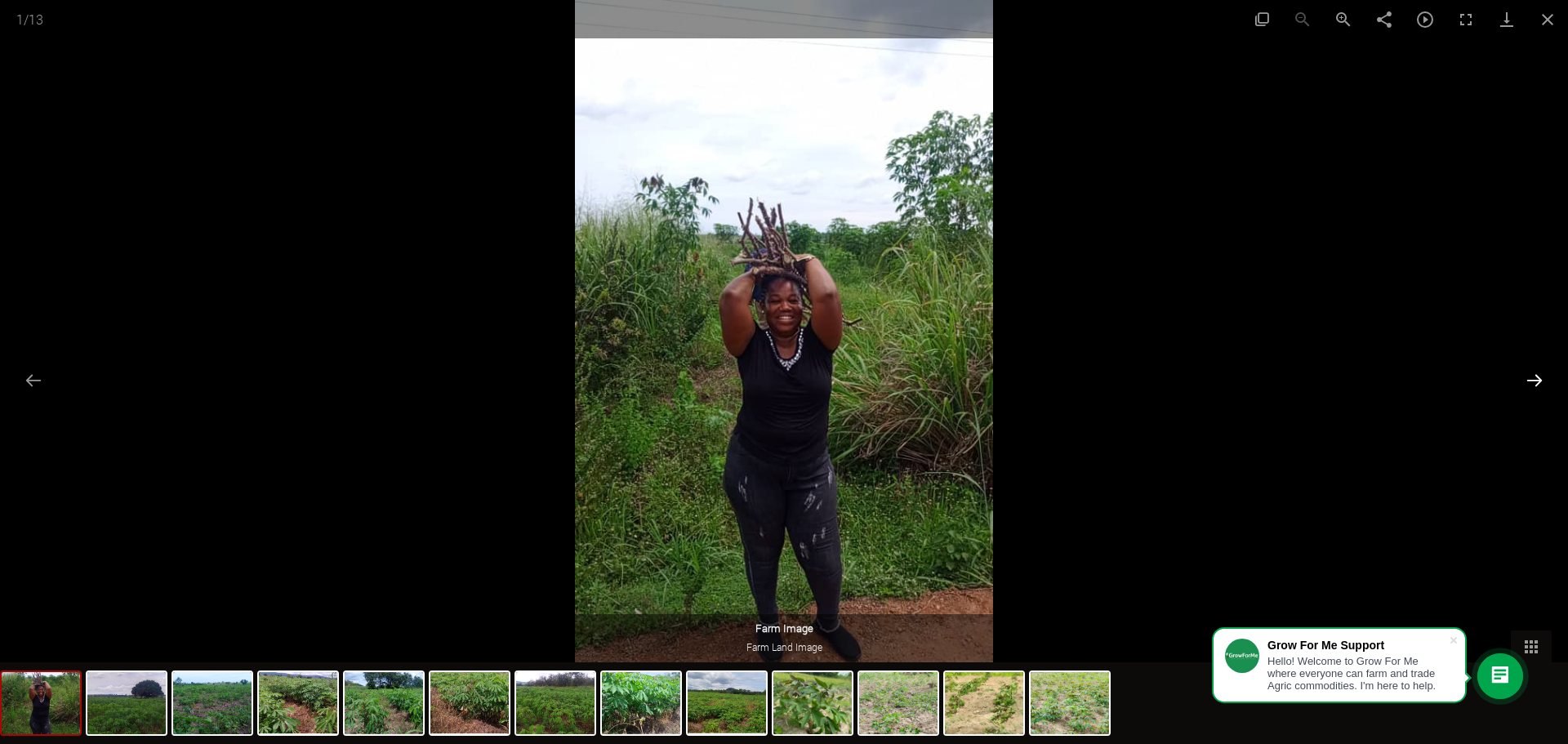
click at [1537, 384] on button "Next slide" at bounding box center [1534, 380] width 35 height 32
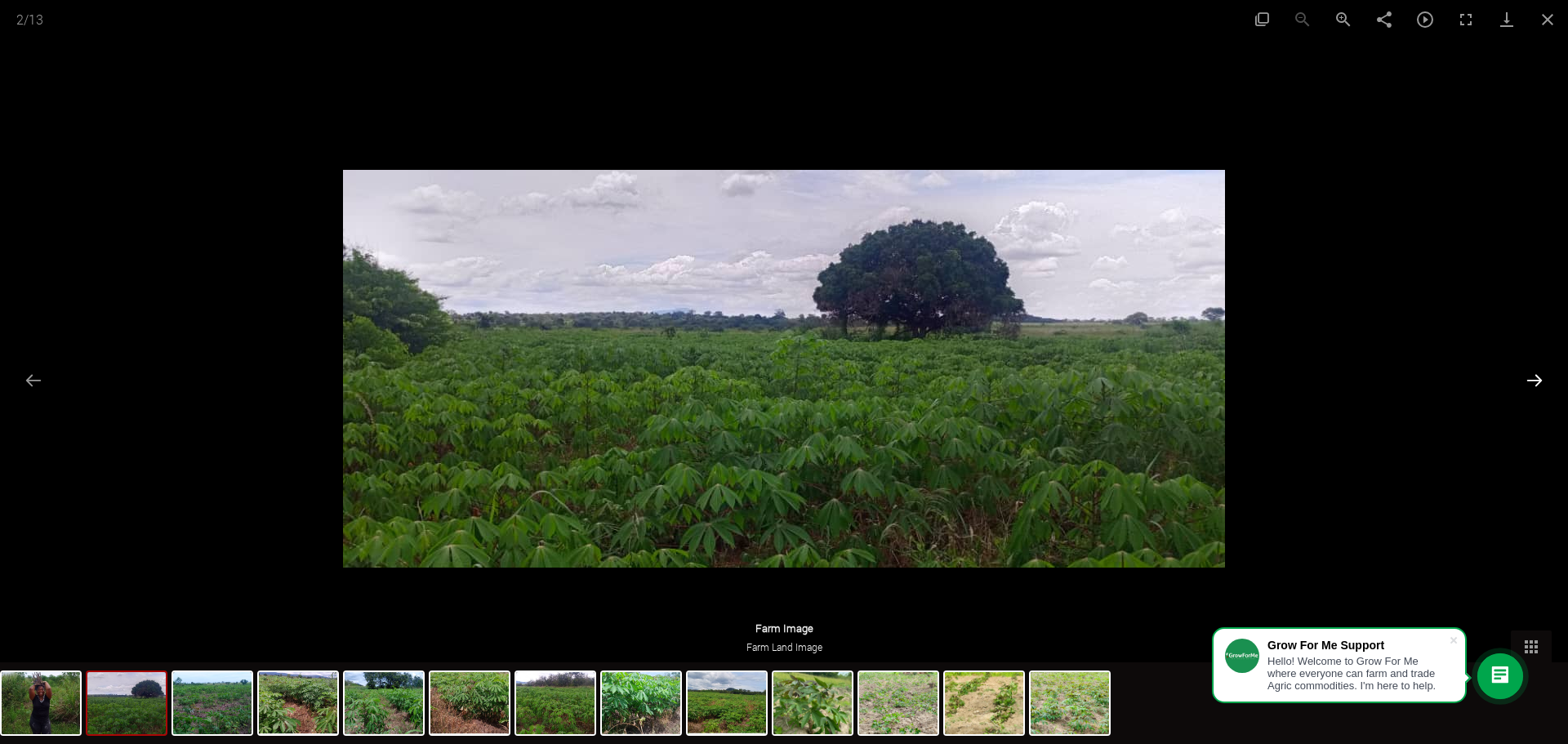
click at [1537, 385] on button "Next slide" at bounding box center [1534, 380] width 35 height 32
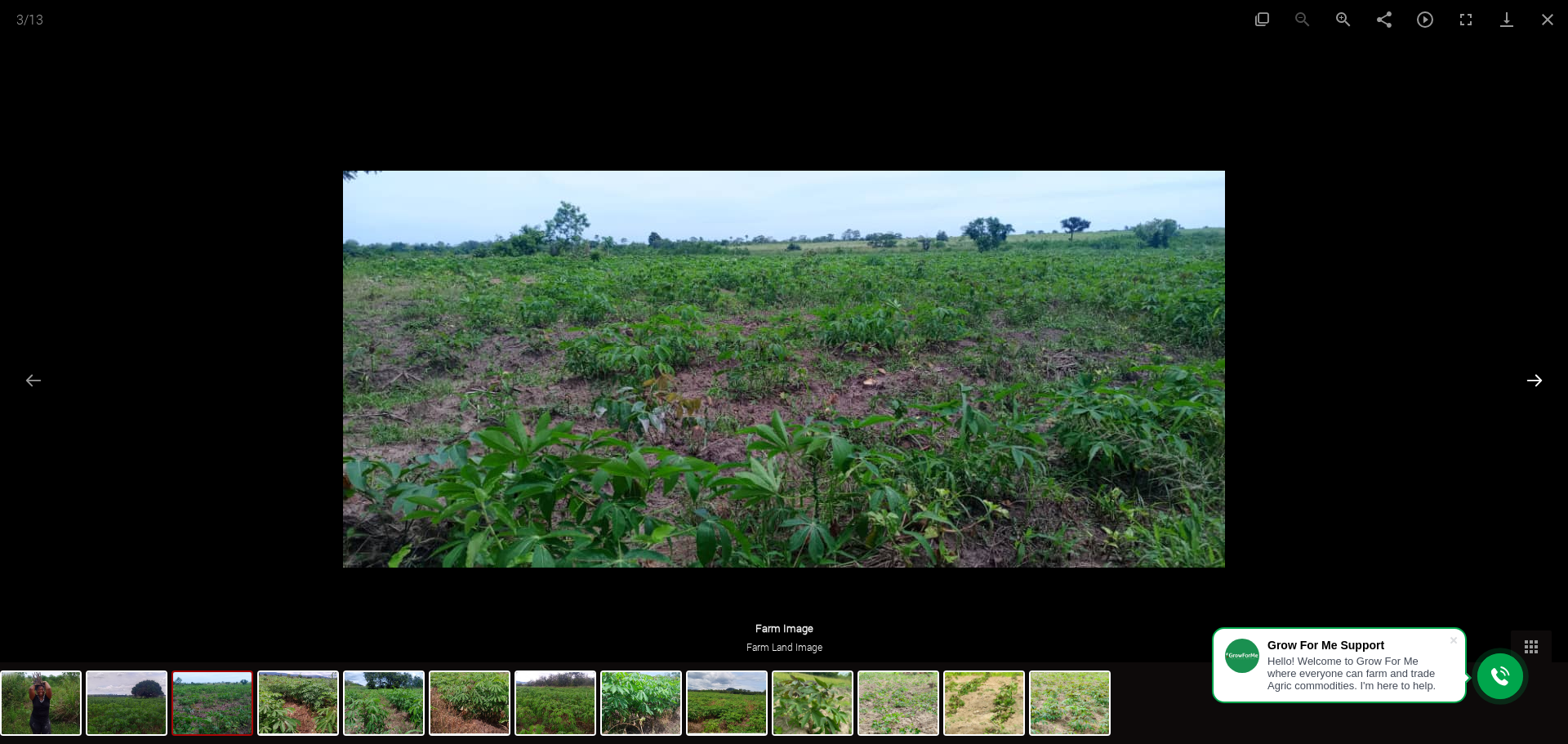
click at [1537, 385] on button "Next slide" at bounding box center [1534, 380] width 35 height 32
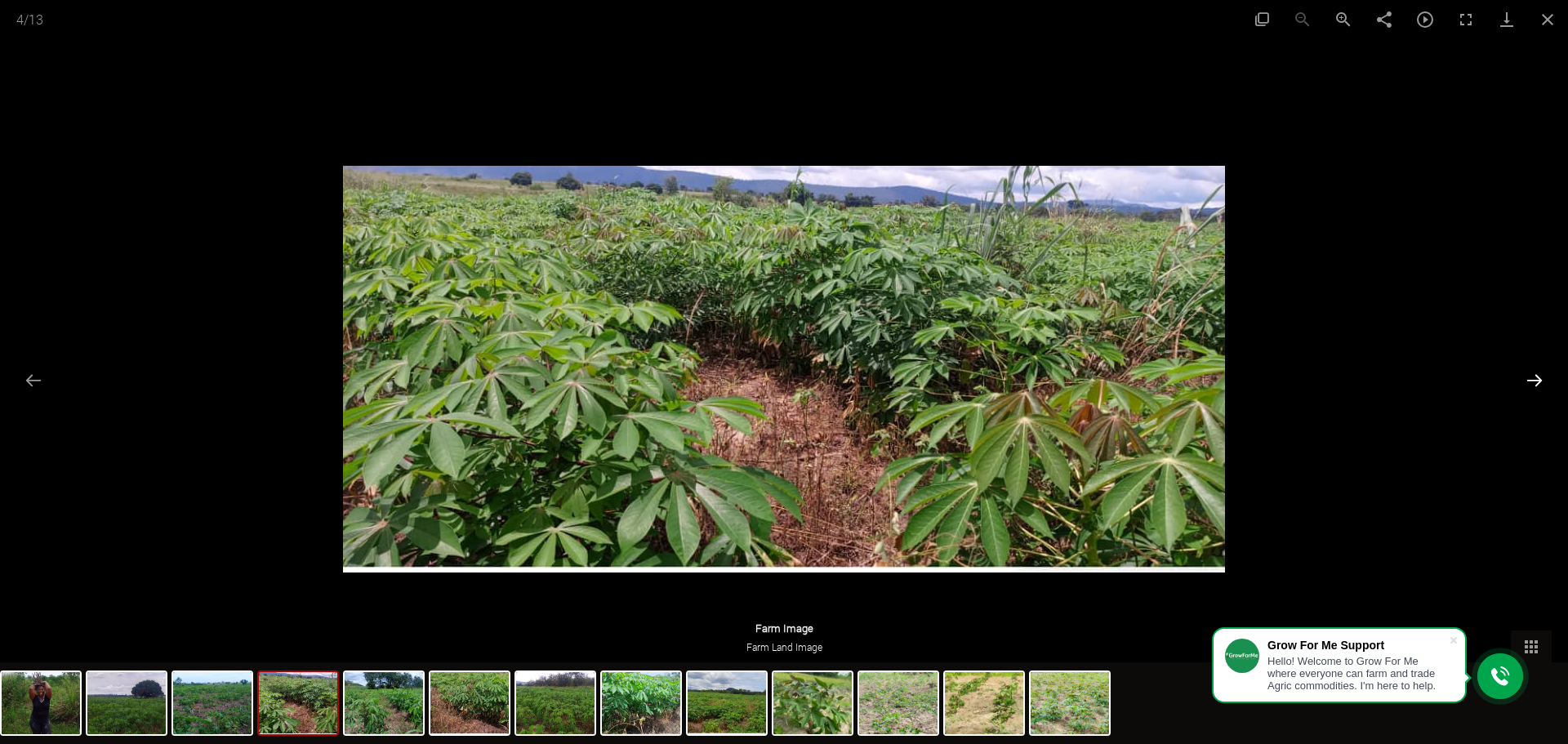
click at [1537, 385] on button "Next slide" at bounding box center [1534, 380] width 35 height 32
click at [1549, 13] on button "Close gallery" at bounding box center [1547, 19] width 41 height 39
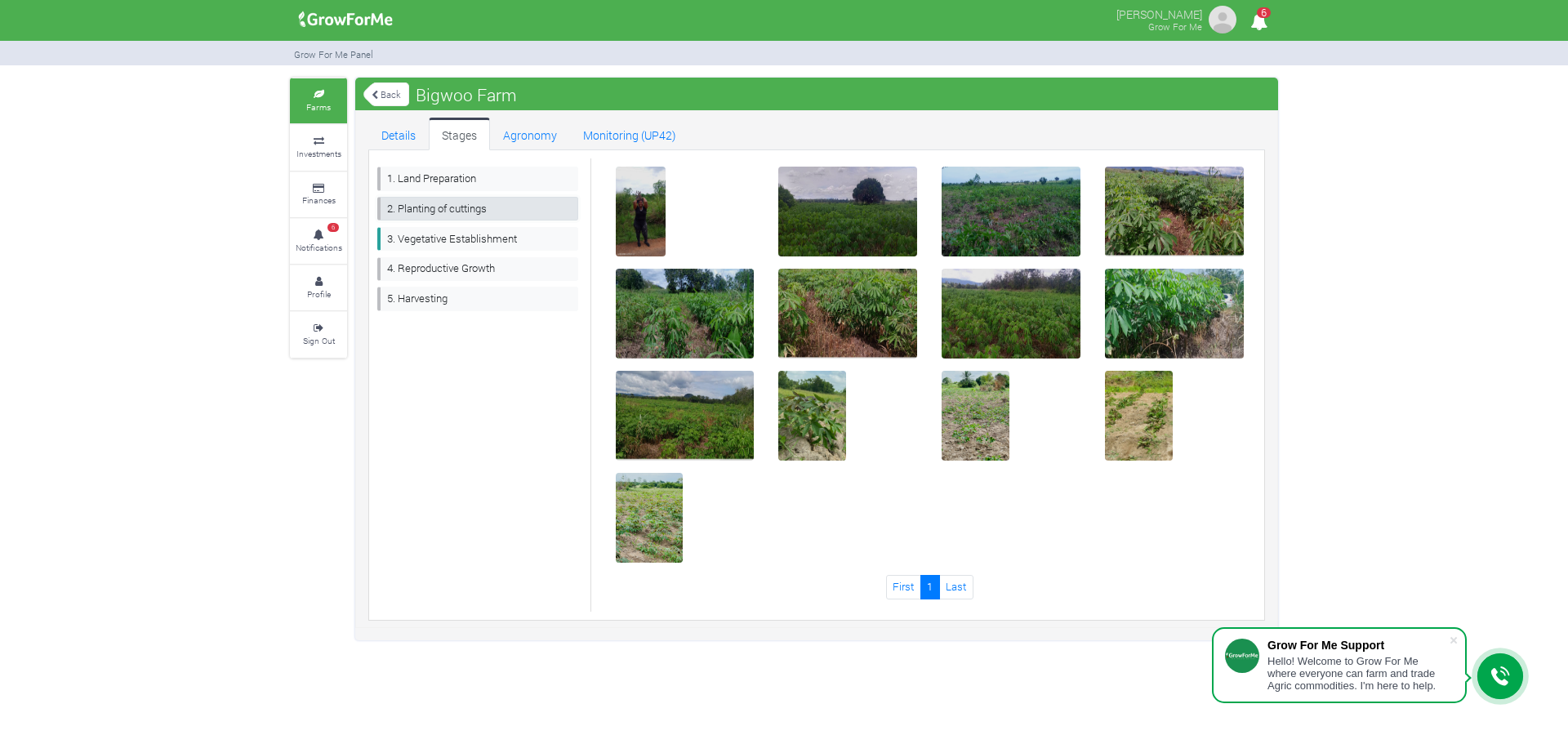
click at [489, 218] on link "2. Planting of cuttings" at bounding box center [478, 208] width 201 height 24
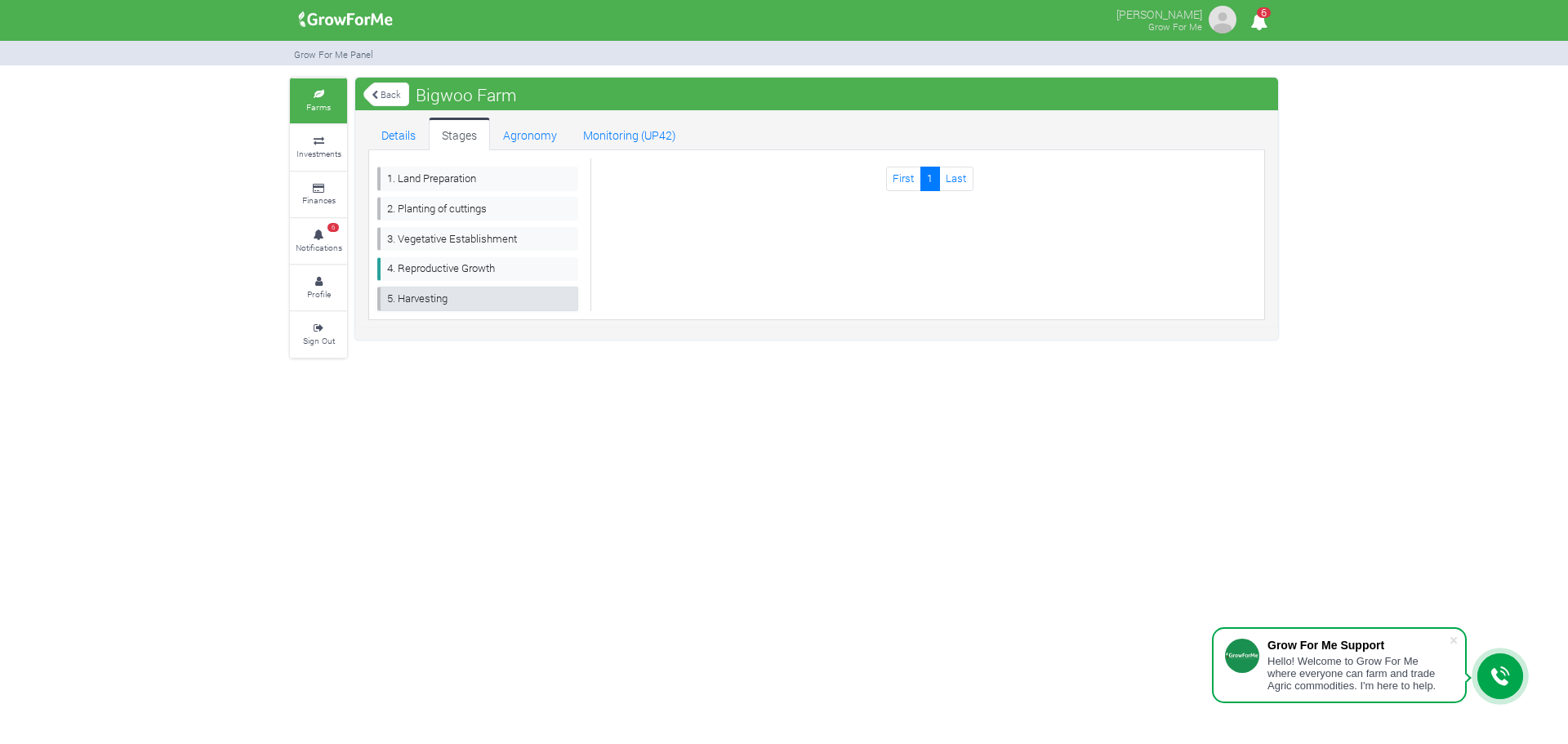
click at [441, 302] on link "5. Harvesting" at bounding box center [478, 299] width 201 height 24
click at [390, 95] on link "Back" at bounding box center [387, 94] width 46 height 27
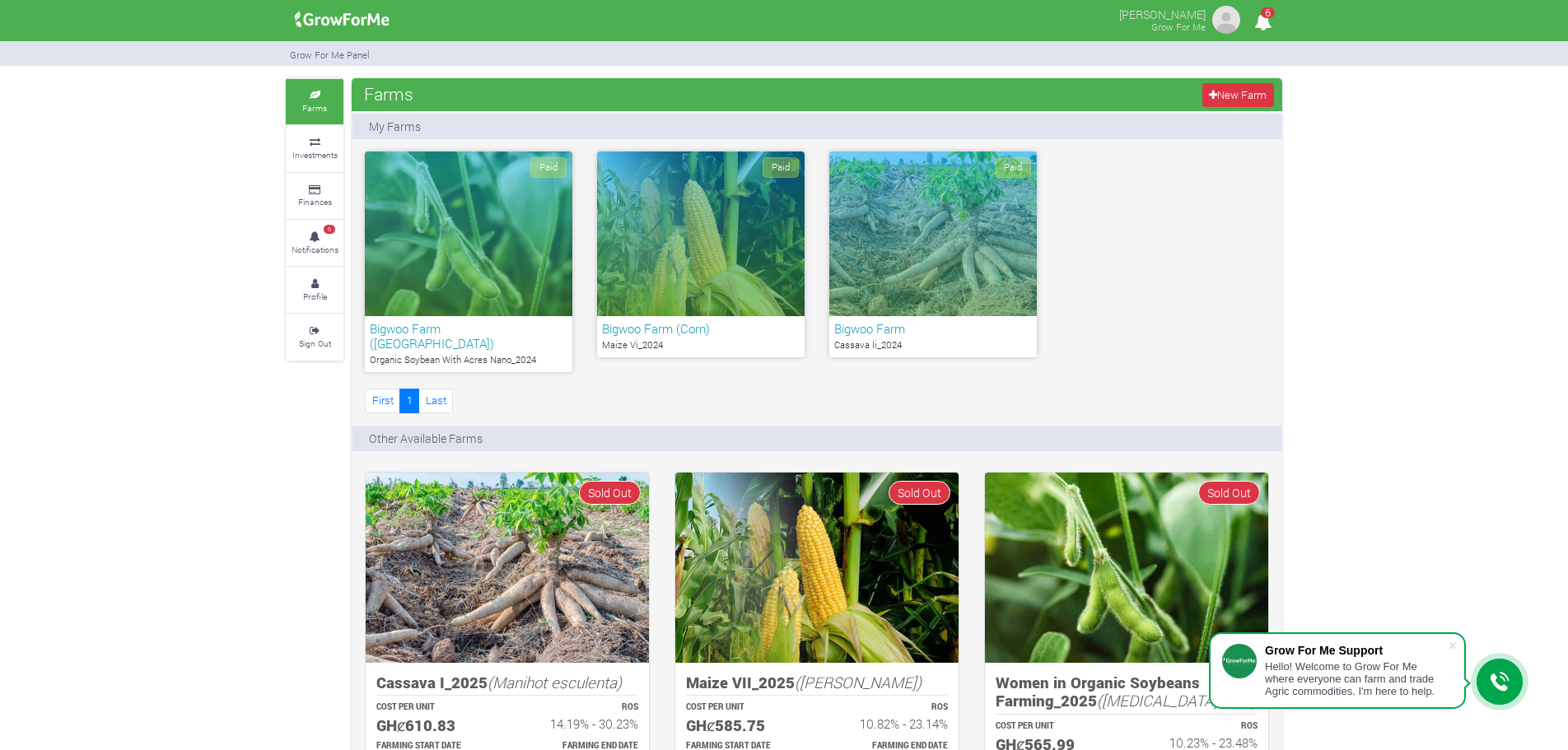
click at [448, 231] on div "Paid" at bounding box center [469, 234] width 208 height 165
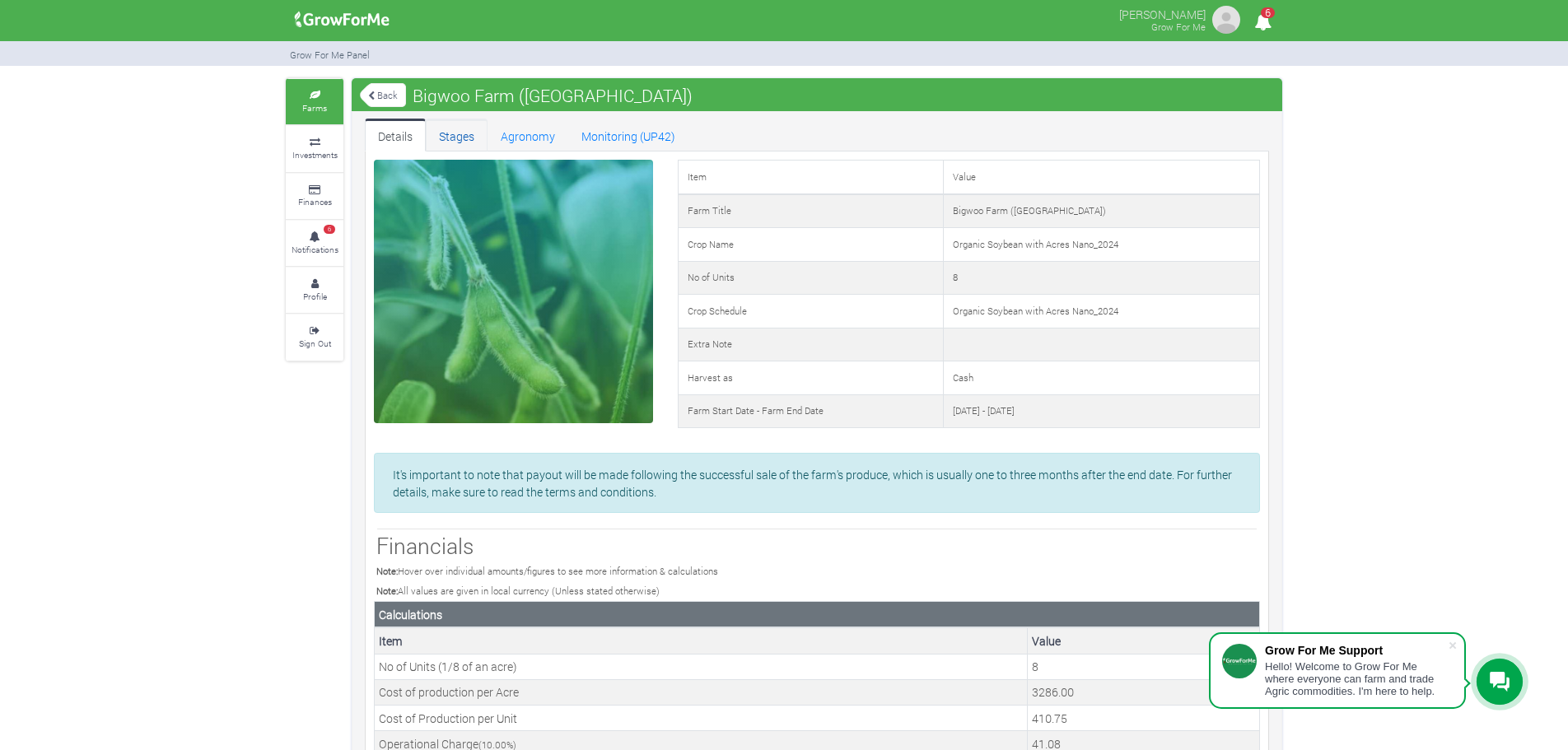
click at [446, 138] on link "Stages" at bounding box center [457, 135] width 62 height 33
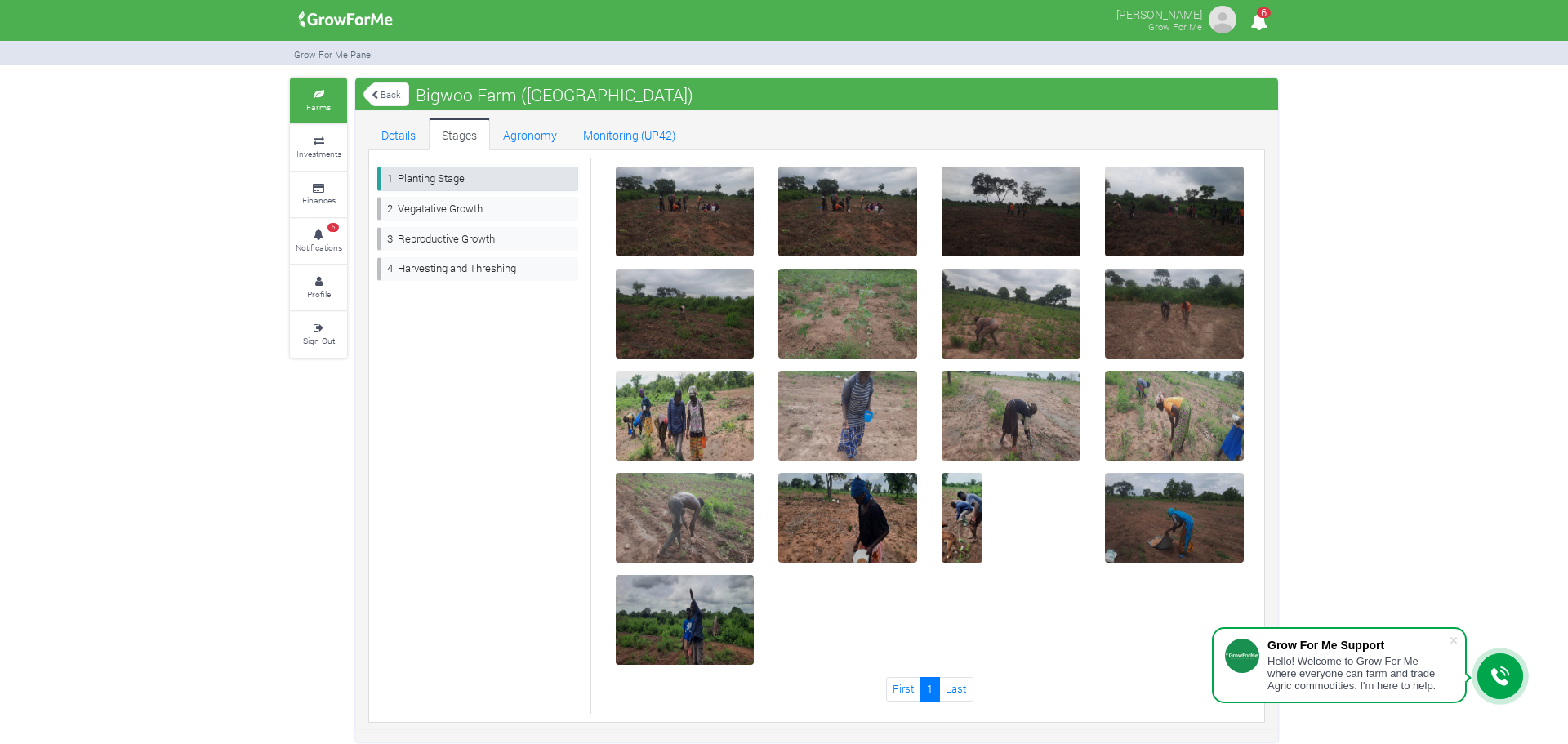
click at [456, 186] on link "1. Planting Stage" at bounding box center [478, 179] width 201 height 24
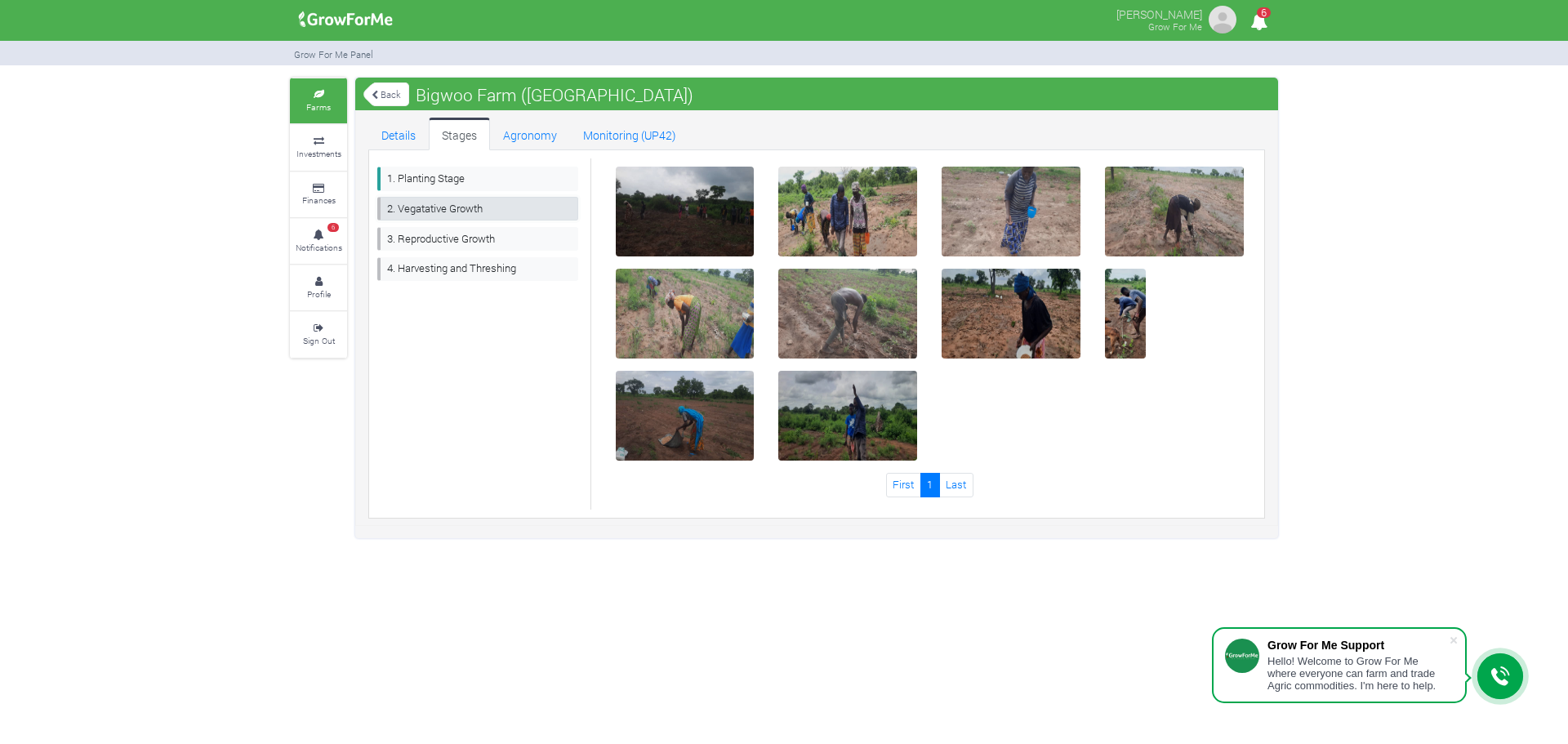
click at [456, 215] on link "2. Vegatative Growth" at bounding box center [478, 208] width 201 height 24
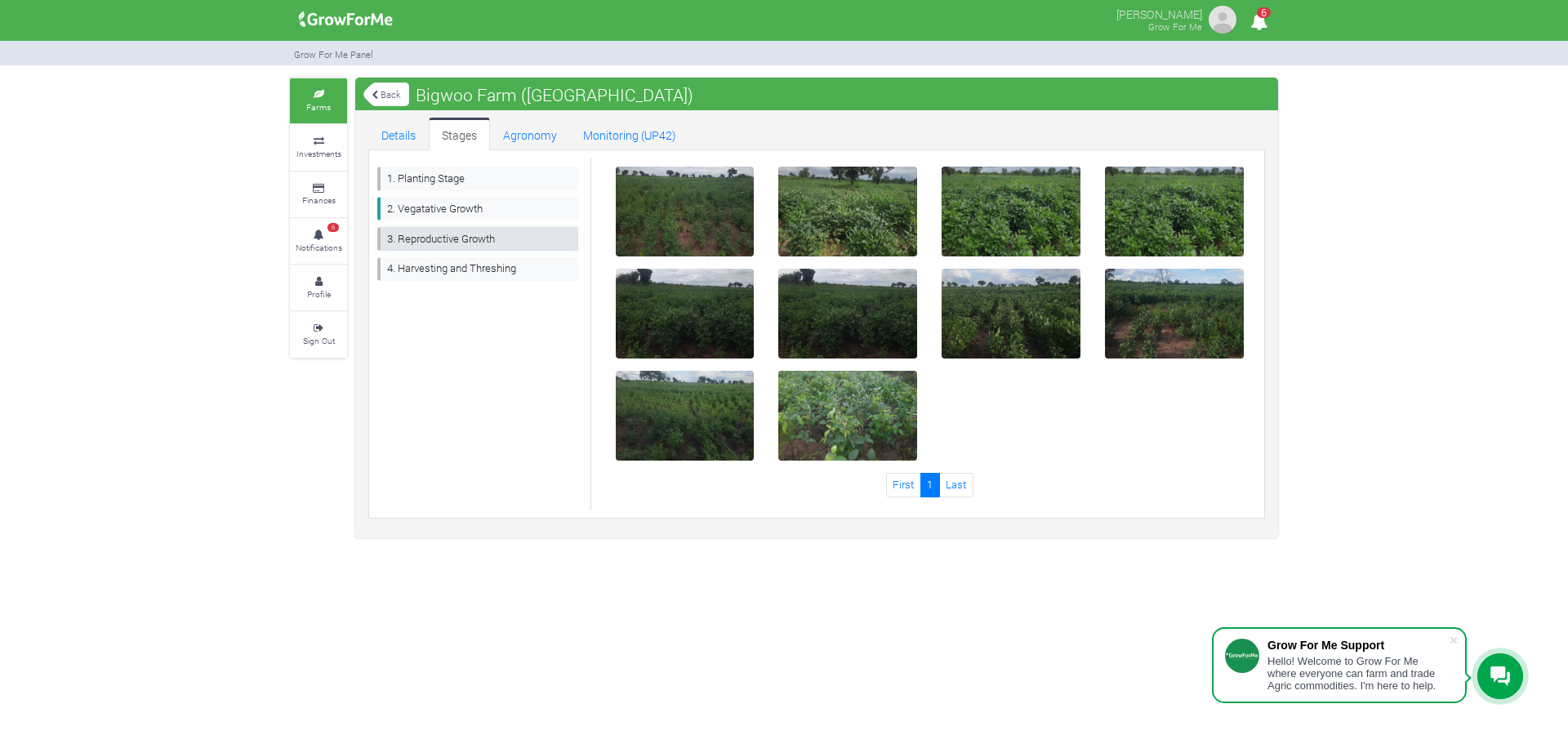
click at [454, 238] on link "3. Reproductive Growth" at bounding box center [478, 239] width 201 height 24
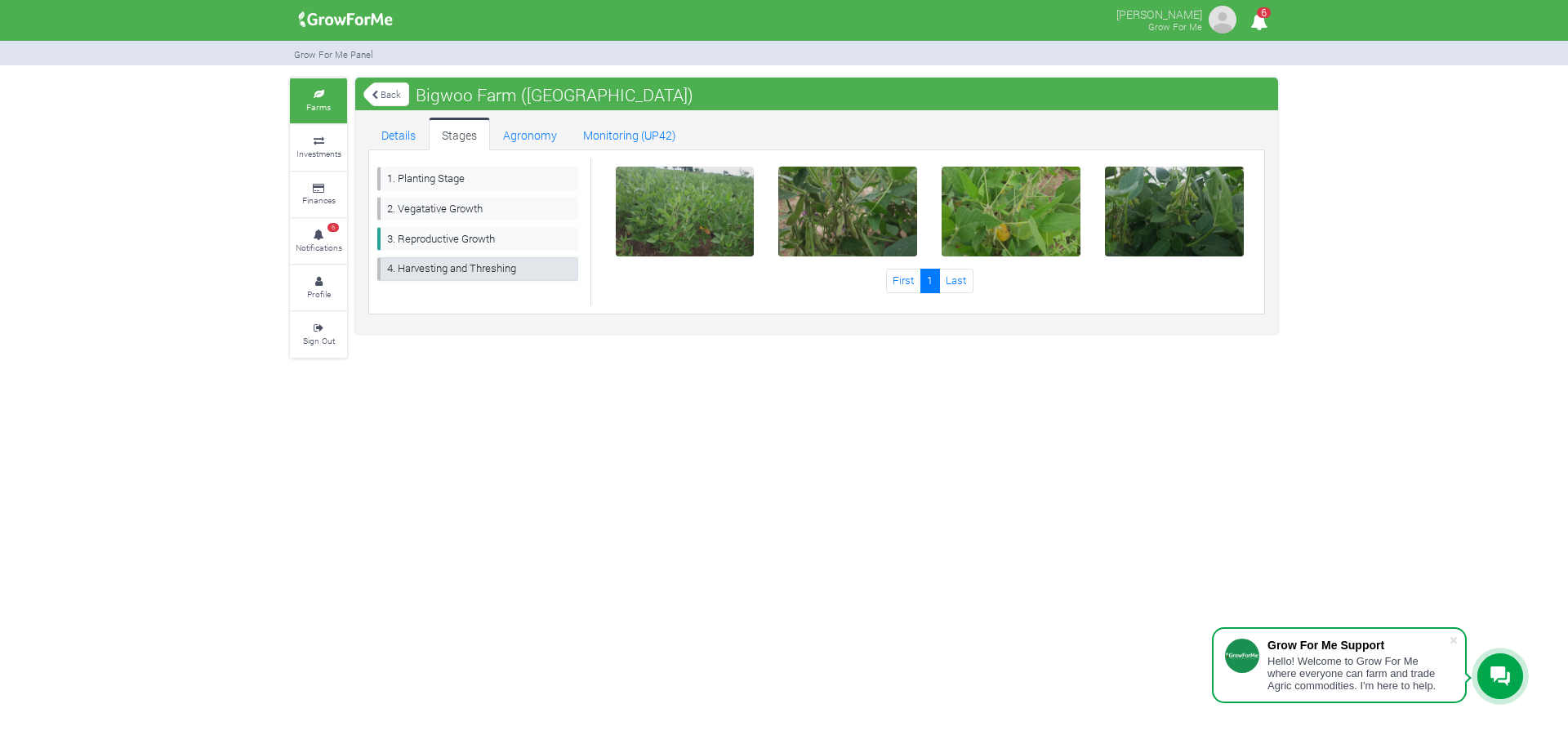
click at [453, 263] on link "4. Harvesting and Threshing" at bounding box center [478, 269] width 201 height 24
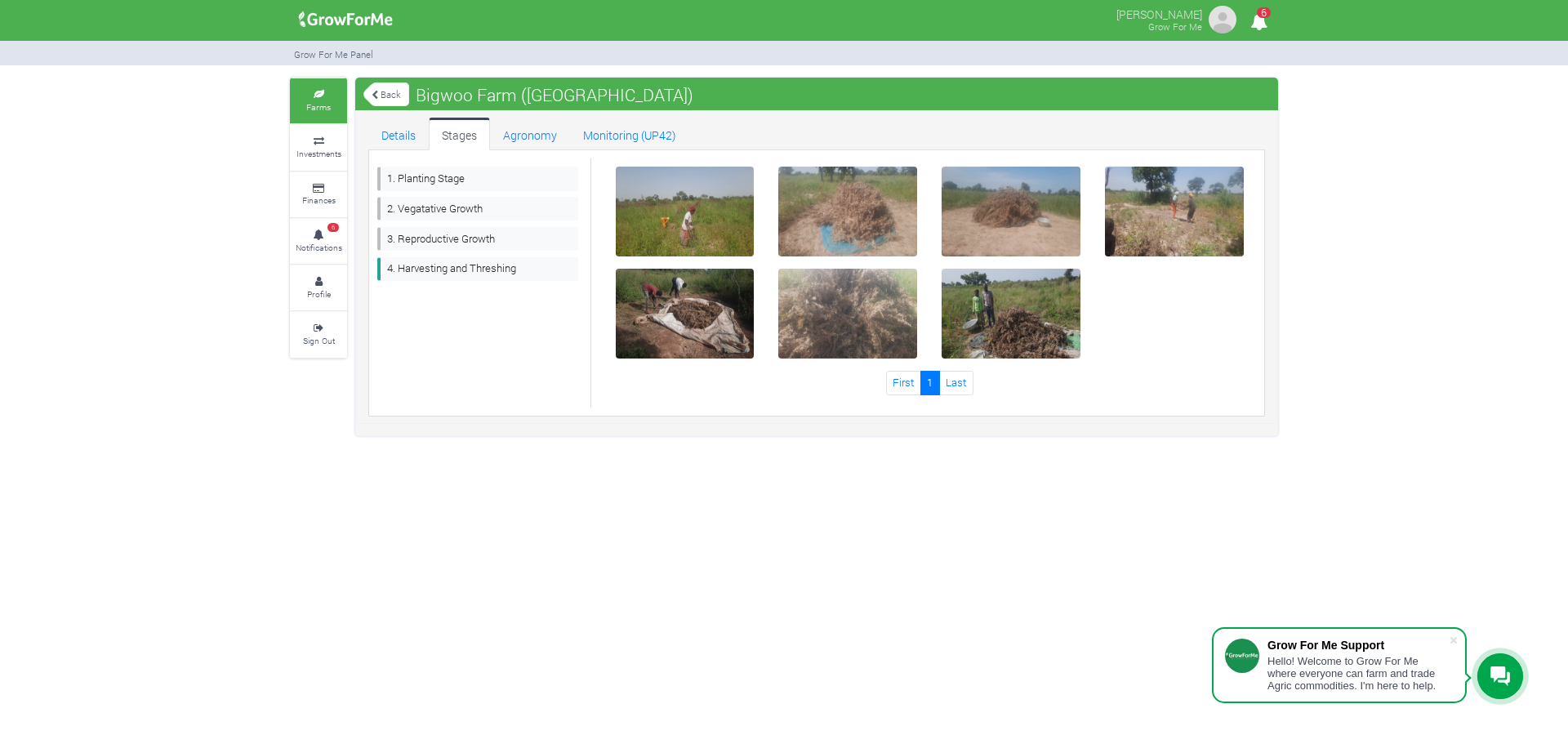
click at [757, 207] on div at bounding box center [685, 211] width 164 height 90
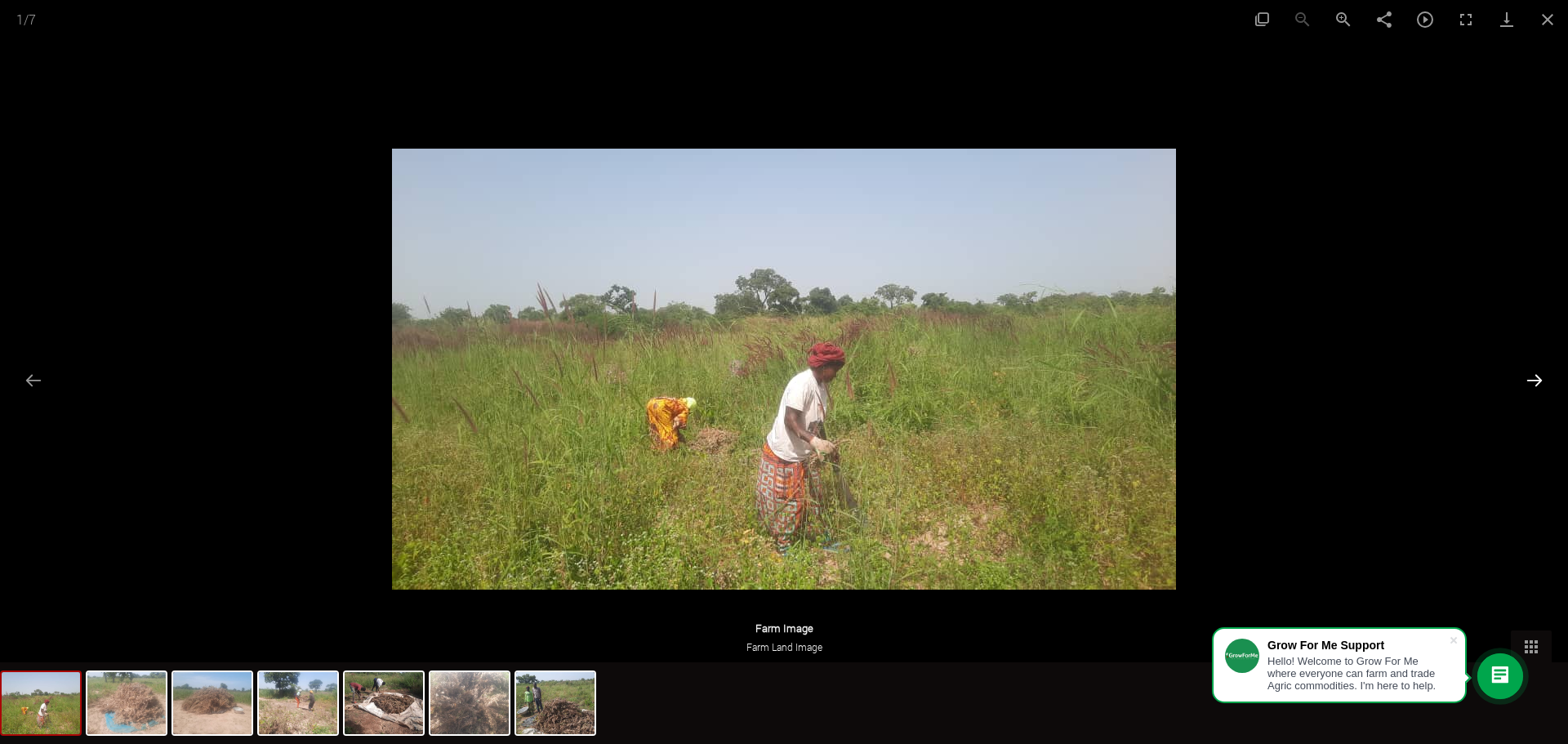
click at [1544, 378] on button "Next slide" at bounding box center [1534, 380] width 35 height 32
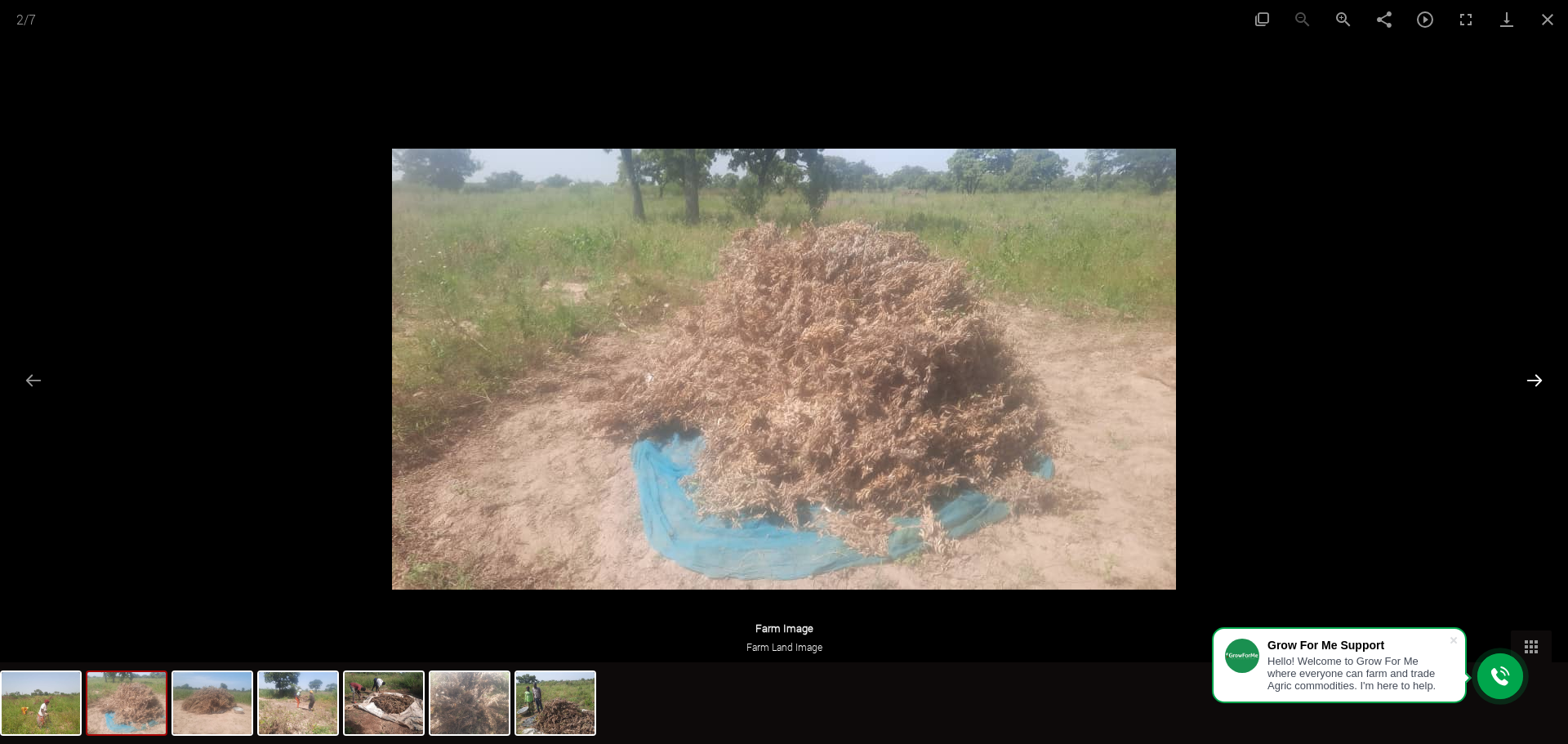
click at [1544, 378] on button "Next slide" at bounding box center [1534, 380] width 35 height 32
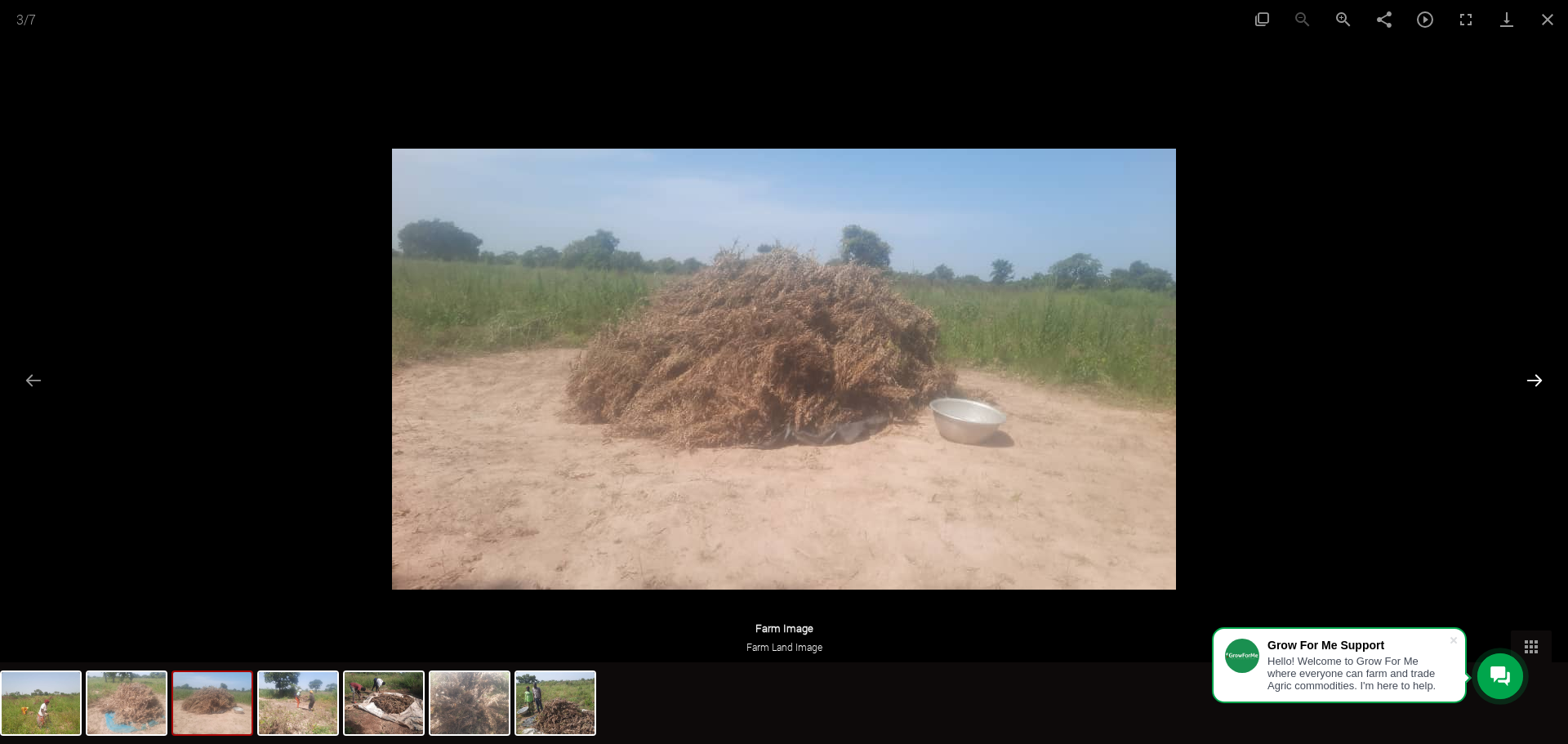
click at [1544, 378] on button "Next slide" at bounding box center [1534, 380] width 35 height 32
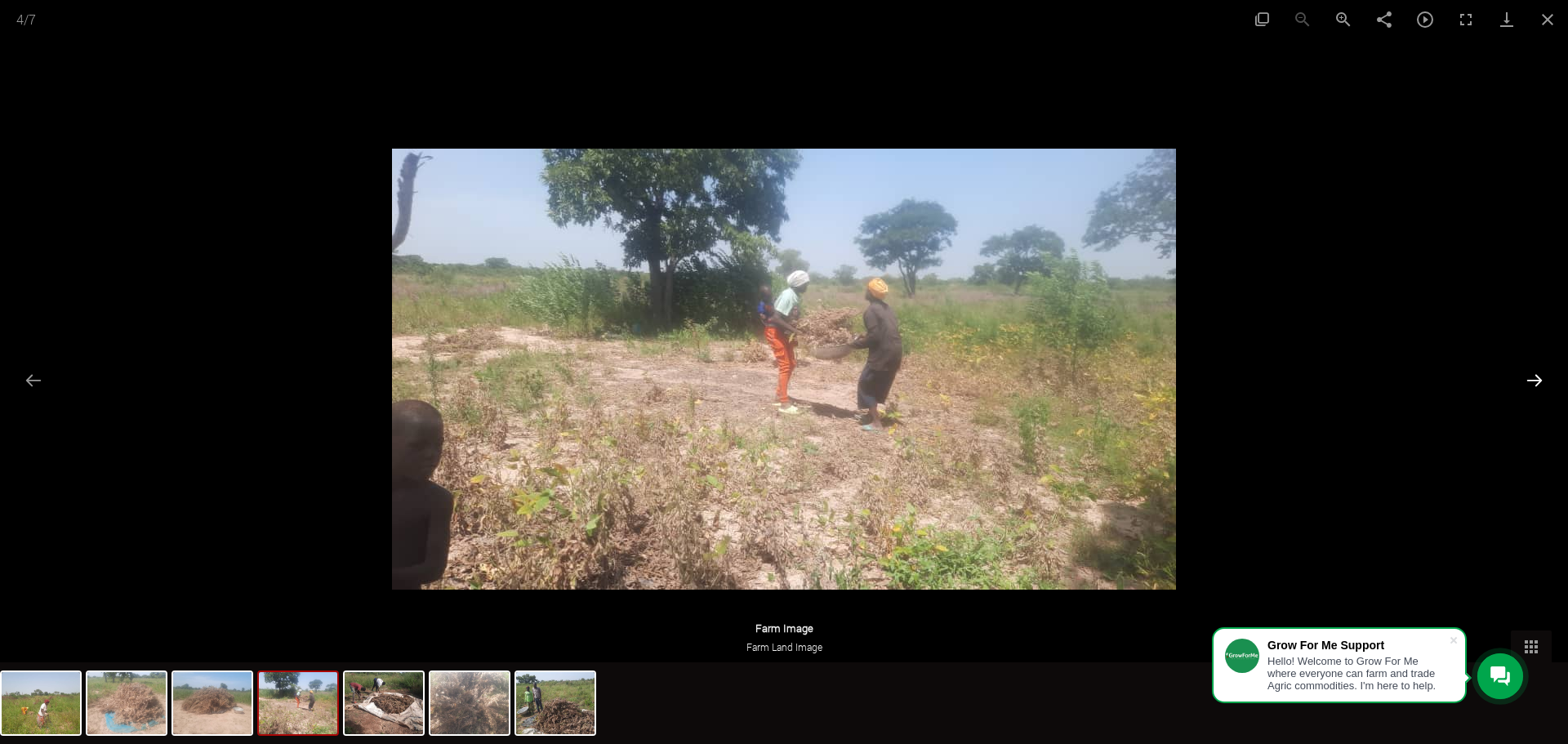
click at [1544, 378] on button "Next slide" at bounding box center [1534, 380] width 35 height 32
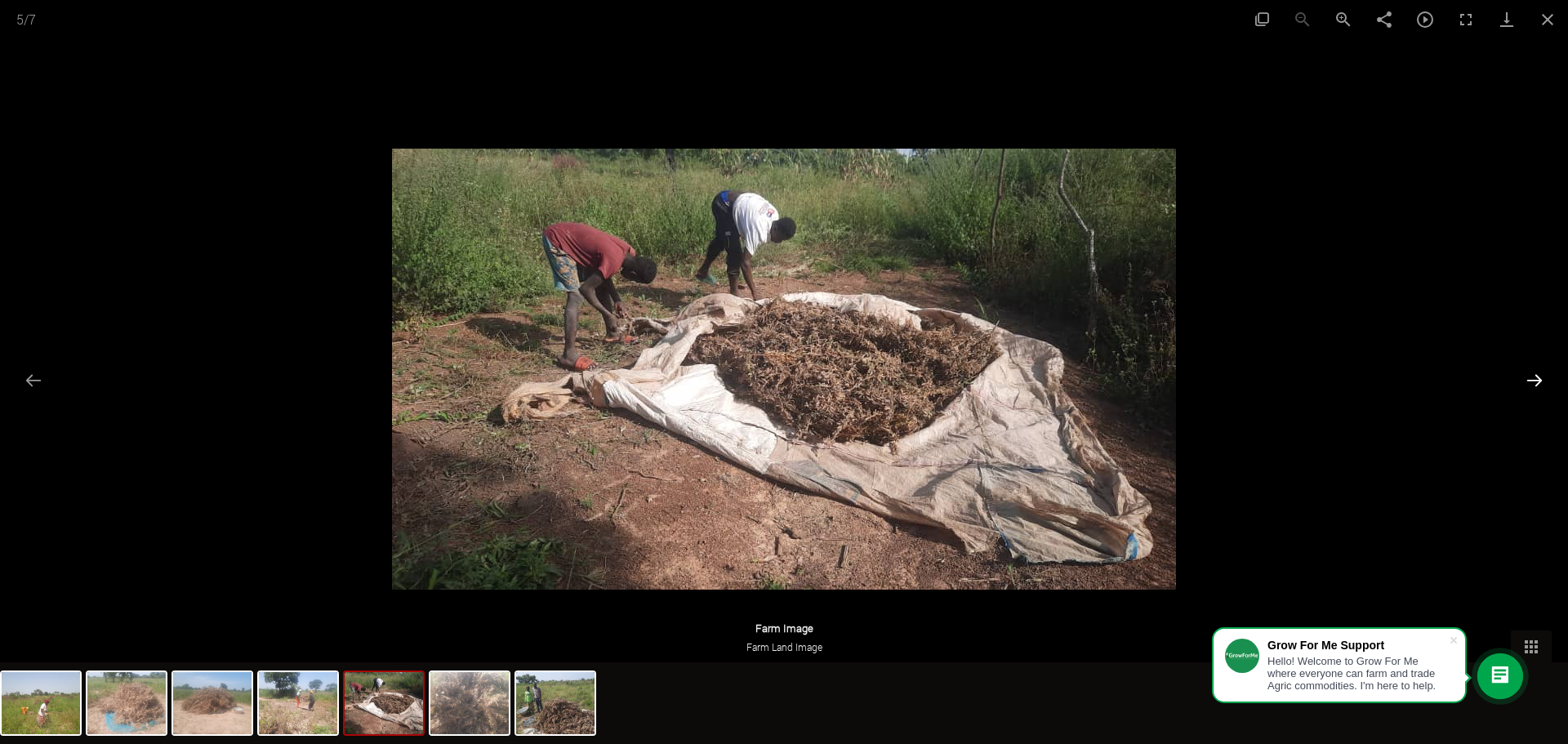
click at [1544, 378] on button "Next slide" at bounding box center [1534, 380] width 35 height 32
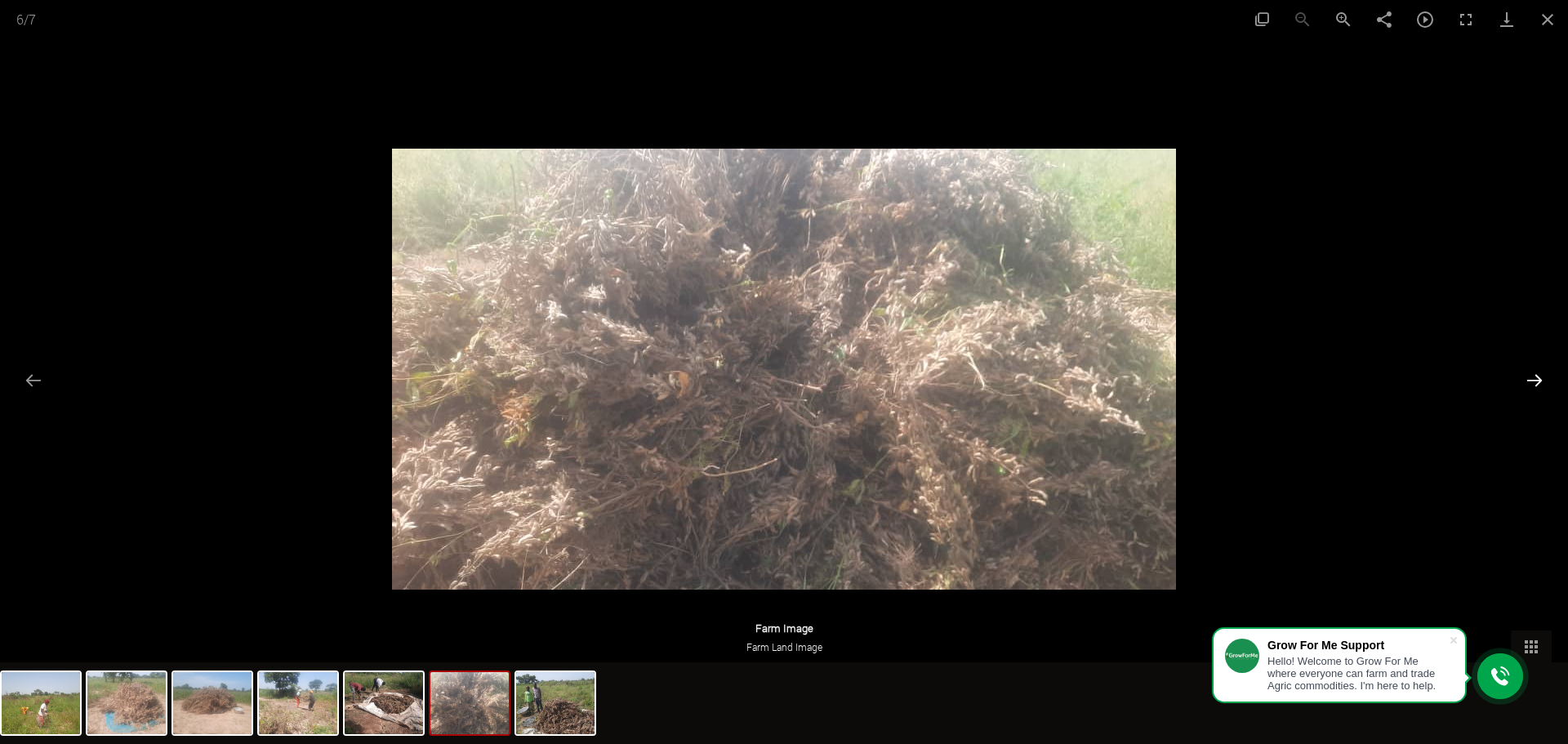
click at [1544, 378] on button "Next slide" at bounding box center [1534, 380] width 35 height 32
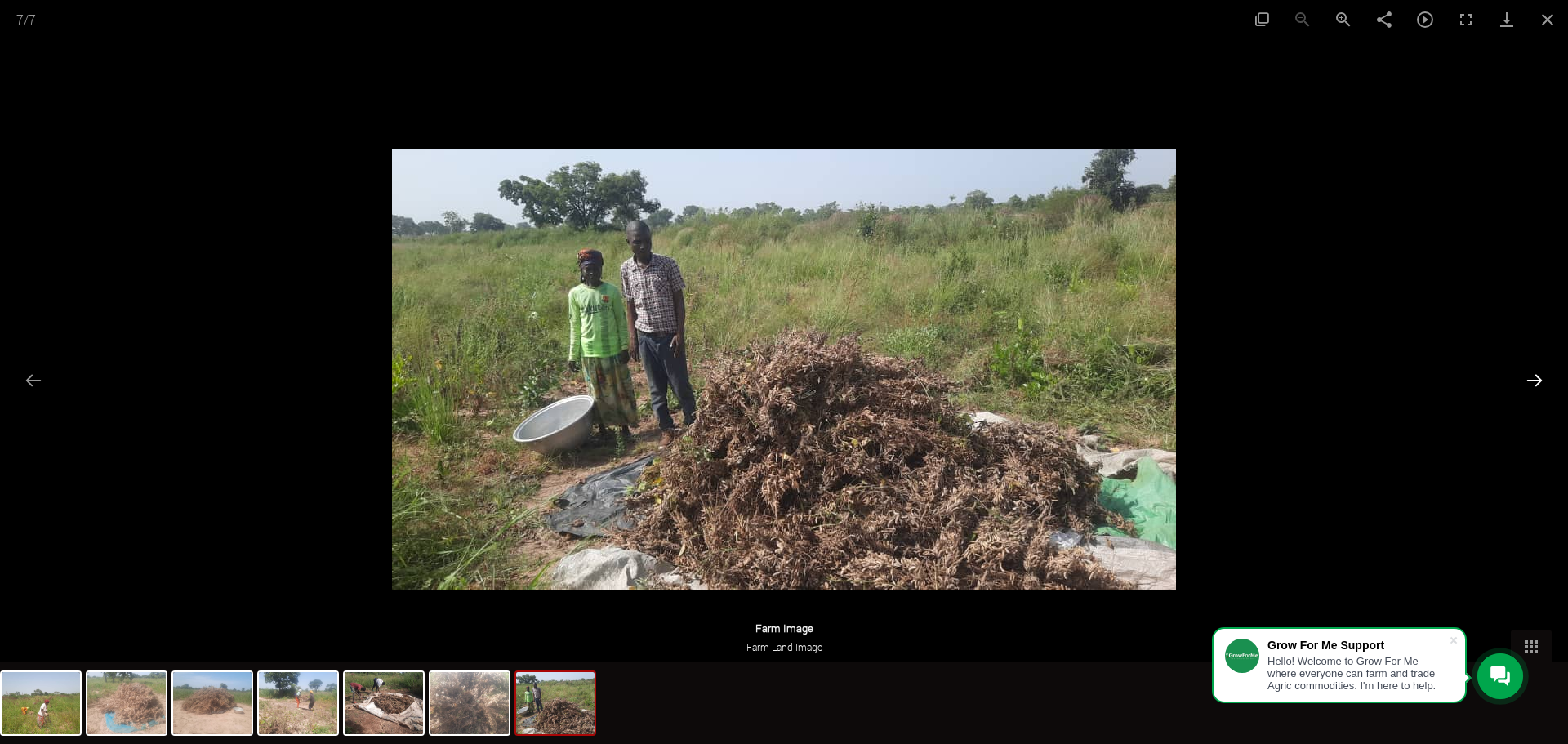
click at [1544, 378] on button "Next slide" at bounding box center [1534, 380] width 35 height 32
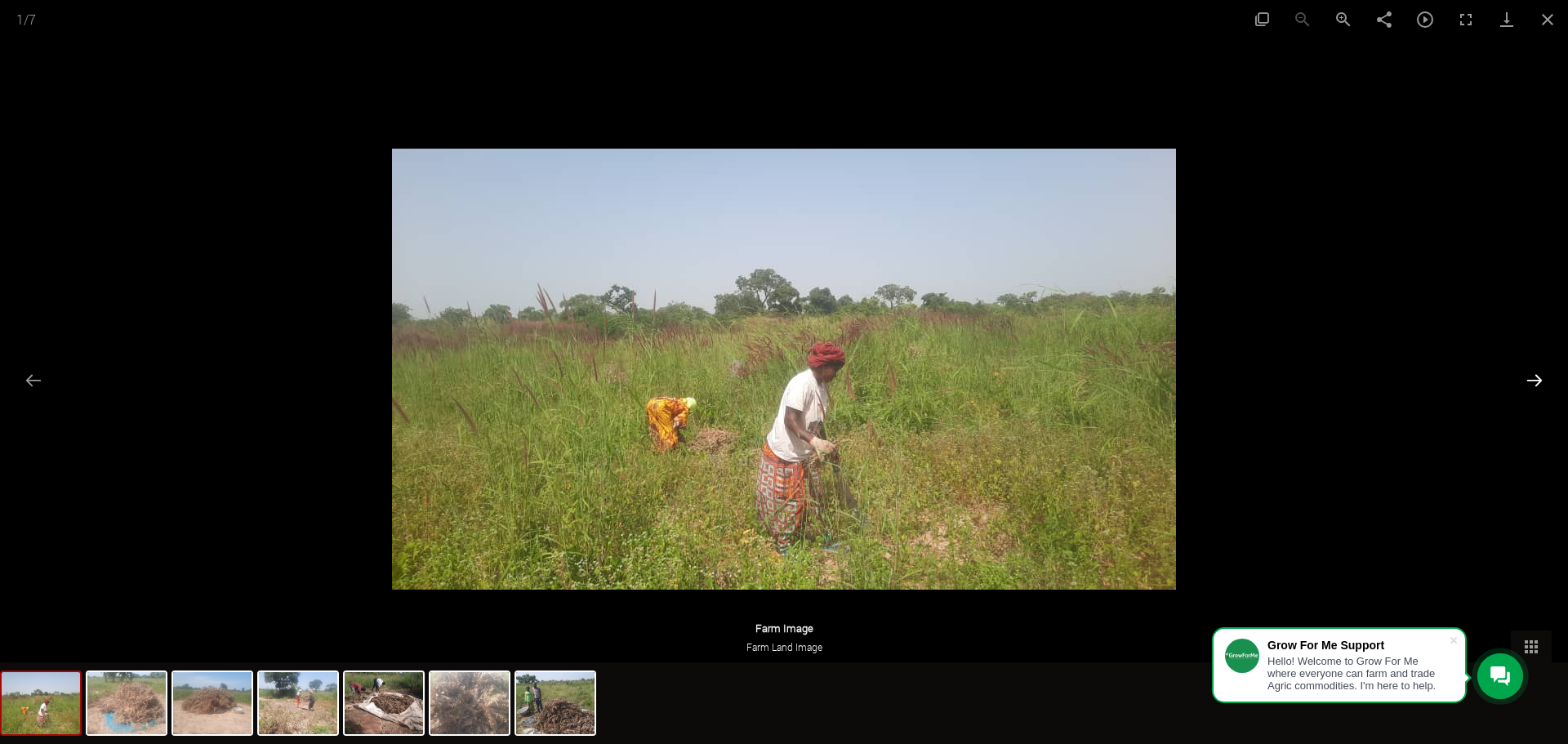
click at [1544, 378] on button "Next slide" at bounding box center [1534, 380] width 35 height 32
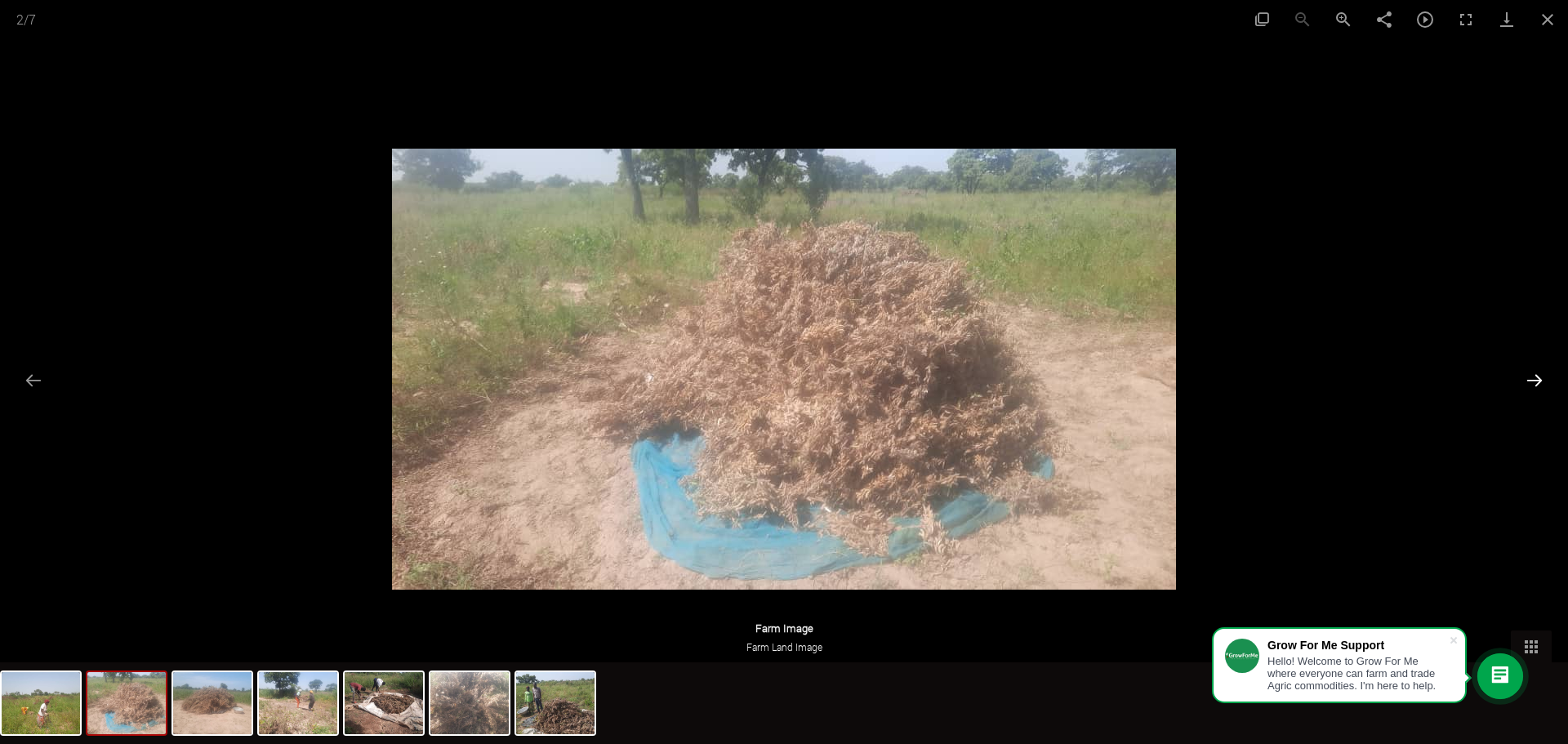
click at [1544, 378] on button "Next slide" at bounding box center [1534, 380] width 35 height 32
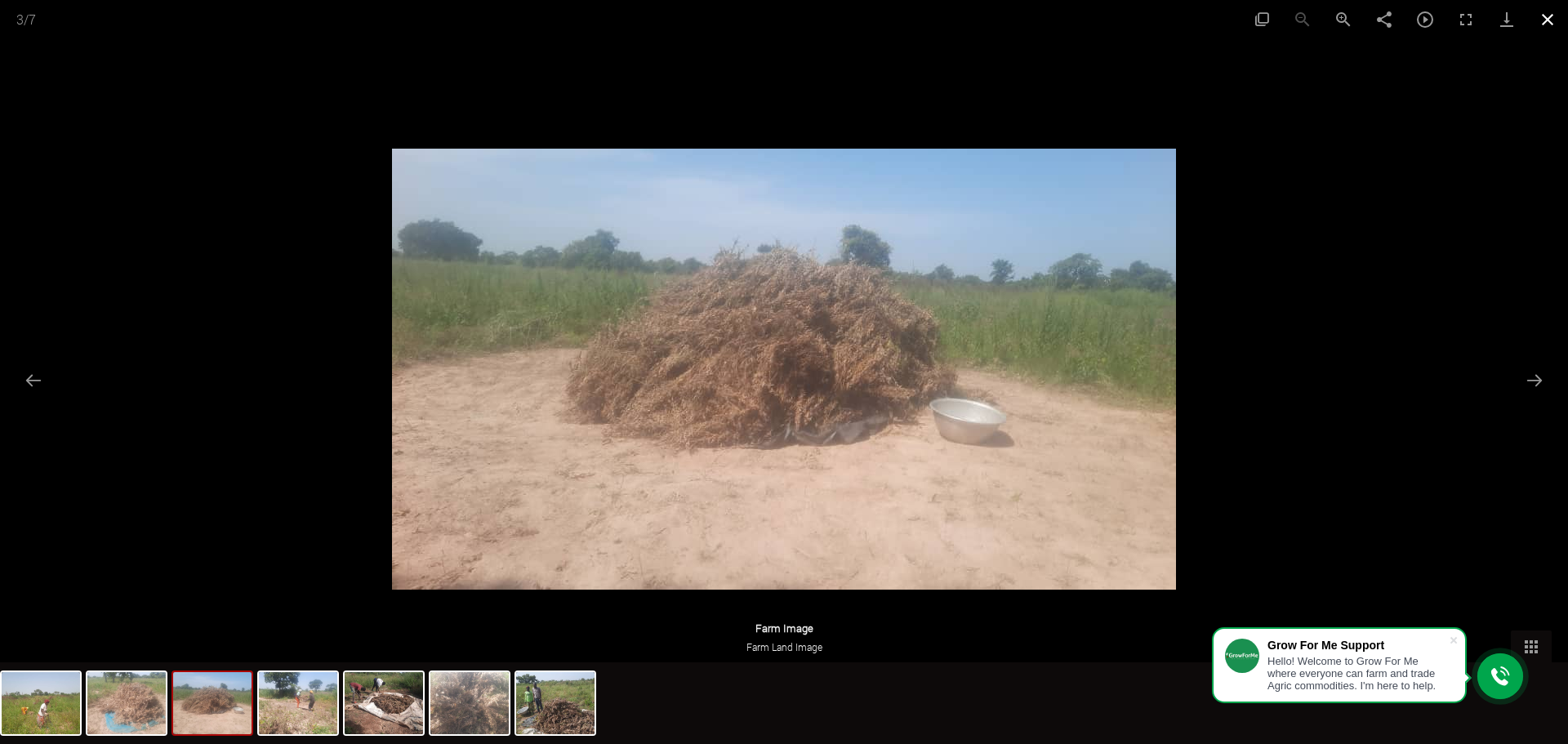
click at [1549, 16] on button "Close gallery" at bounding box center [1547, 19] width 41 height 39
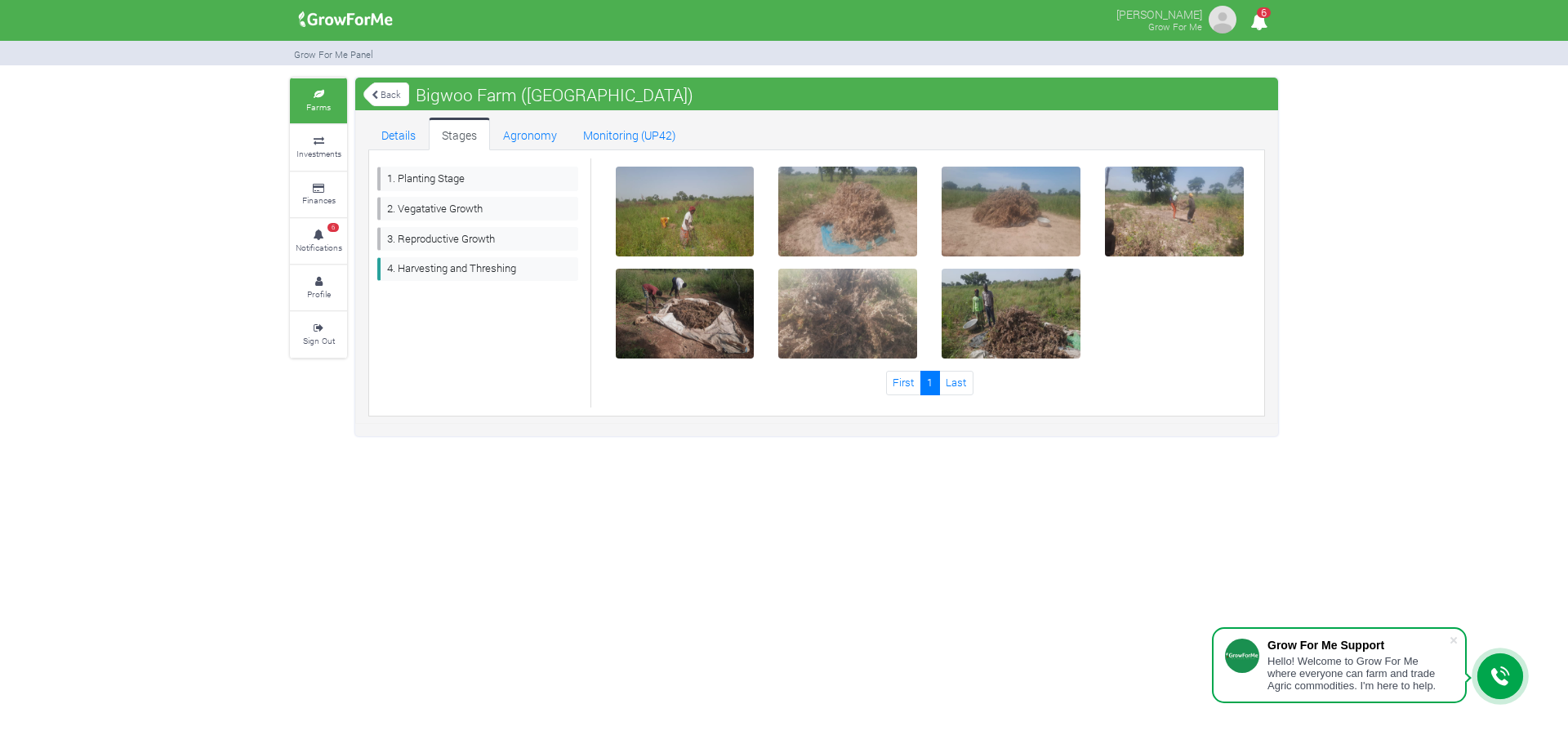
click at [402, 95] on link "Back" at bounding box center [387, 94] width 46 height 27
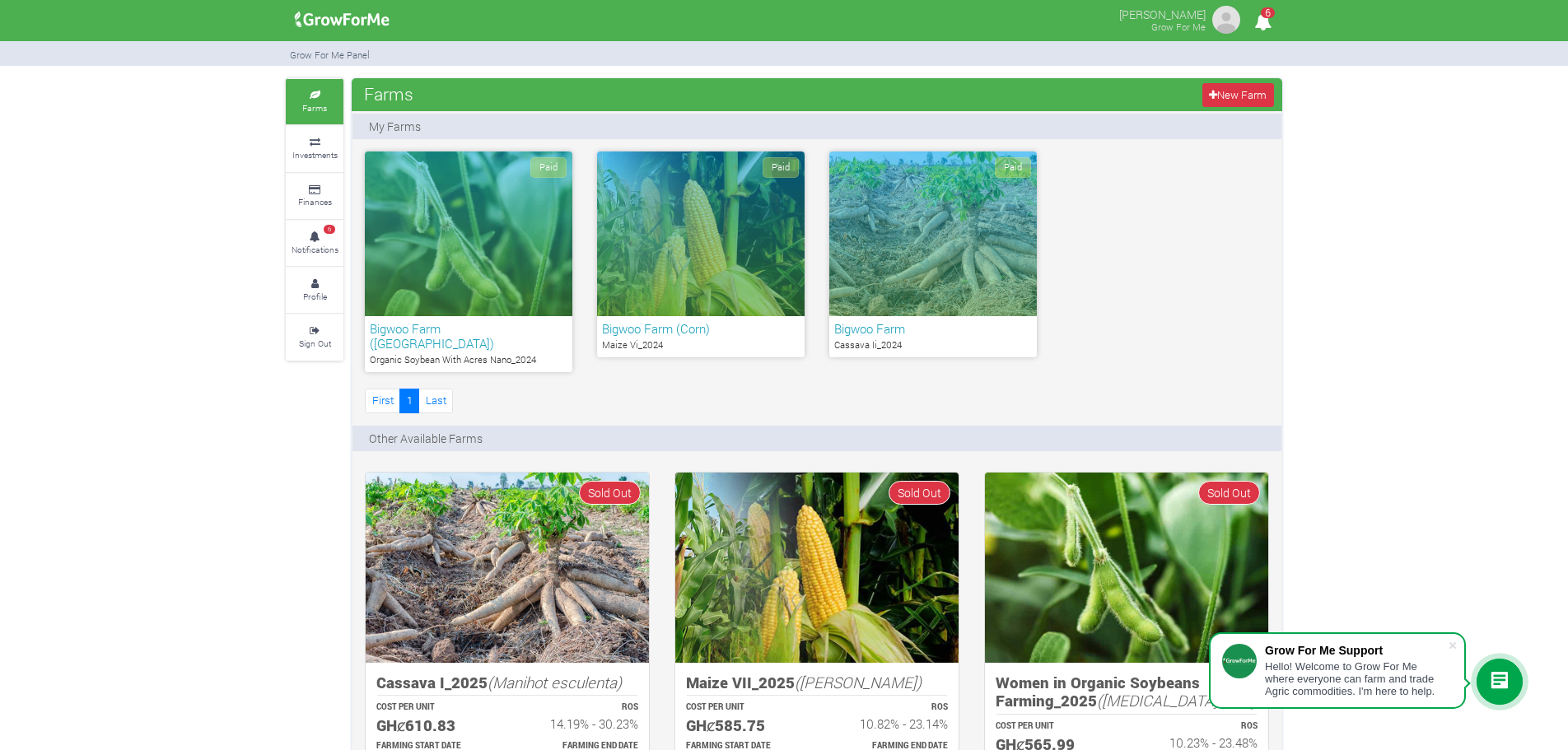
click at [776, 254] on div "Paid" at bounding box center [701, 234] width 208 height 165
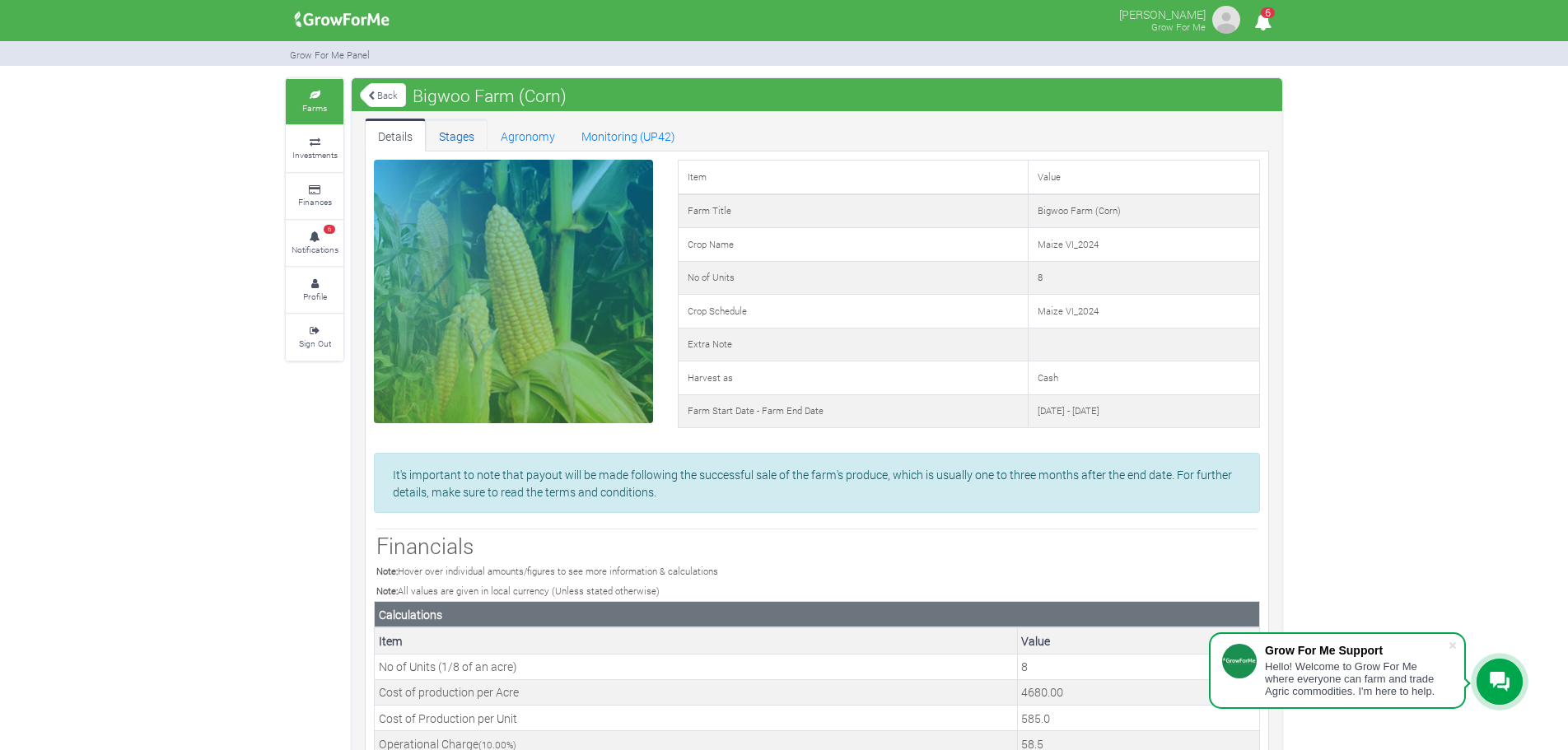
click at [477, 147] on link "Stages" at bounding box center [457, 135] width 62 height 33
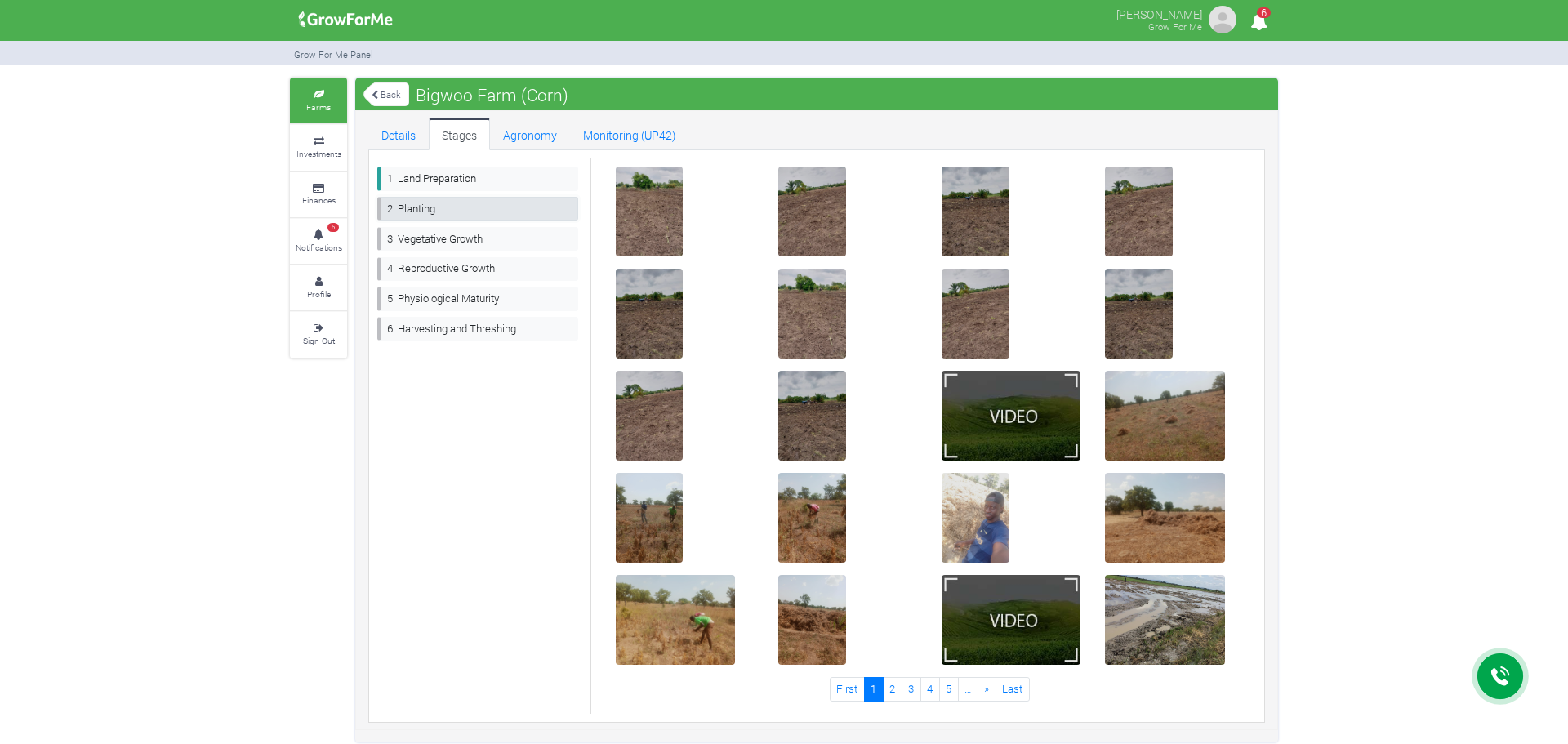
click at [440, 198] on link "2. Planting" at bounding box center [478, 208] width 201 height 24
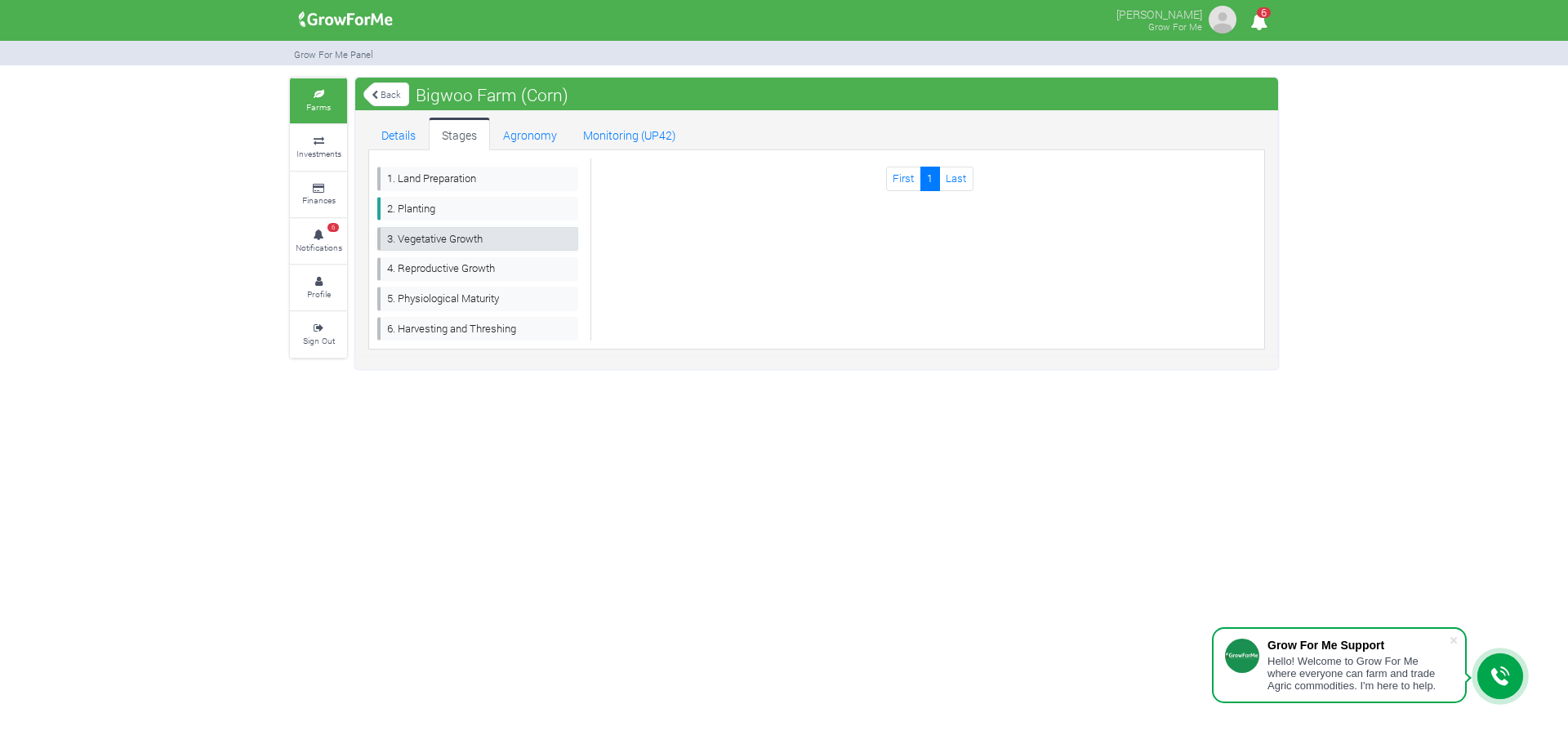
click at [426, 232] on link "3. Vegetative Growth" at bounding box center [478, 239] width 201 height 24
click at [394, 100] on link "Back" at bounding box center [387, 94] width 46 height 27
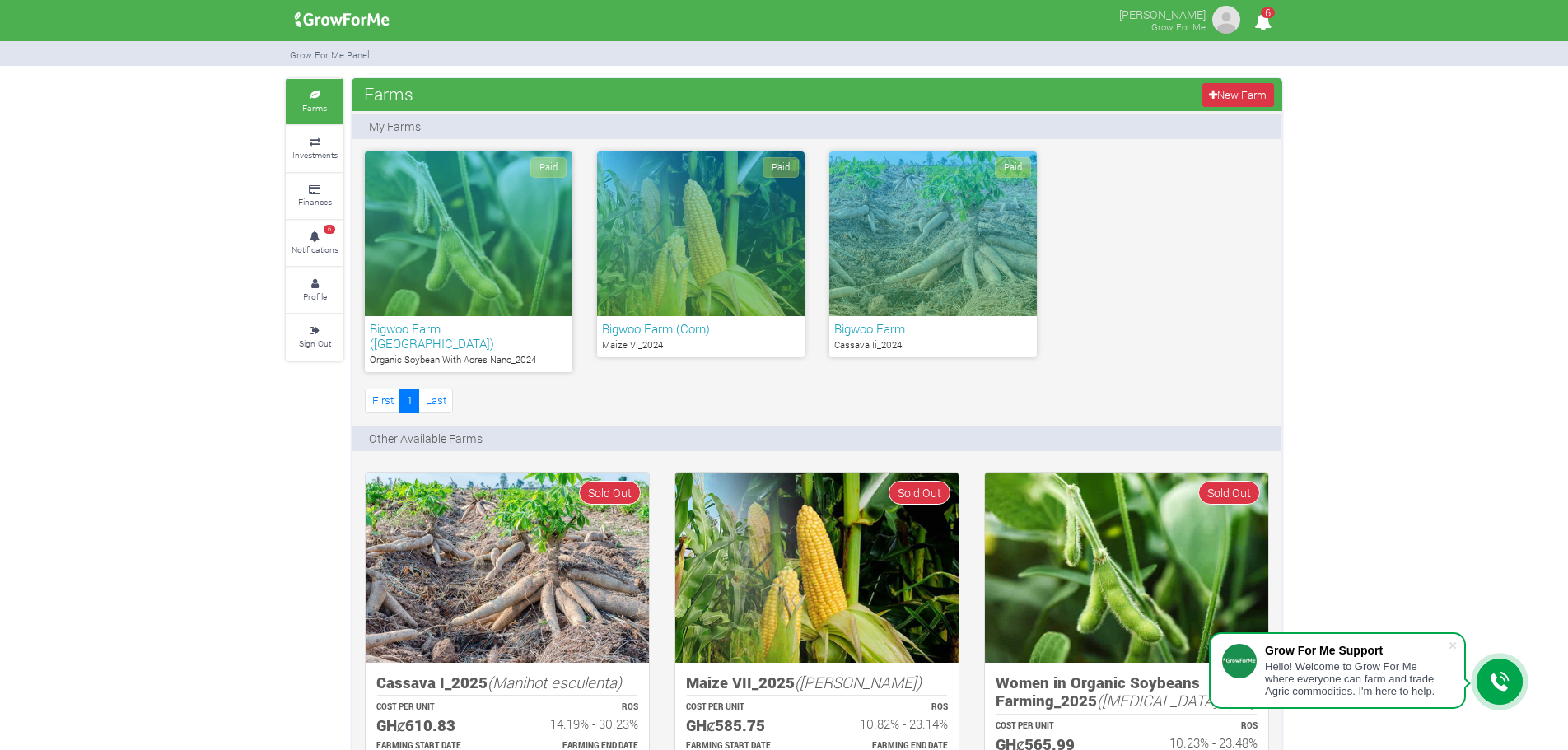
click at [952, 218] on div "Paid" at bounding box center [933, 234] width 208 height 165
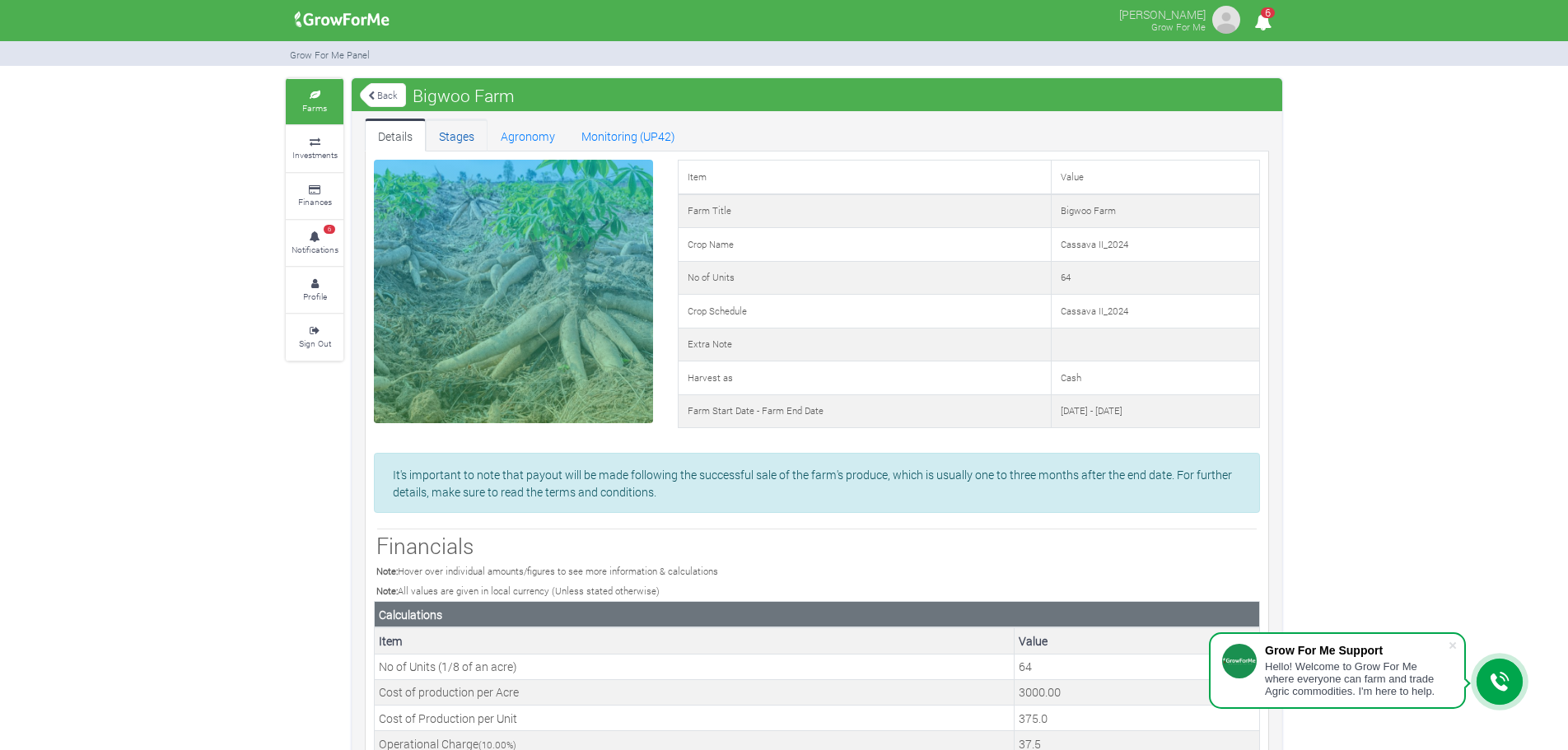
click at [462, 139] on link "Stages" at bounding box center [457, 135] width 62 height 33
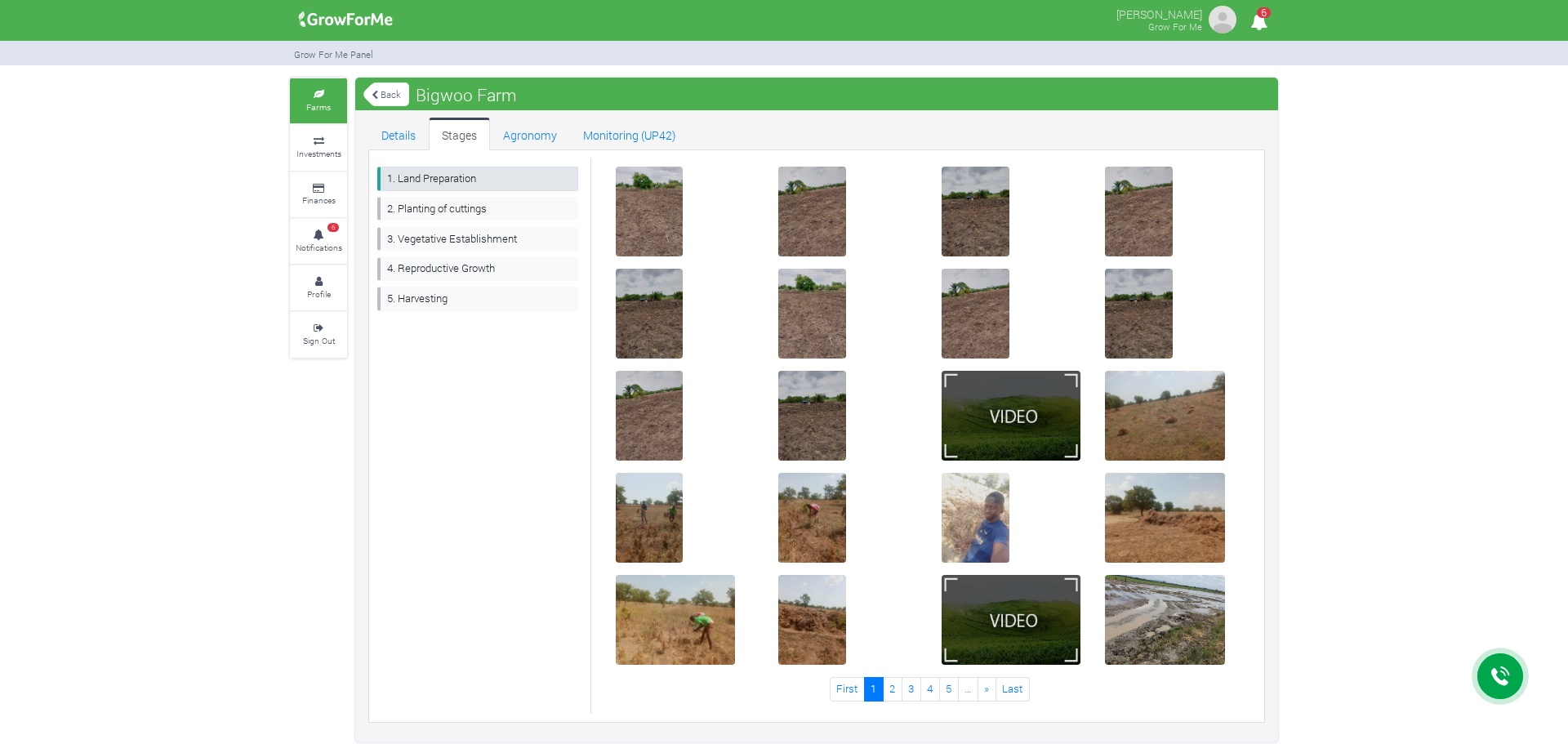
click at [442, 187] on link "1. Land Preparation" at bounding box center [478, 179] width 201 height 24
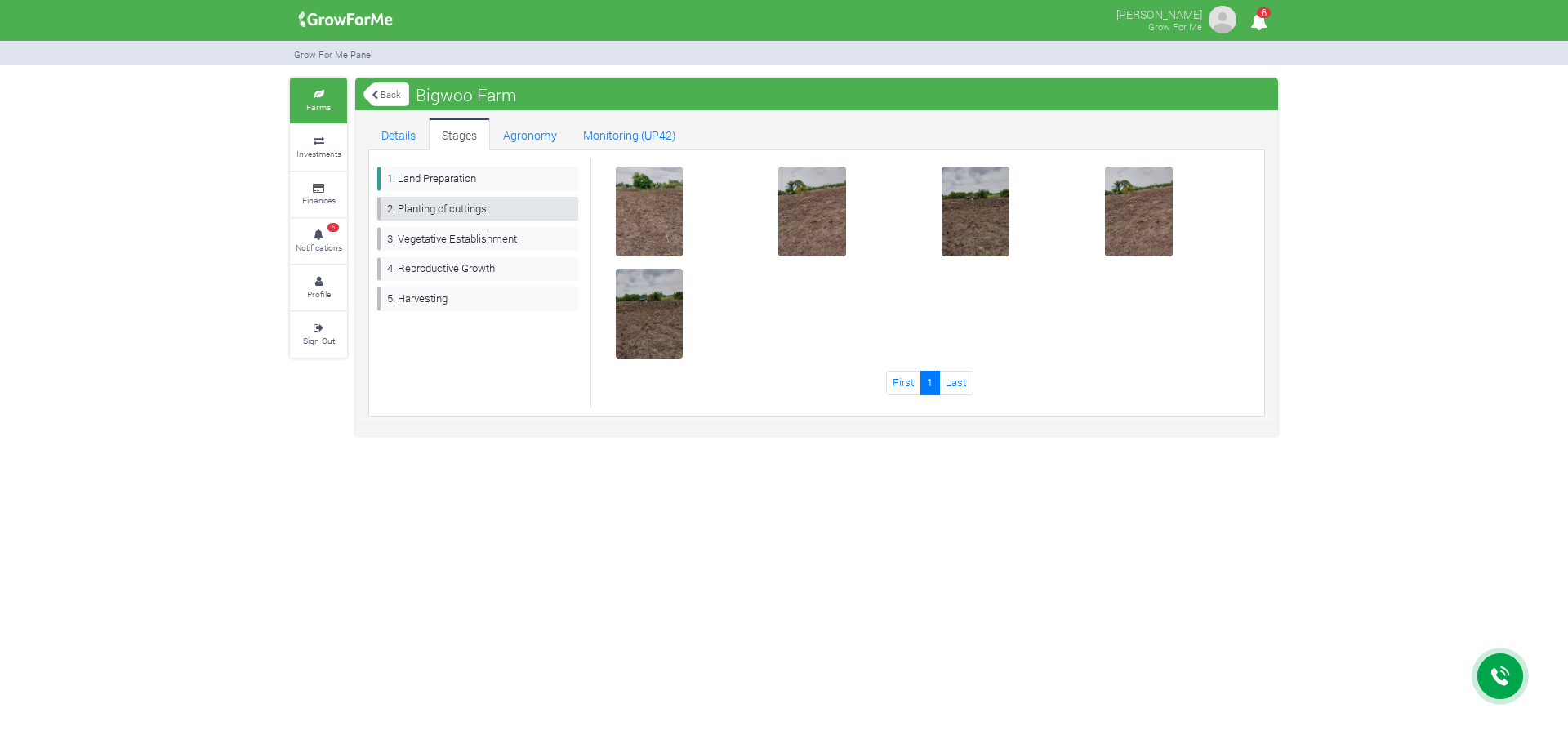
click at [442, 203] on link "2. Planting of cuttings" at bounding box center [478, 208] width 201 height 24
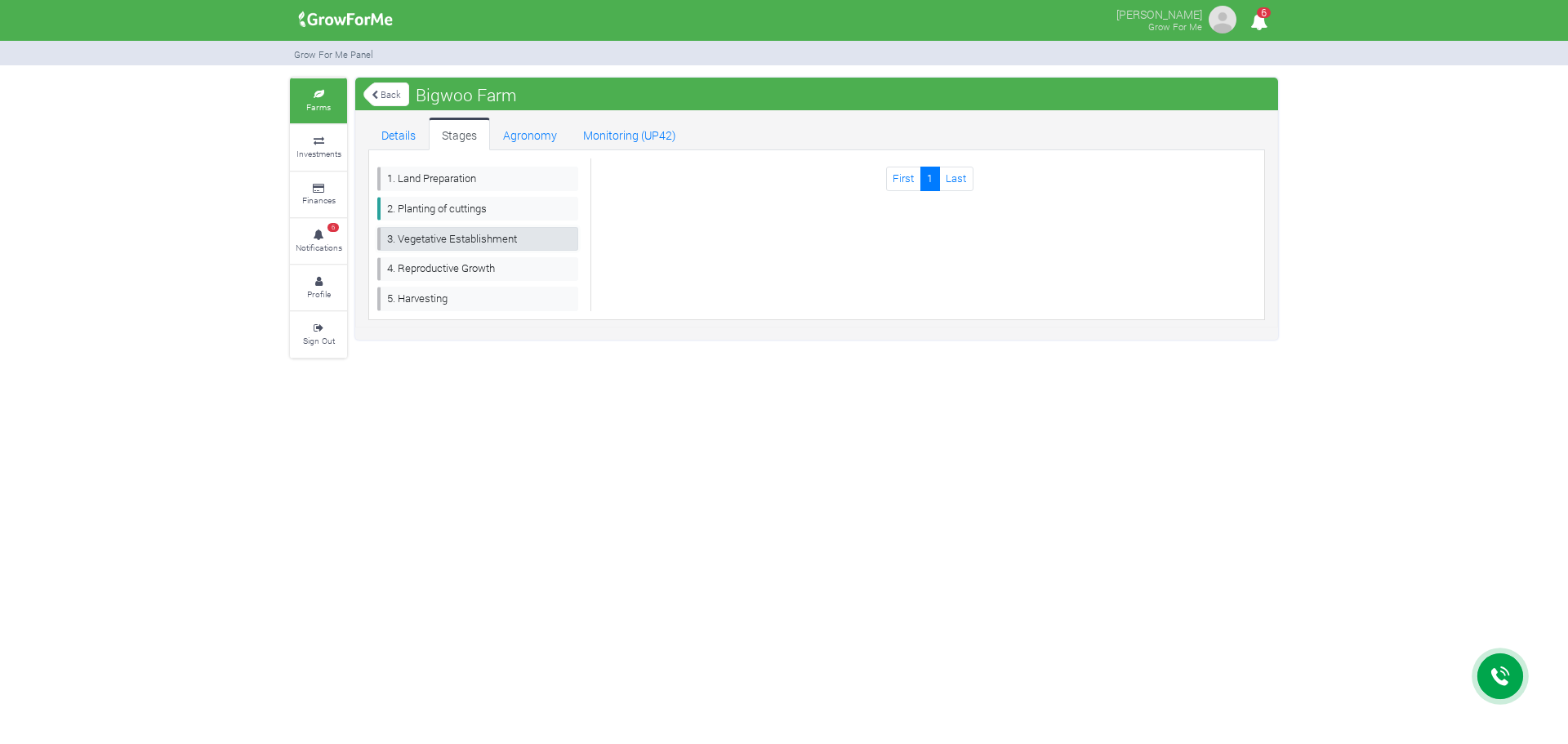
click at [440, 230] on link "3. Vegetative Establishment" at bounding box center [478, 239] width 201 height 24
click at [438, 292] on link "5. Harvesting" at bounding box center [478, 299] width 201 height 24
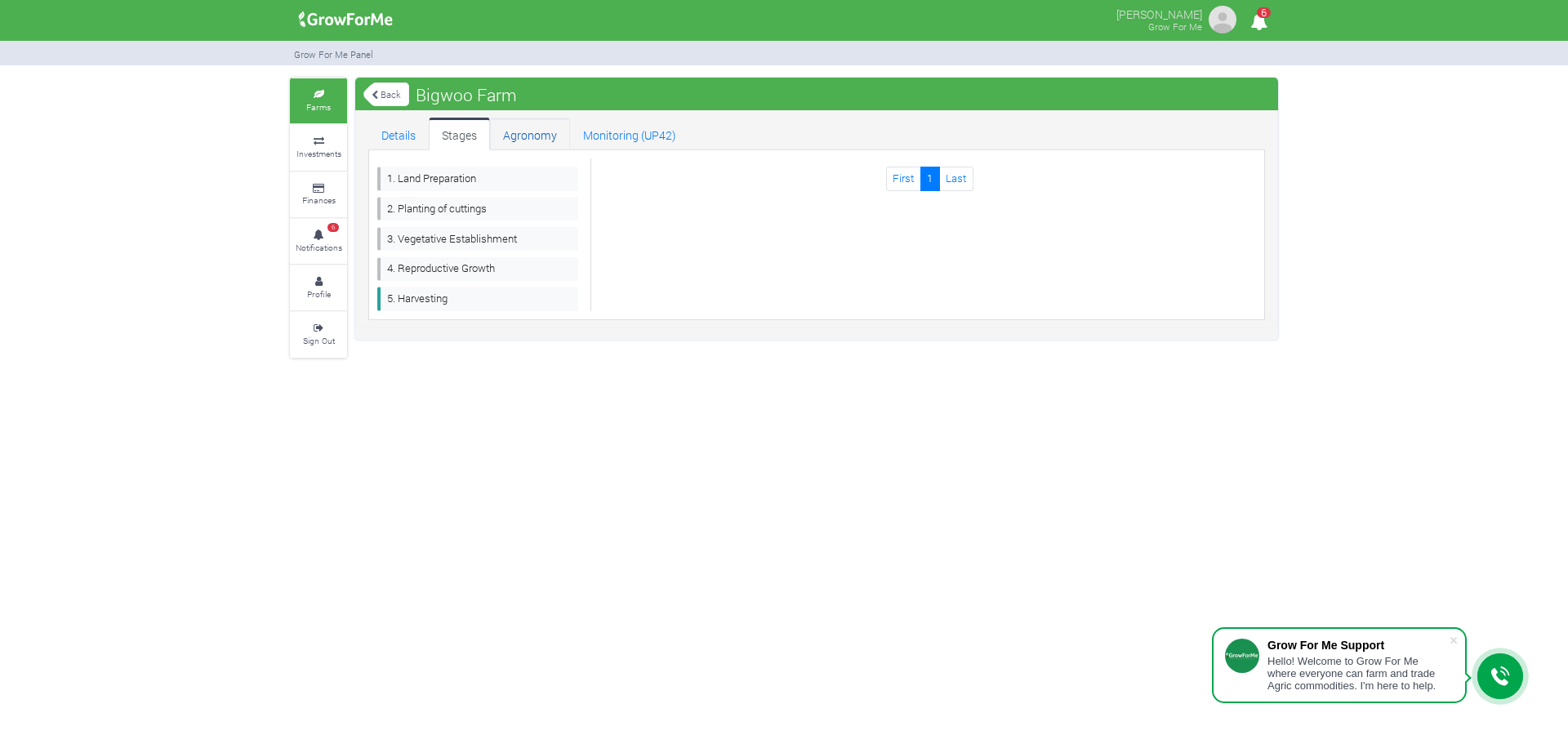
click at [532, 141] on link "Agronomy" at bounding box center [530, 134] width 80 height 33
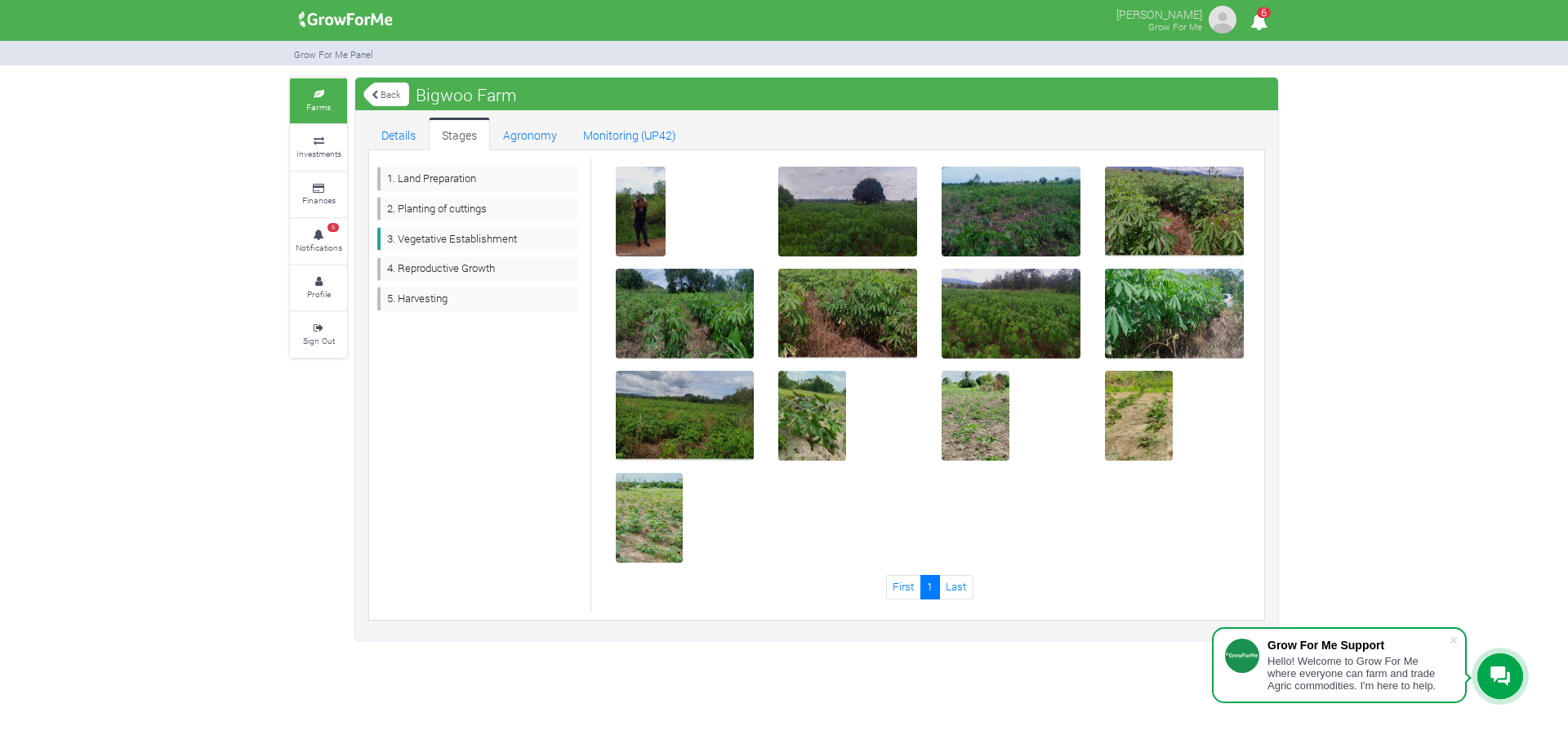
click at [329, 96] on icon at bounding box center [318, 94] width 49 height 8
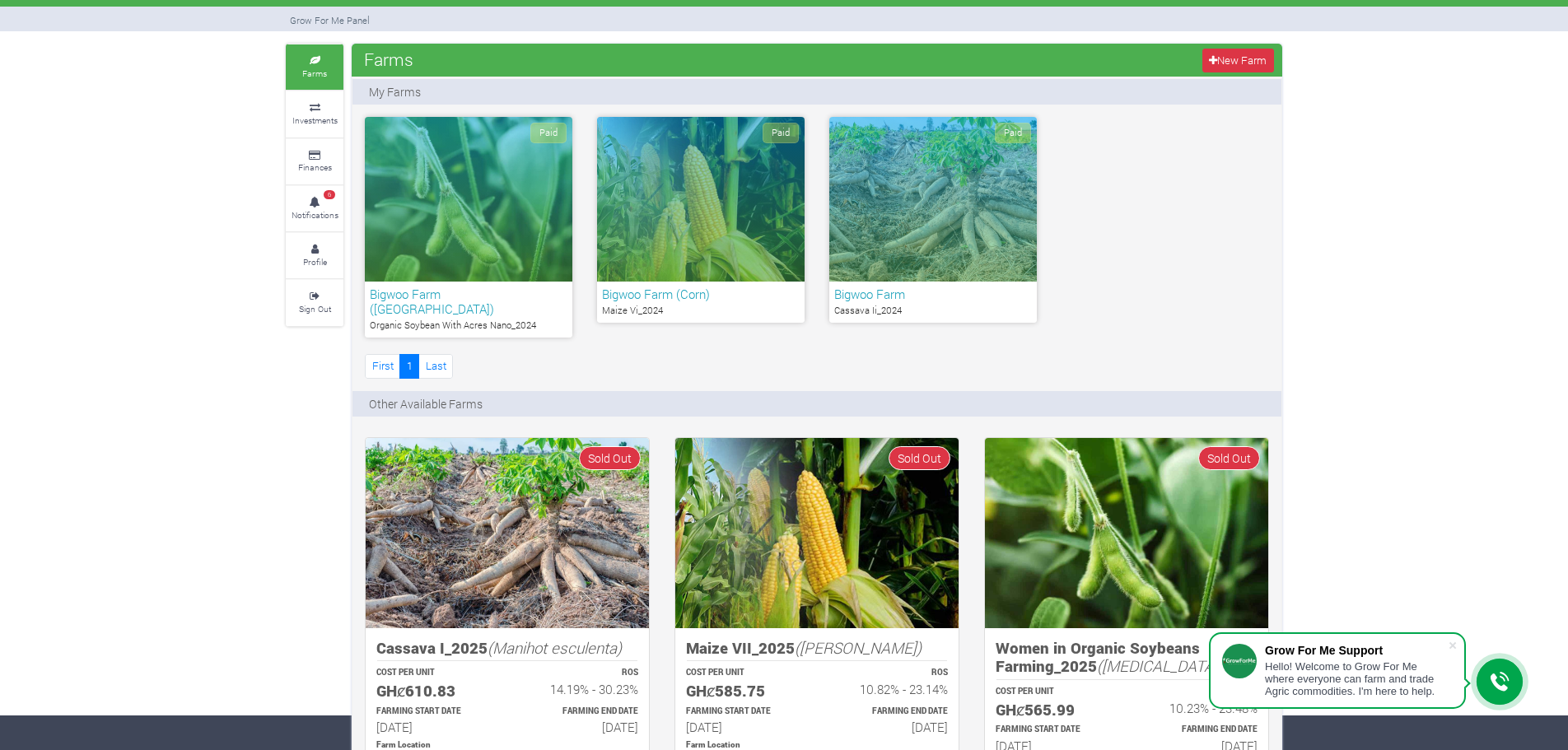
scroll to position [5, 0]
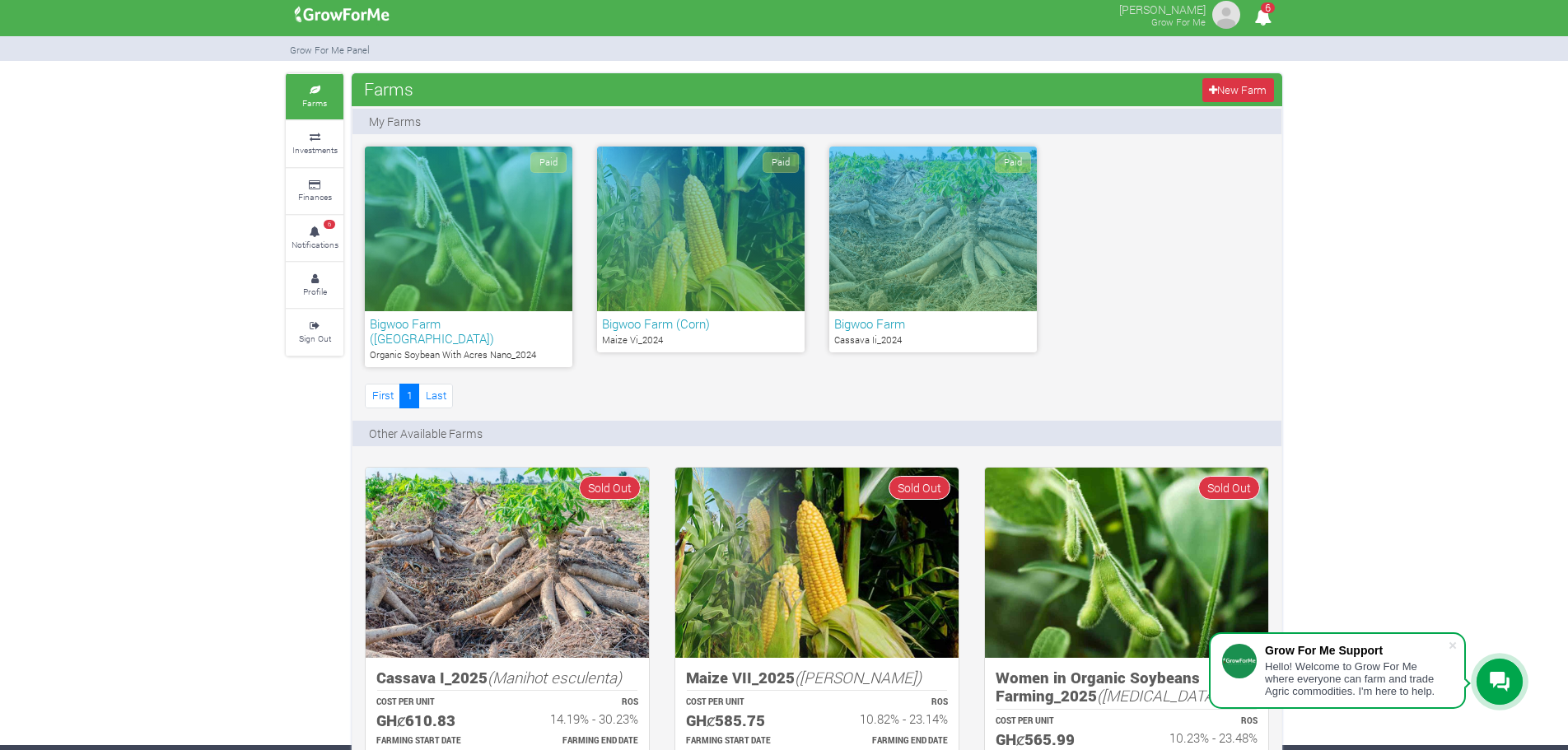
click at [490, 250] on div "Paid" at bounding box center [469, 229] width 208 height 165
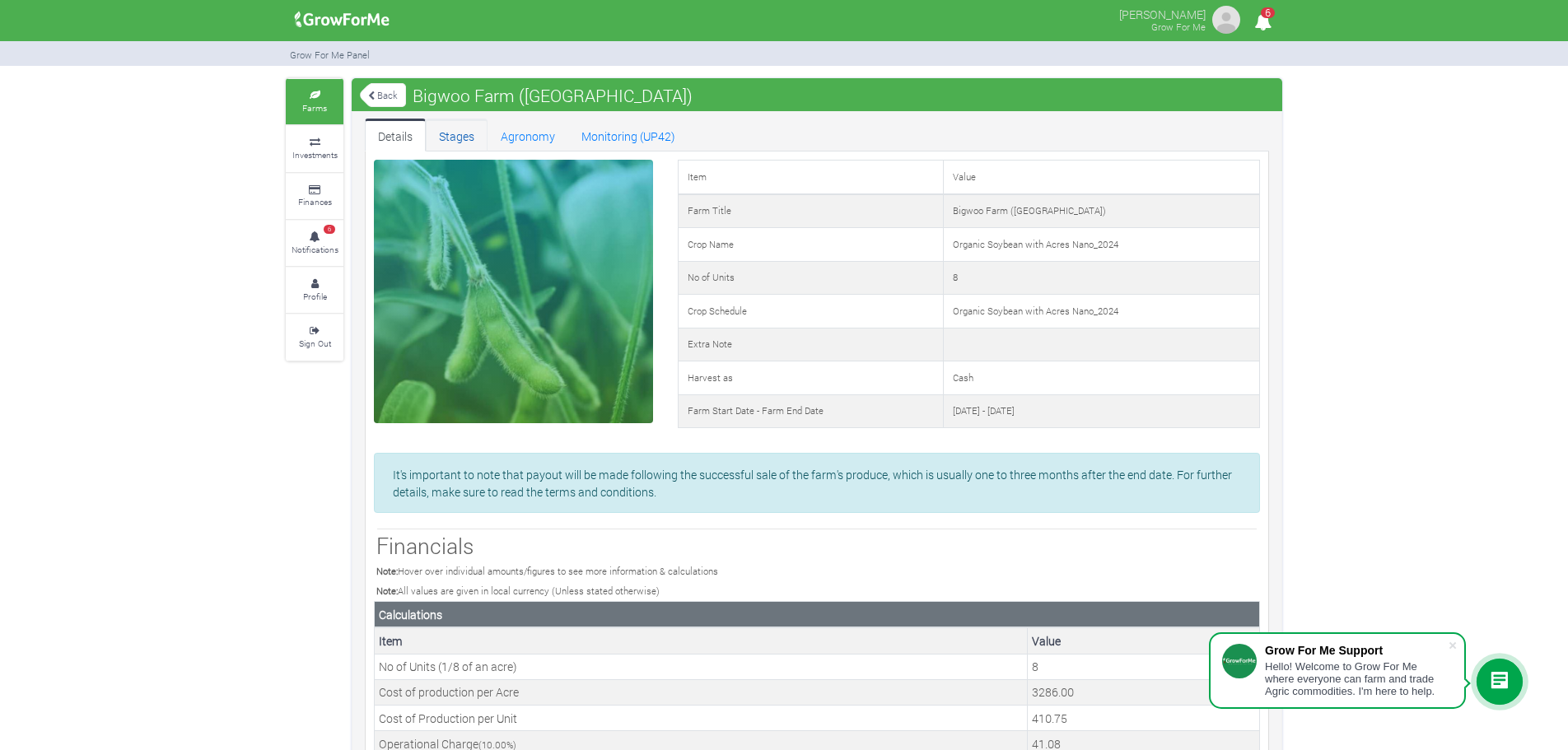
click at [474, 136] on link "Stages" at bounding box center [457, 135] width 62 height 33
